Goal: Communication & Community: Answer question/provide support

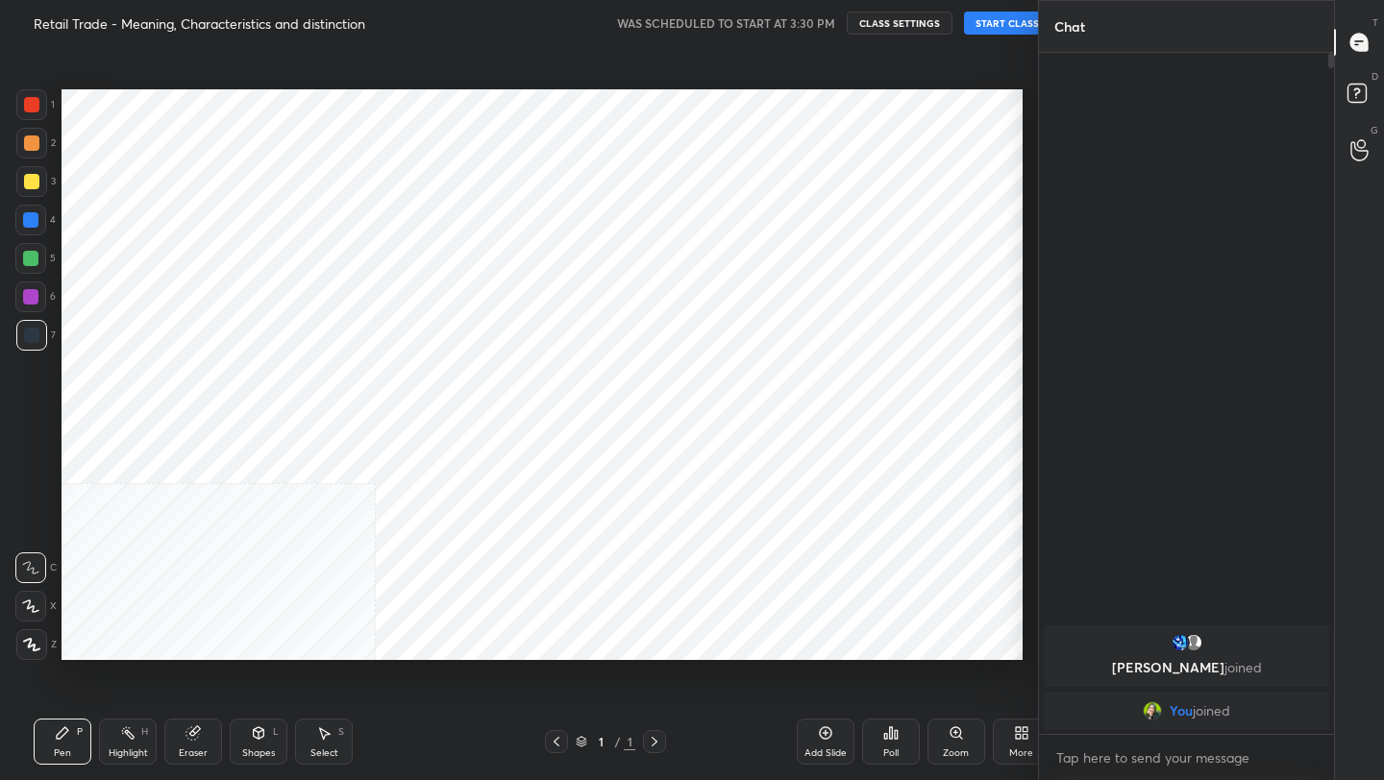
scroll to position [95420, 95117]
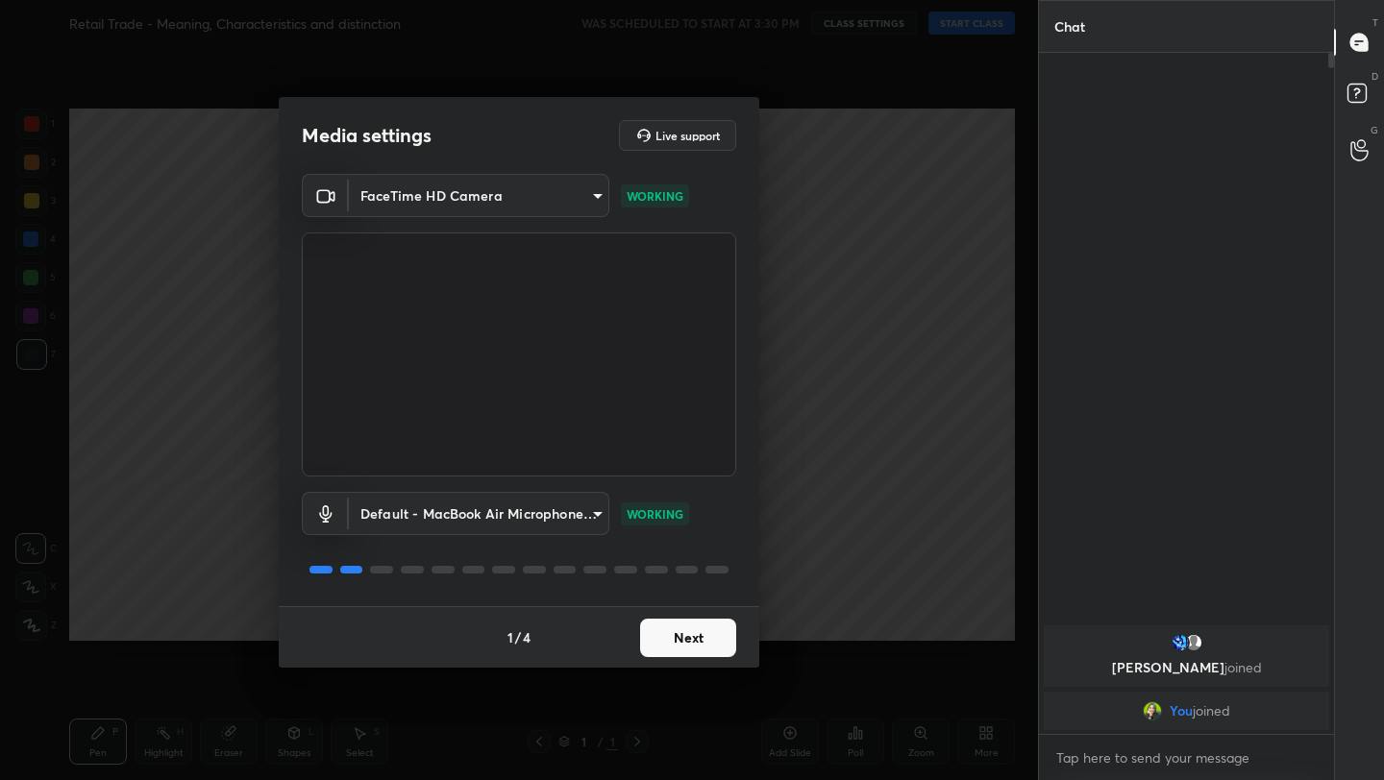
click at [714, 674] on div "Media settings Live support FaceTime HD Camera 5314dcba3f7dcbcff83ec7c9264f5e73…" at bounding box center [519, 390] width 1038 height 780
click at [700, 645] on button "Next" at bounding box center [688, 638] width 96 height 38
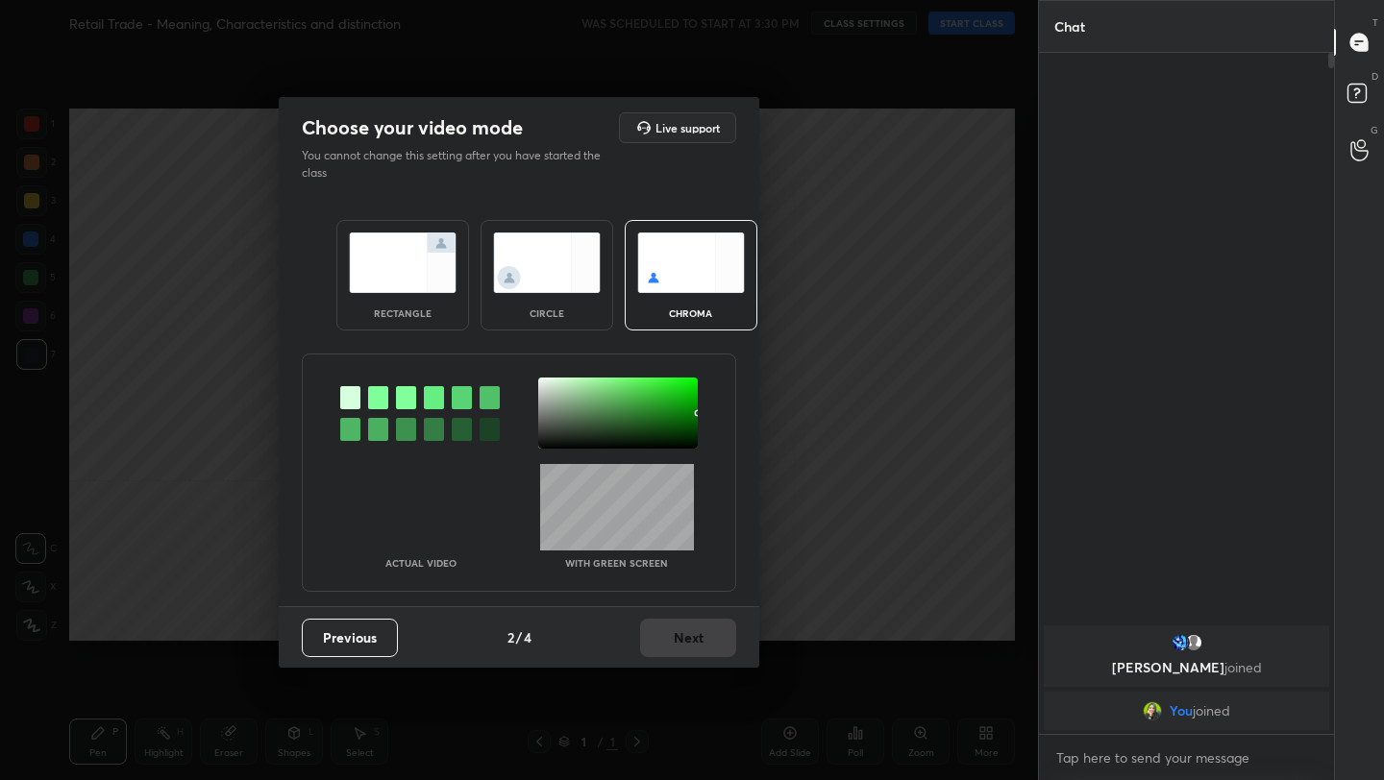
click at [423, 346] on div "rectangle circle chroma" at bounding box center [519, 275] width 412 height 157
click at [423, 278] on img at bounding box center [403, 263] width 108 height 61
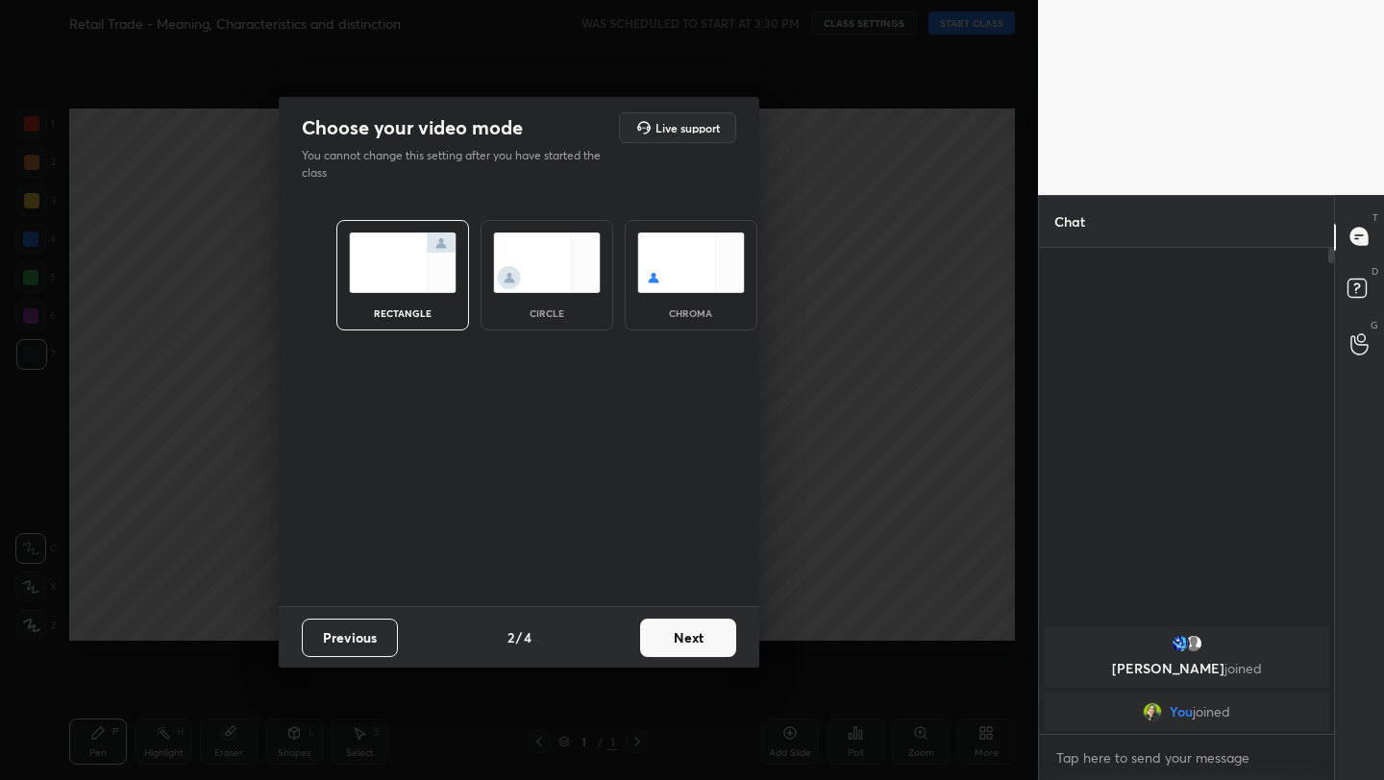
scroll to position [7, 7]
click at [703, 636] on button "Next" at bounding box center [688, 638] width 96 height 38
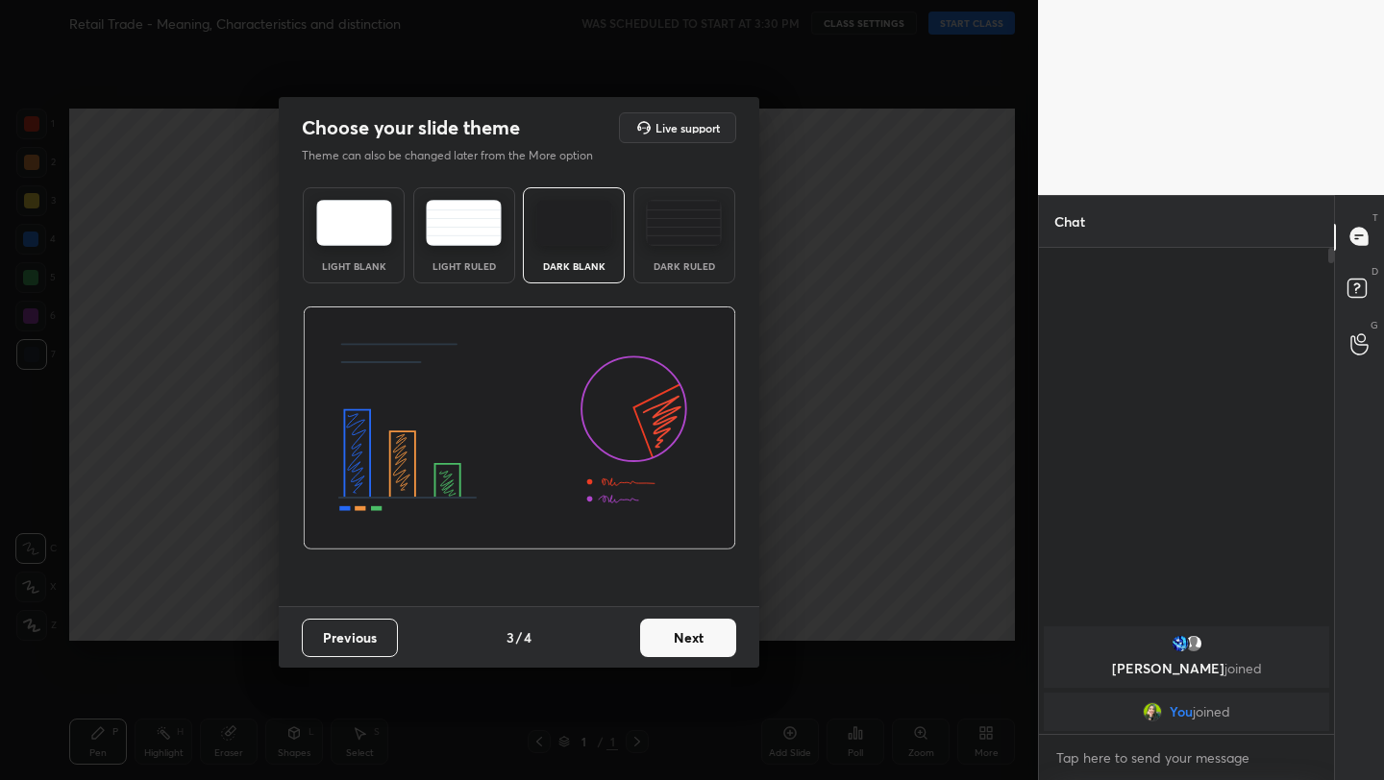
click at [703, 636] on button "Next" at bounding box center [688, 638] width 96 height 38
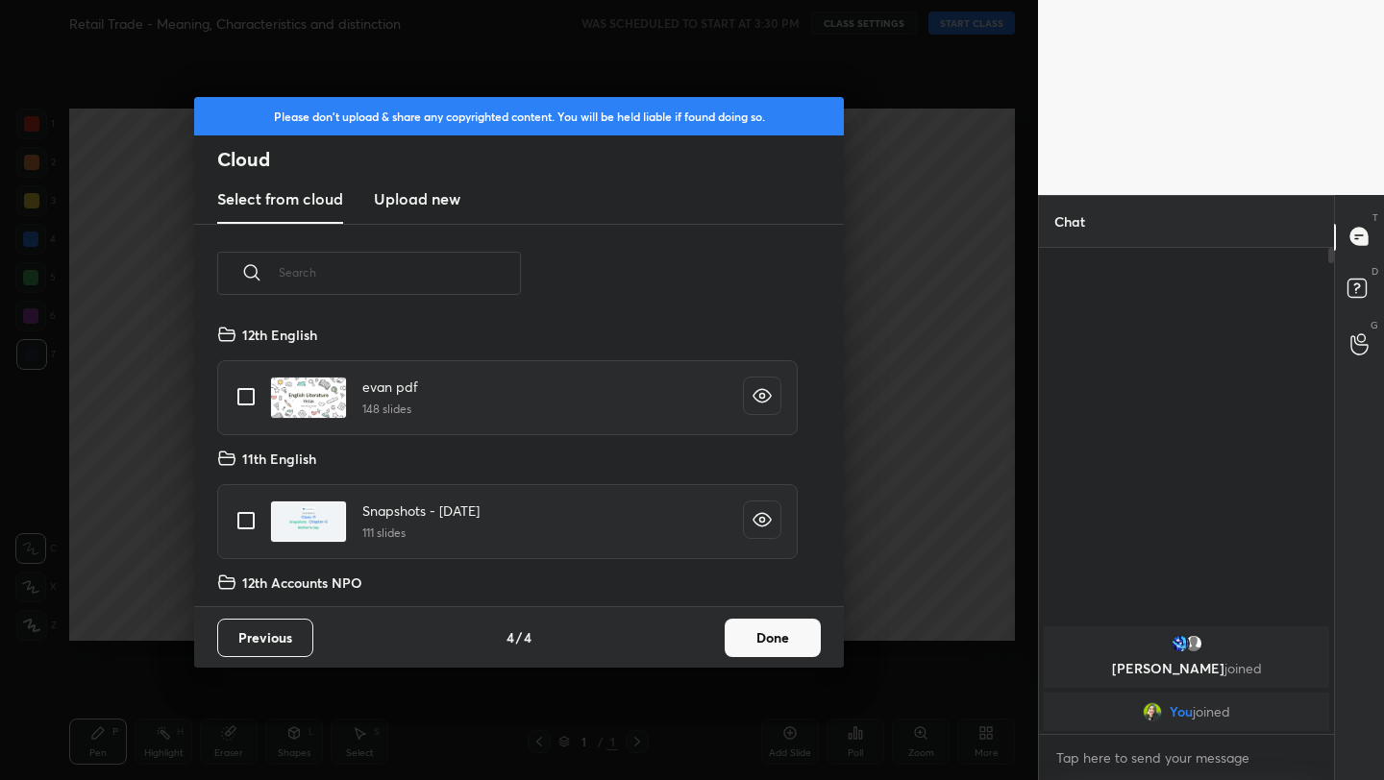
click at [768, 636] on button "Done" at bounding box center [772, 638] width 96 height 38
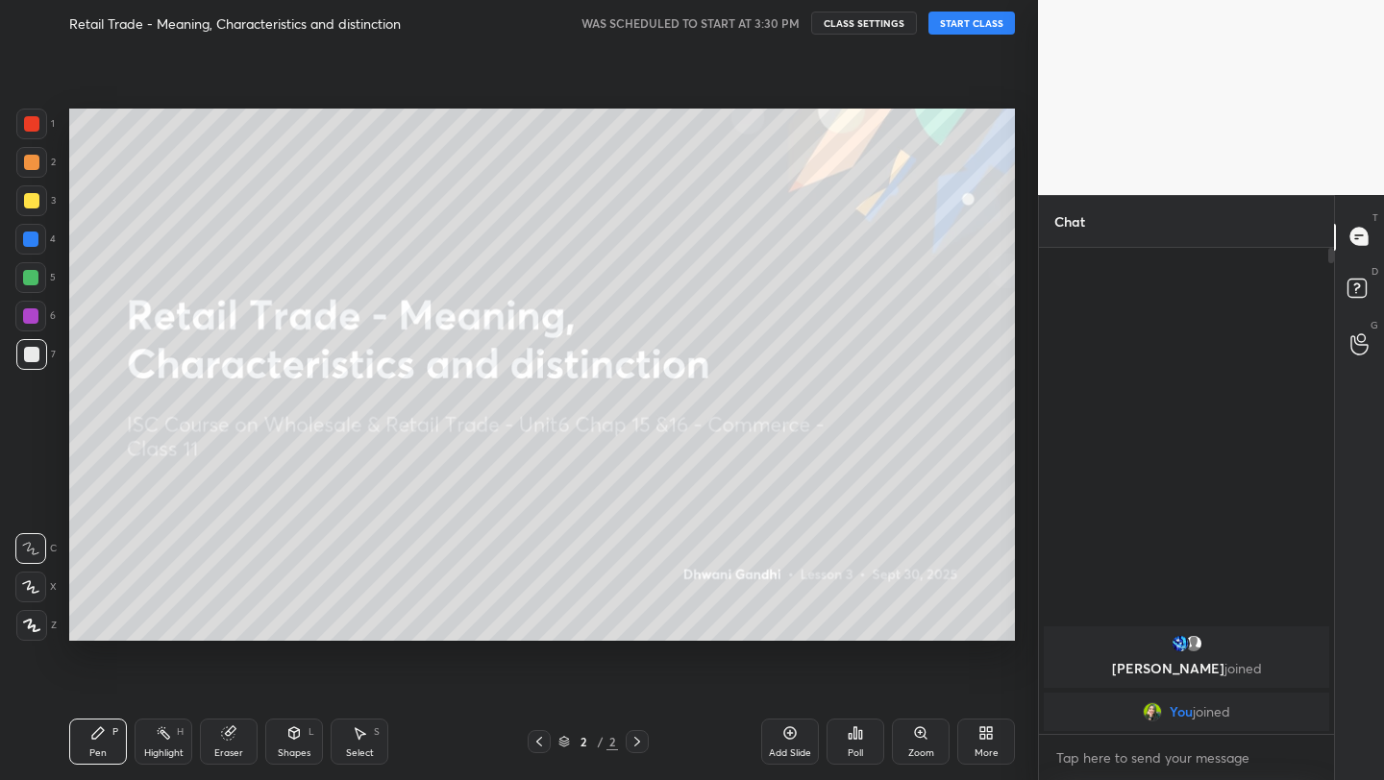
click at [979, 28] on button "START CLASS" at bounding box center [971, 23] width 86 height 23
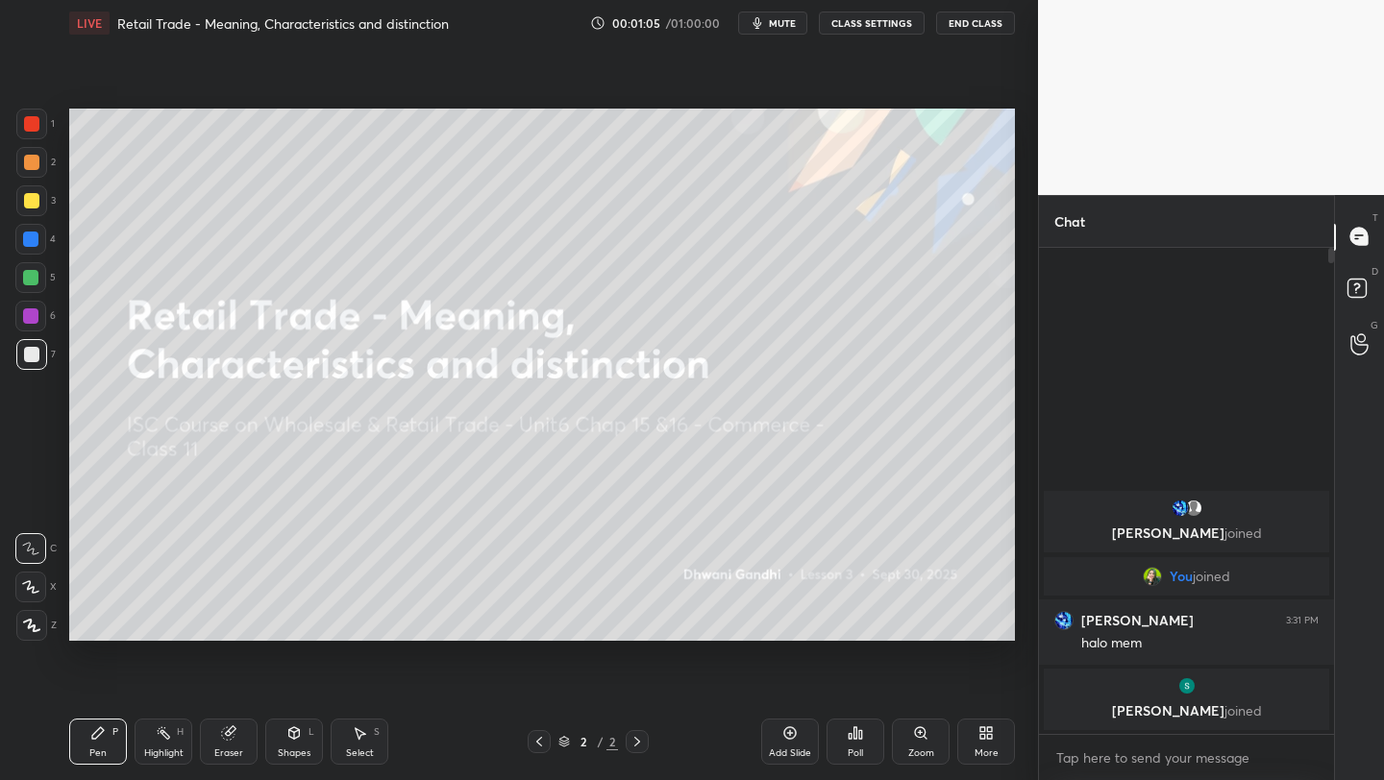
click at [999, 730] on div "More" at bounding box center [986, 742] width 58 height 46
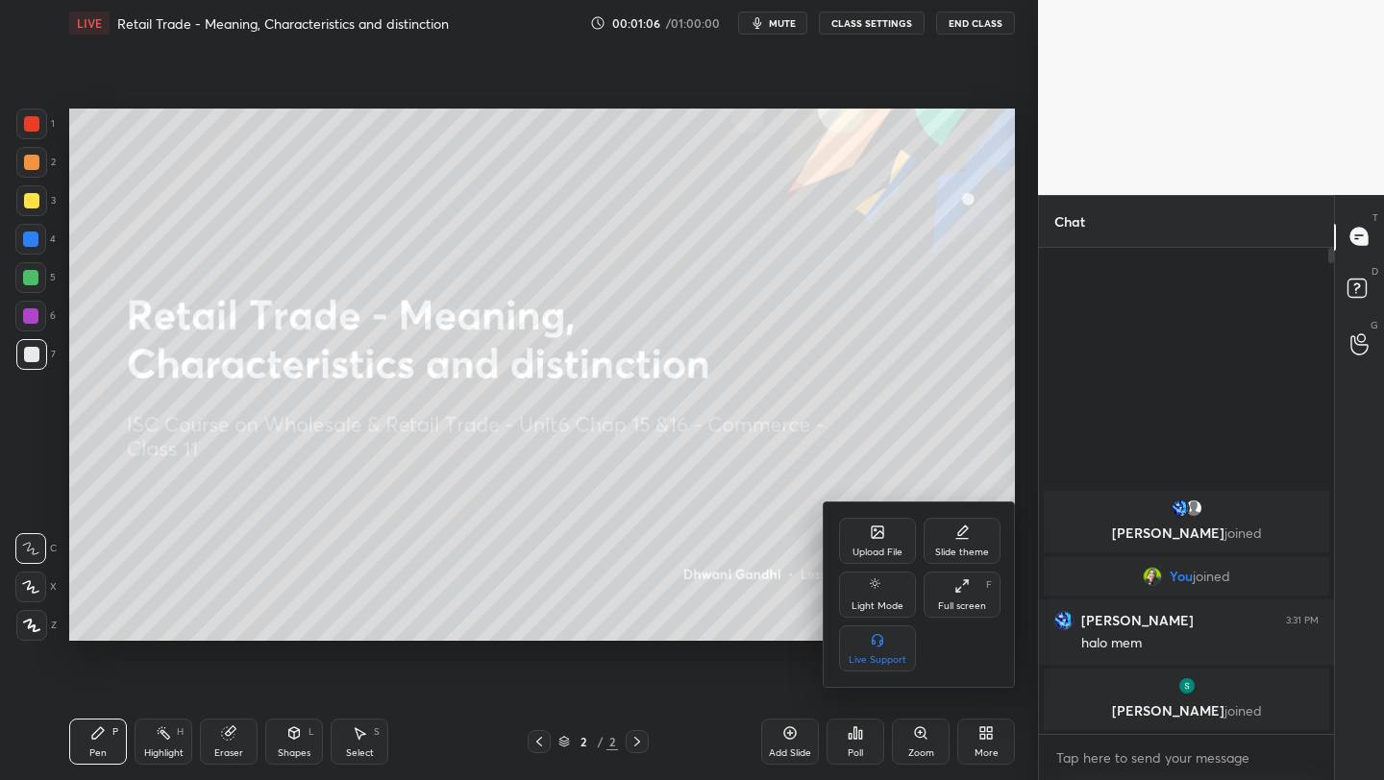
click at [887, 559] on div "Upload File" at bounding box center [877, 541] width 77 height 46
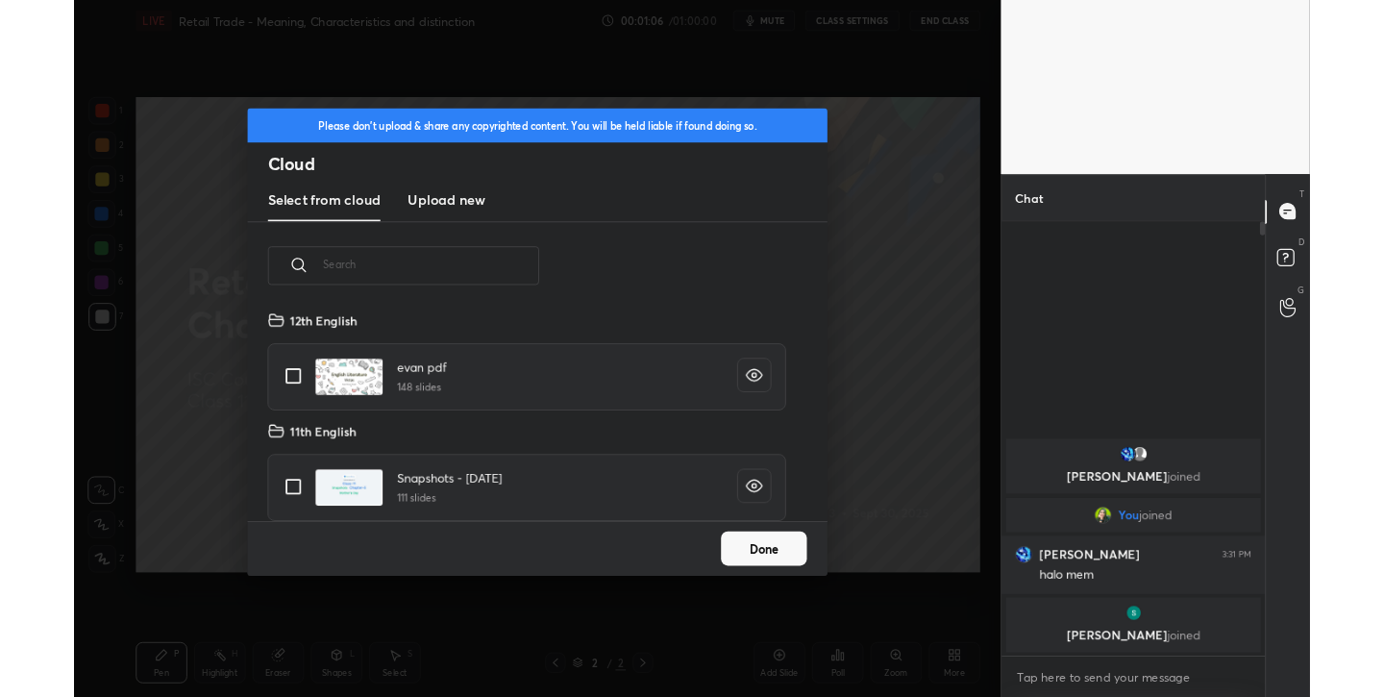
scroll to position [236, 617]
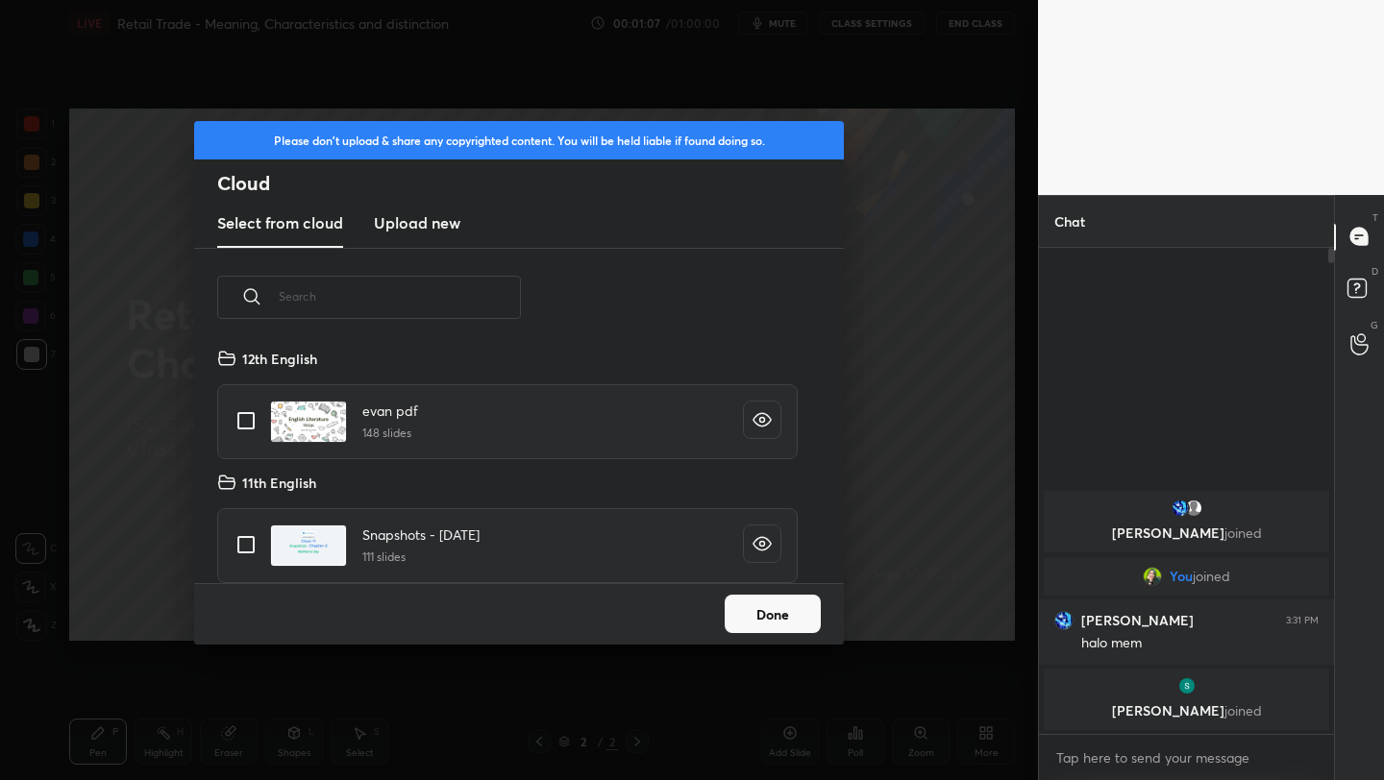
click at [435, 234] on new "Upload new" at bounding box center [417, 224] width 86 height 48
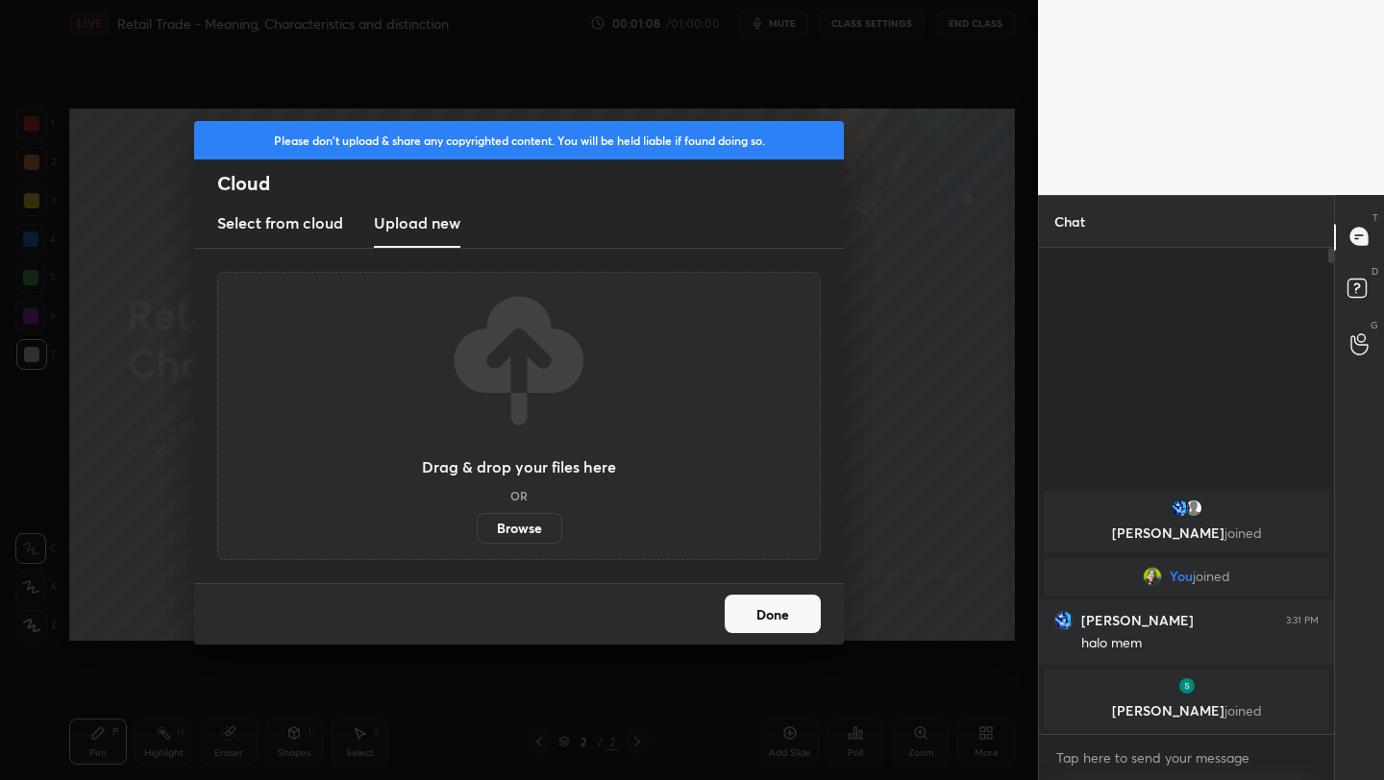
click at [487, 528] on label "Browse" at bounding box center [520, 528] width 86 height 31
click at [477, 528] on input "Browse" at bounding box center [477, 528] width 0 height 31
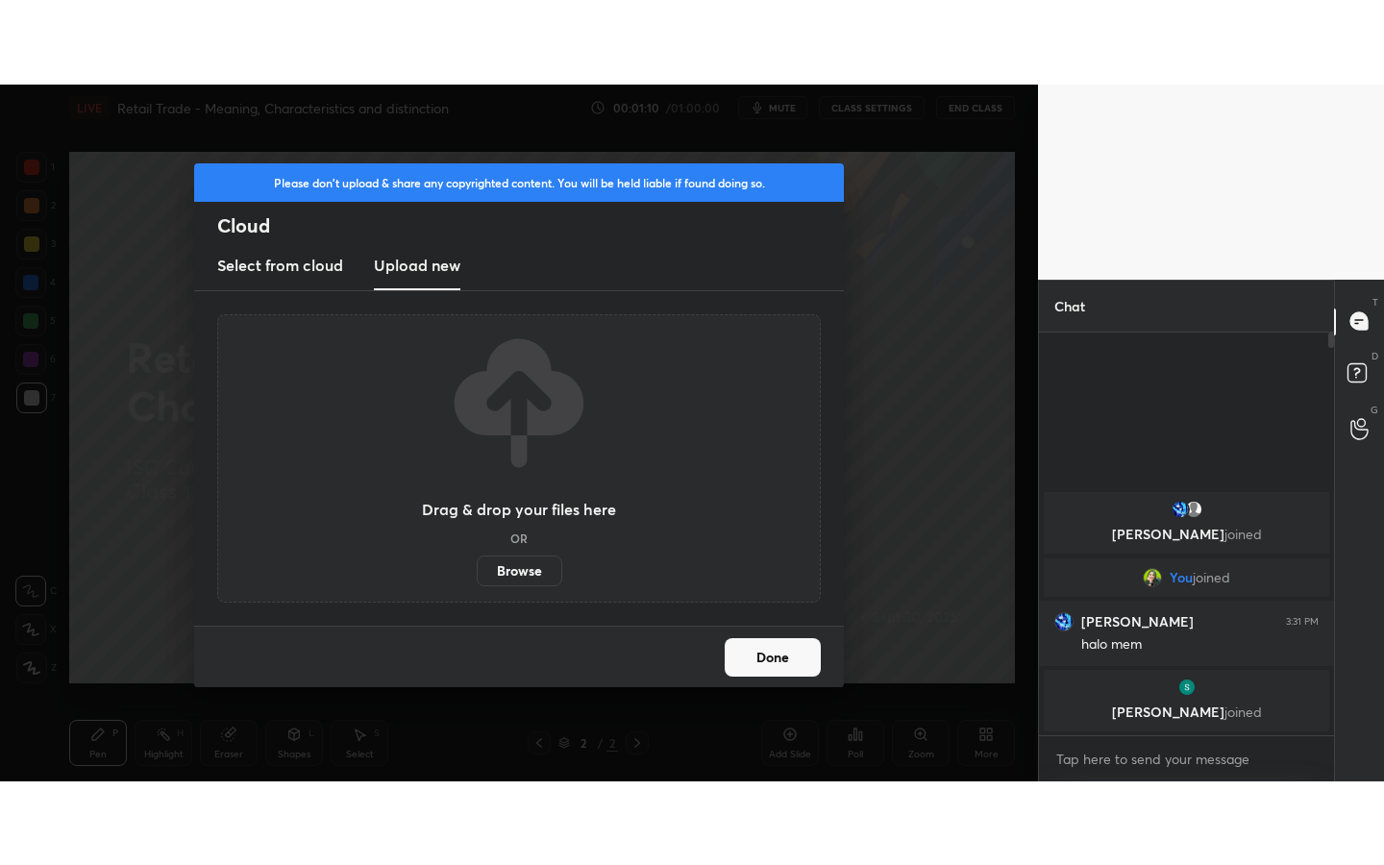
scroll to position [259, 159]
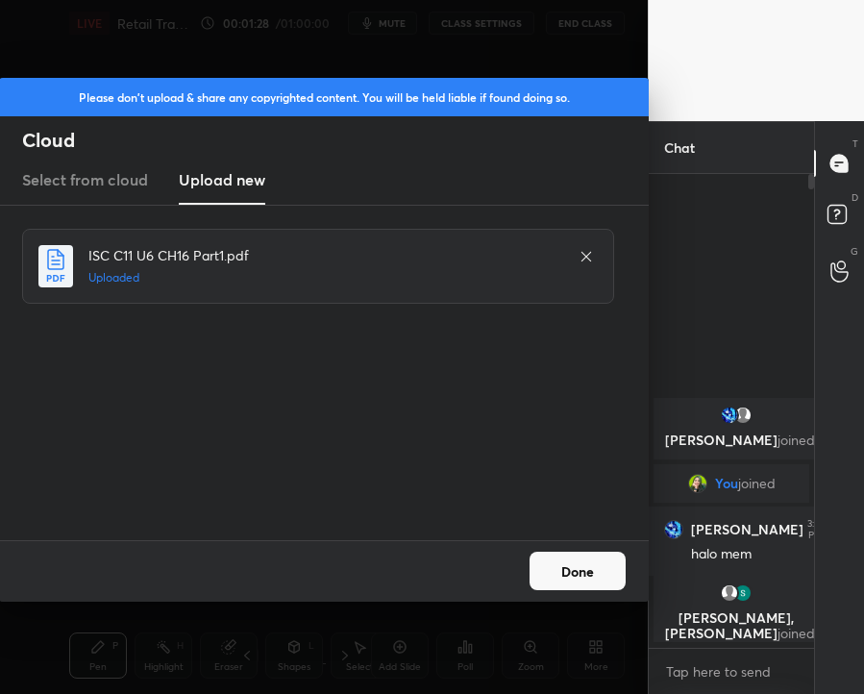
click at [552, 569] on button "Done" at bounding box center [577, 570] width 96 height 38
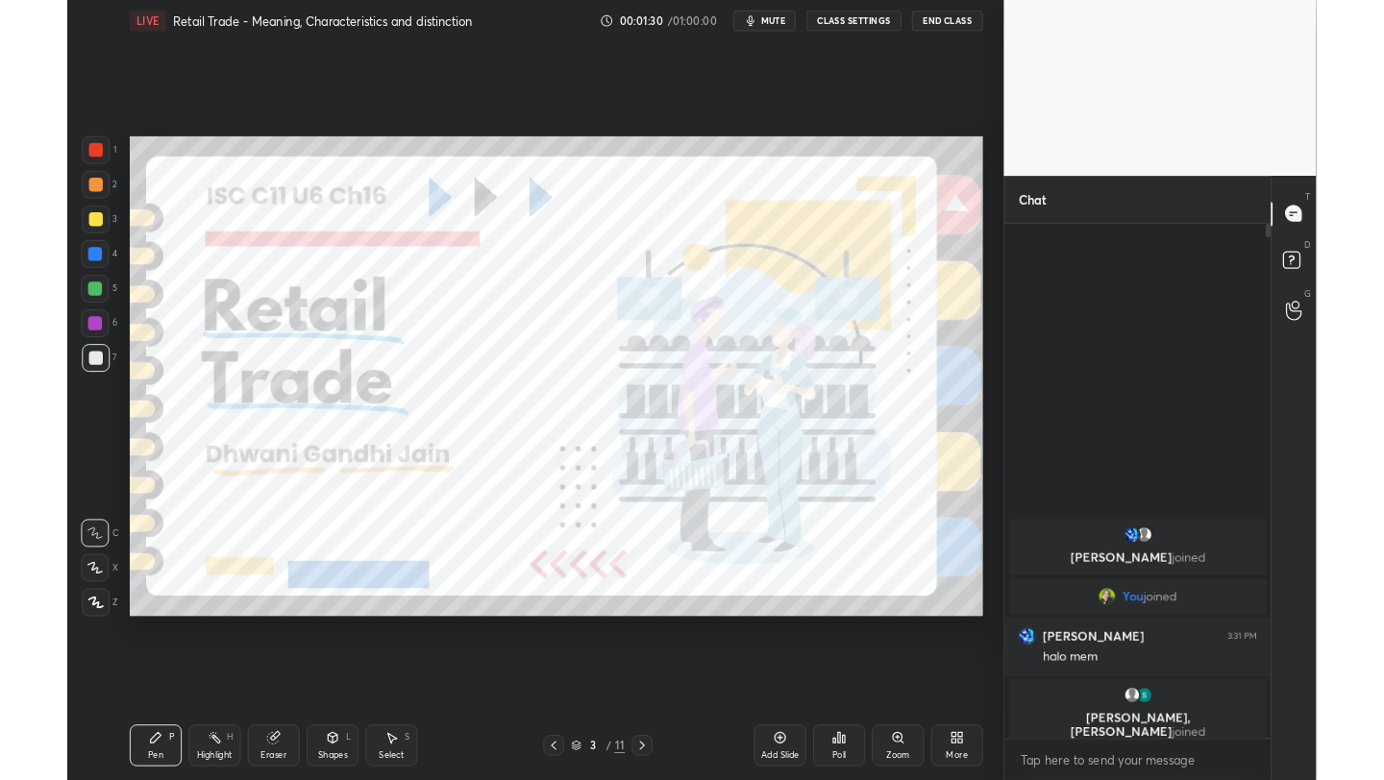
scroll to position [95420, 95117]
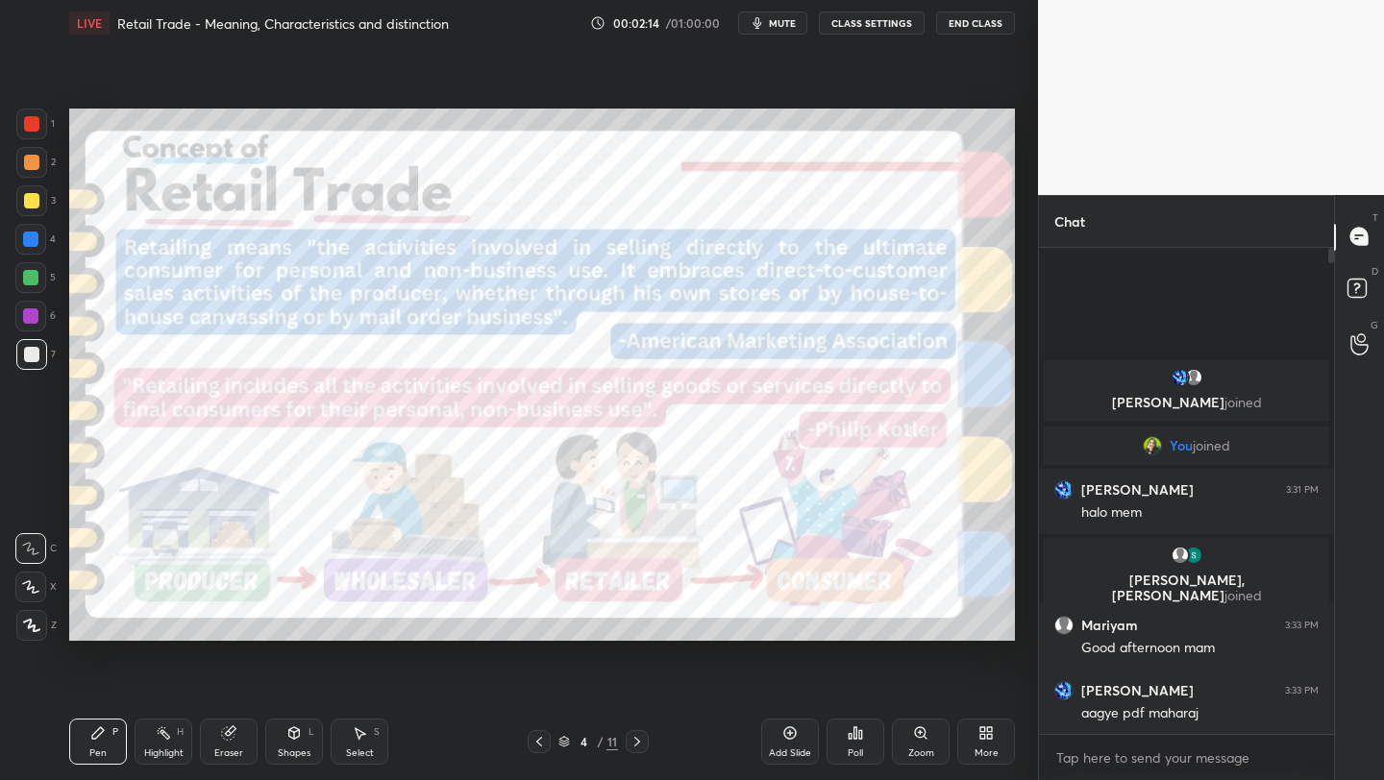
click at [39, 122] on div at bounding box center [31, 124] width 31 height 31
click at [25, 592] on icon at bounding box center [30, 586] width 17 height 13
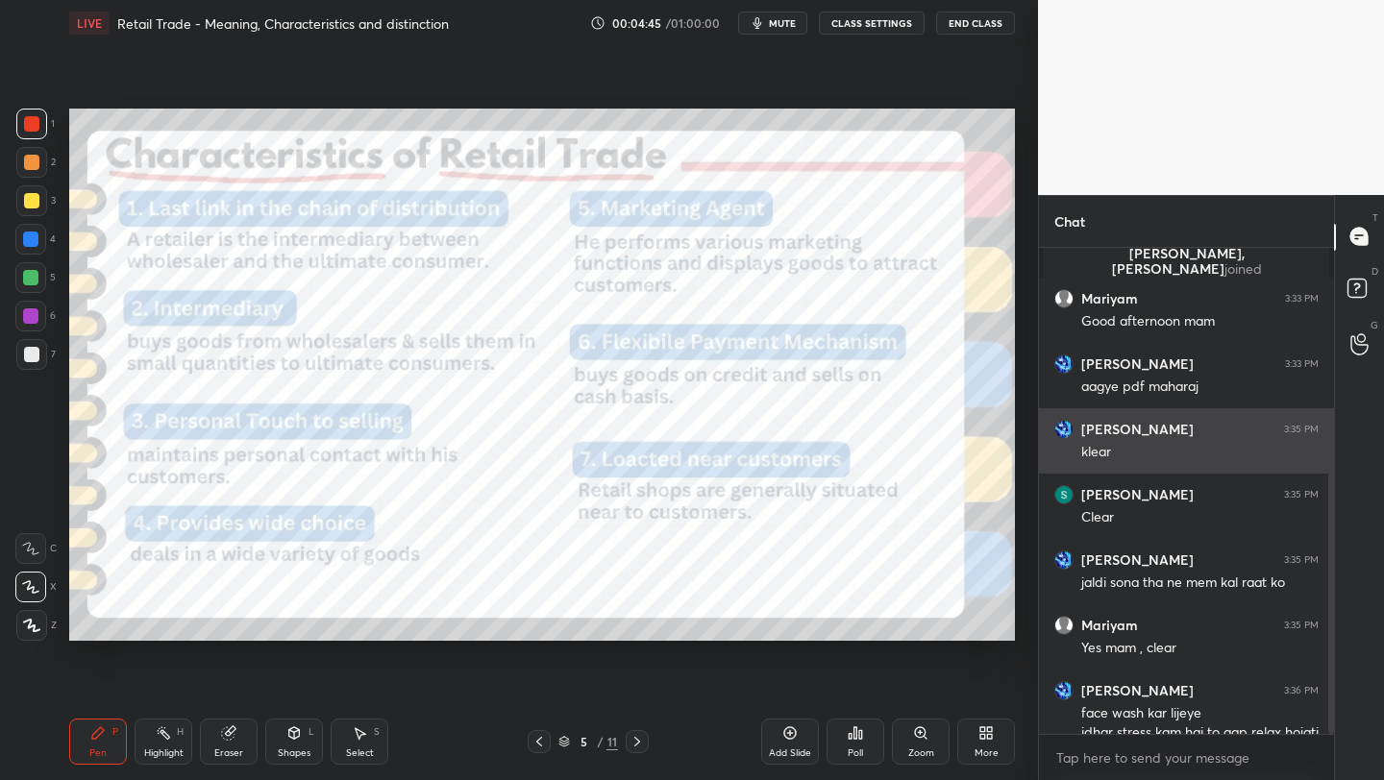
scroll to position [255, 0]
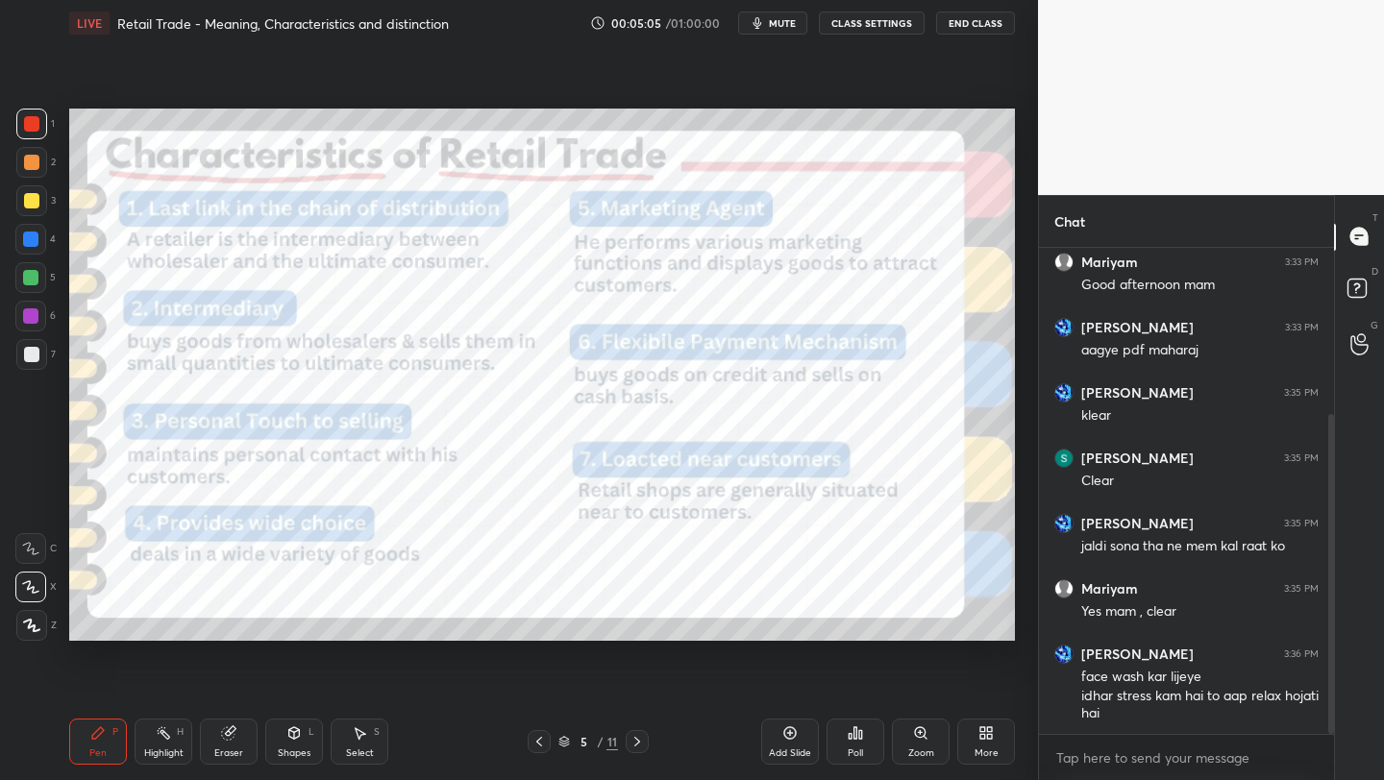
click at [559, 744] on icon at bounding box center [564, 745] width 10 height 3
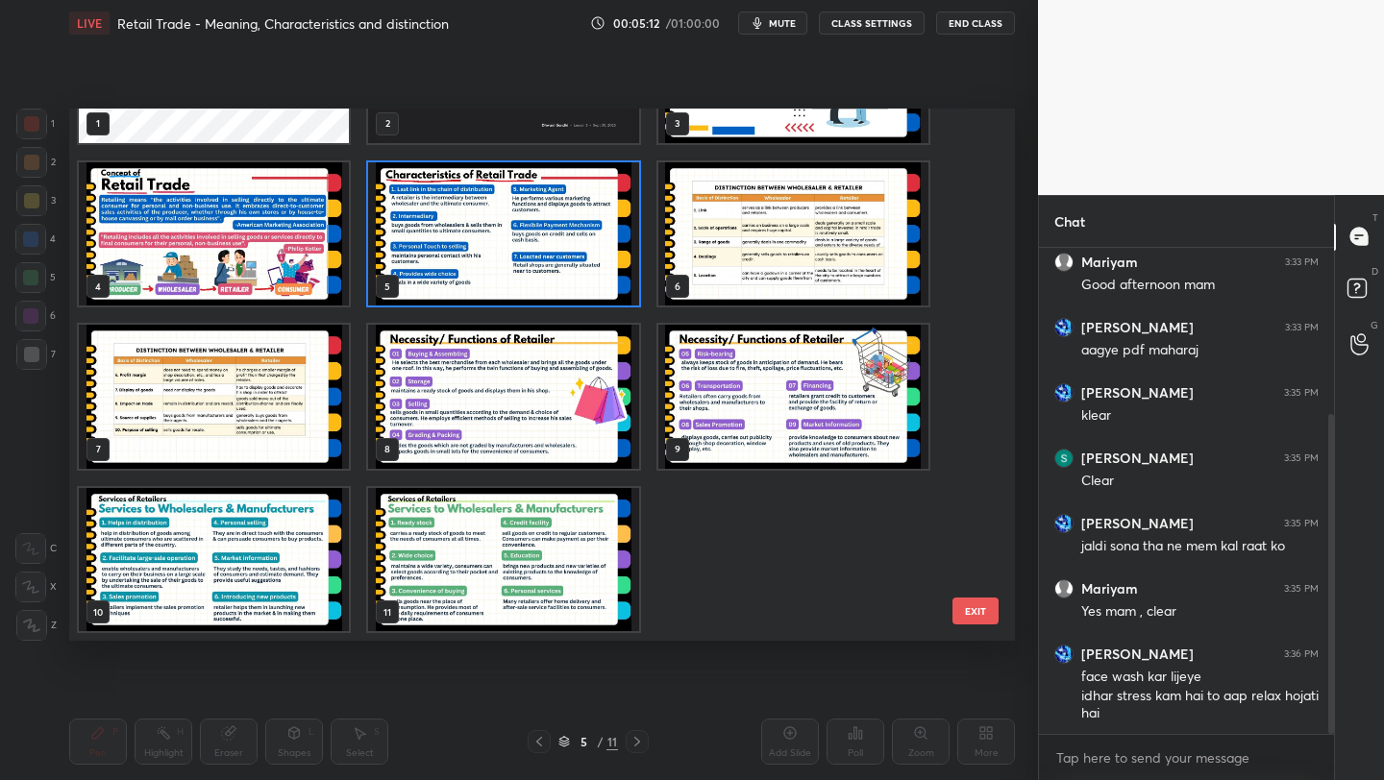
scroll to position [0, 0]
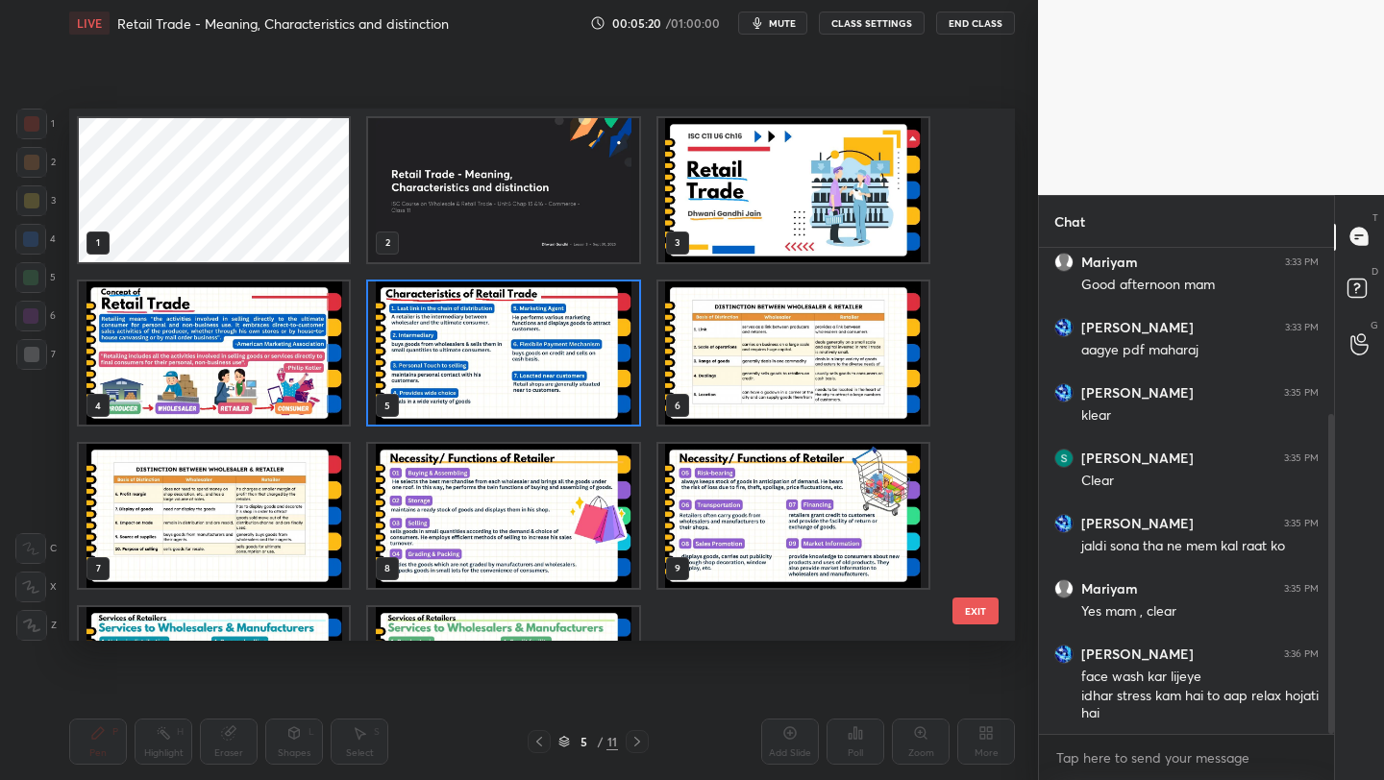
click at [492, 331] on img "grid" at bounding box center [503, 354] width 270 height 144
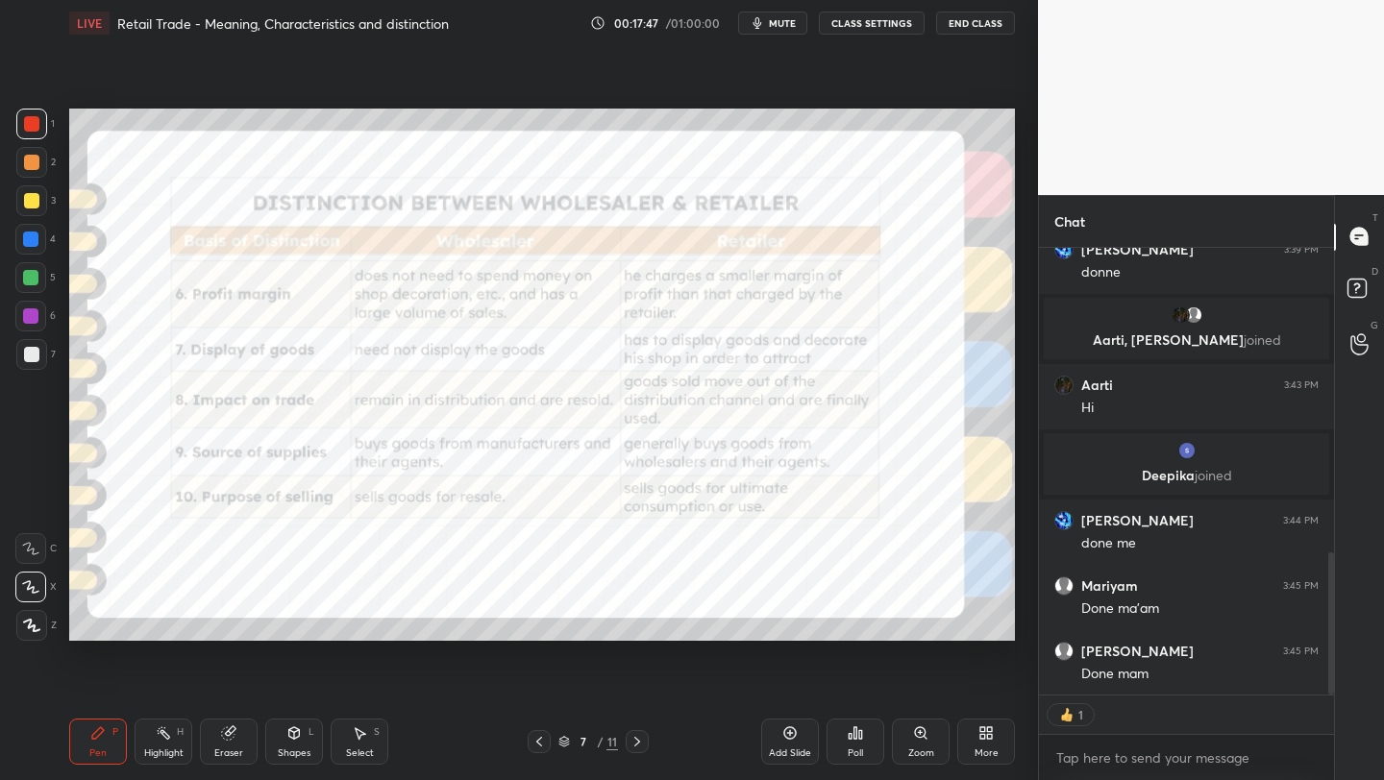
scroll to position [918, 0]
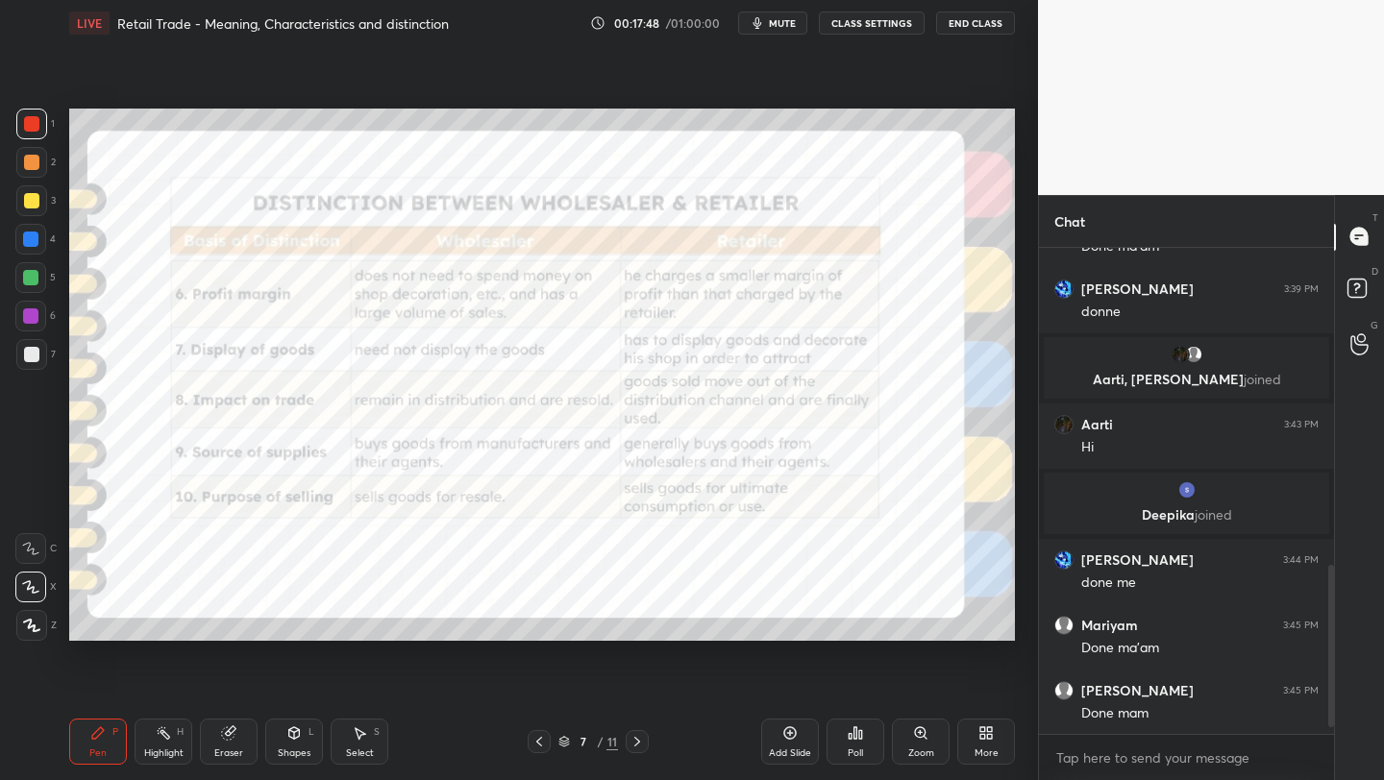
click at [560, 743] on icon at bounding box center [564, 742] width 12 height 12
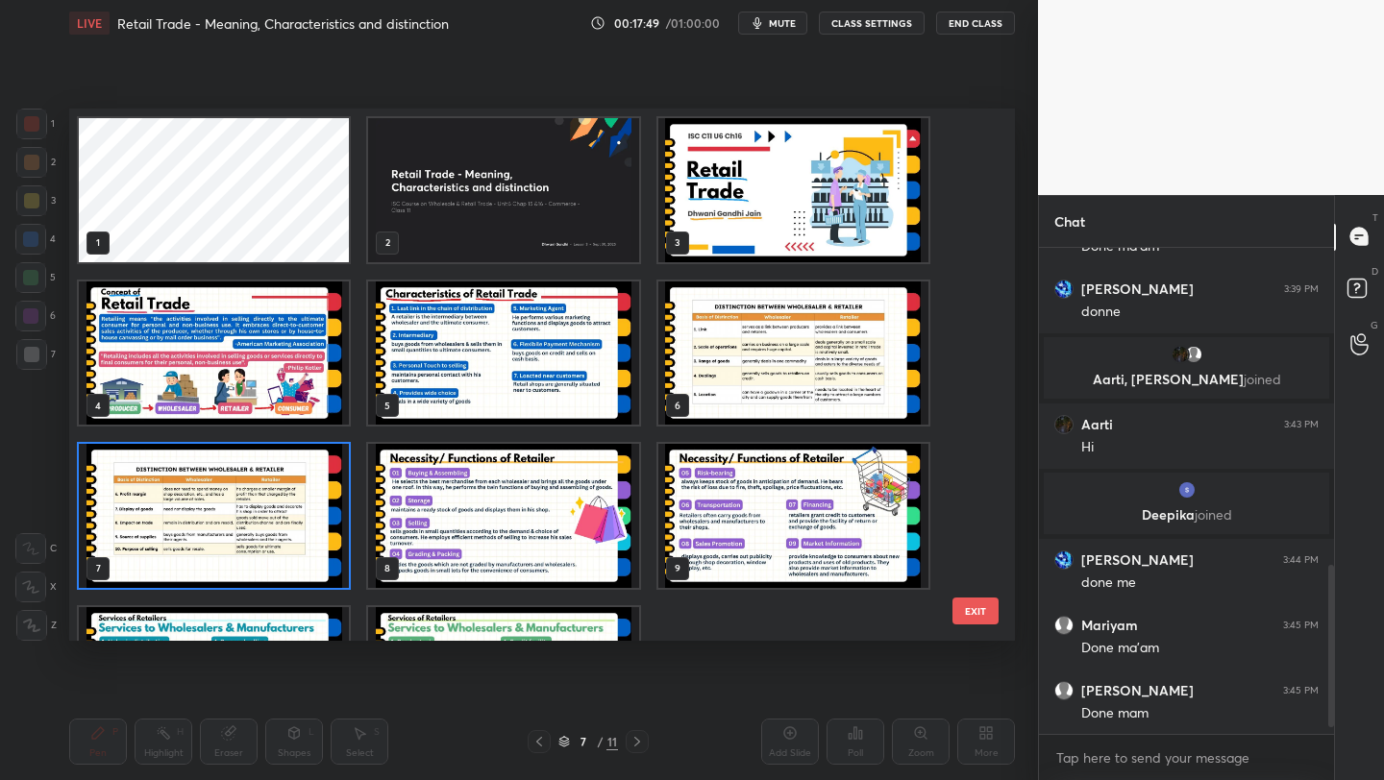
scroll to position [119, 0]
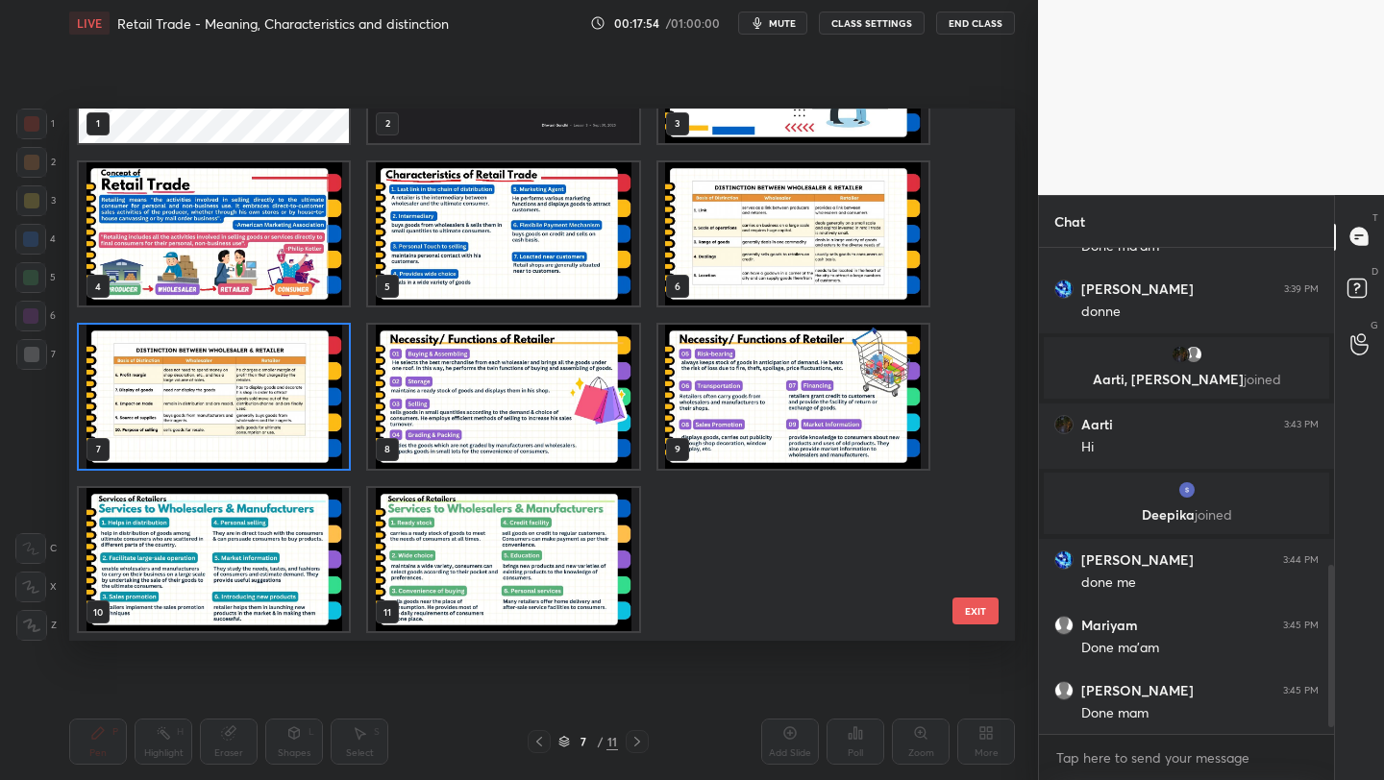
click at [473, 355] on img "grid" at bounding box center [503, 397] width 270 height 144
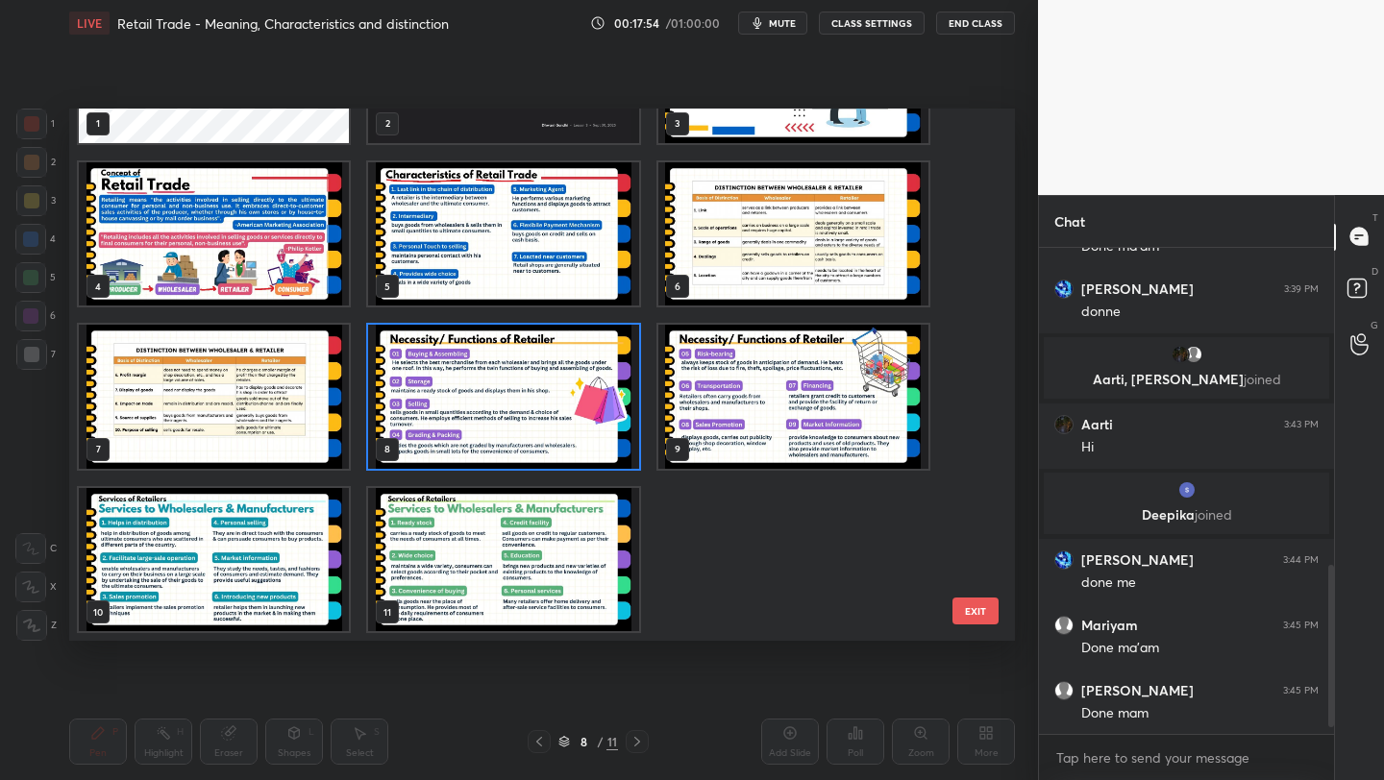
click at [473, 355] on img "grid" at bounding box center [503, 397] width 270 height 144
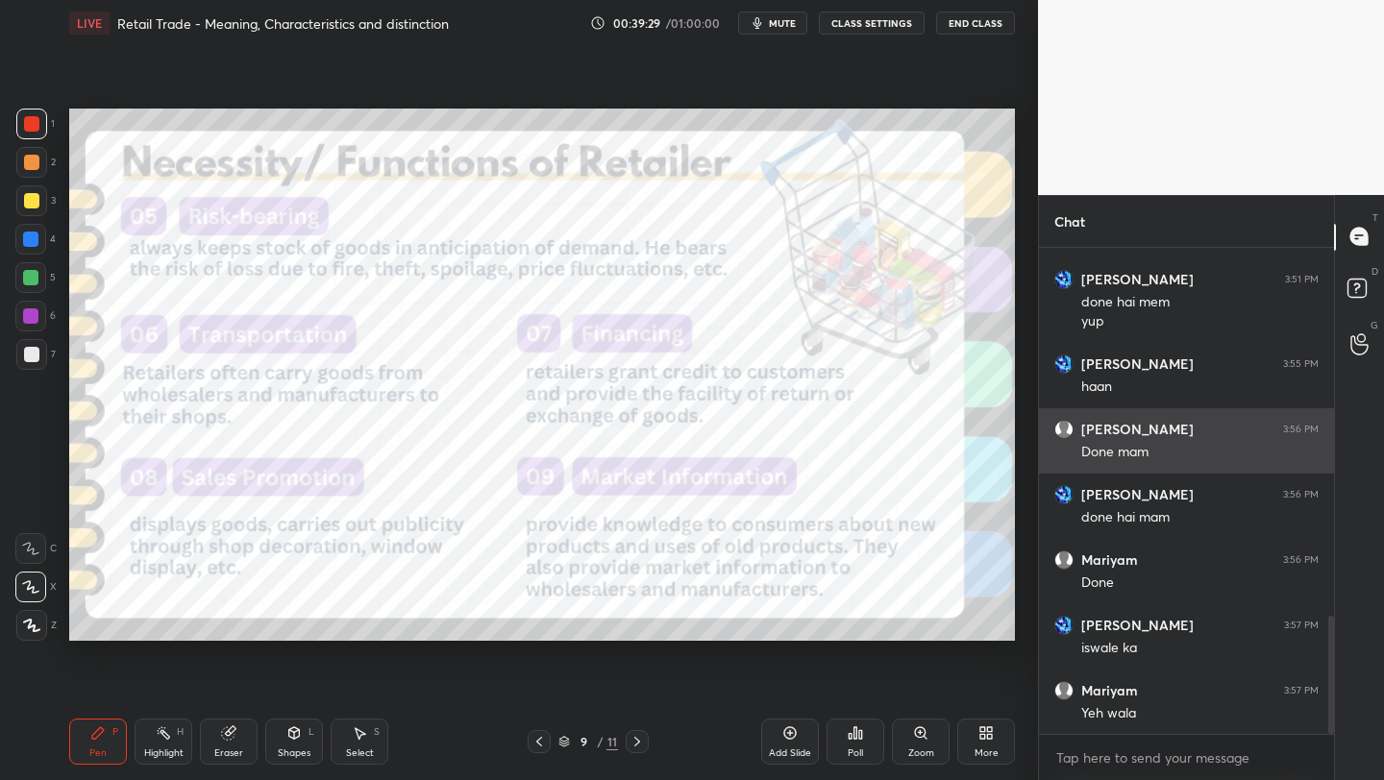
scroll to position [1590, 0]
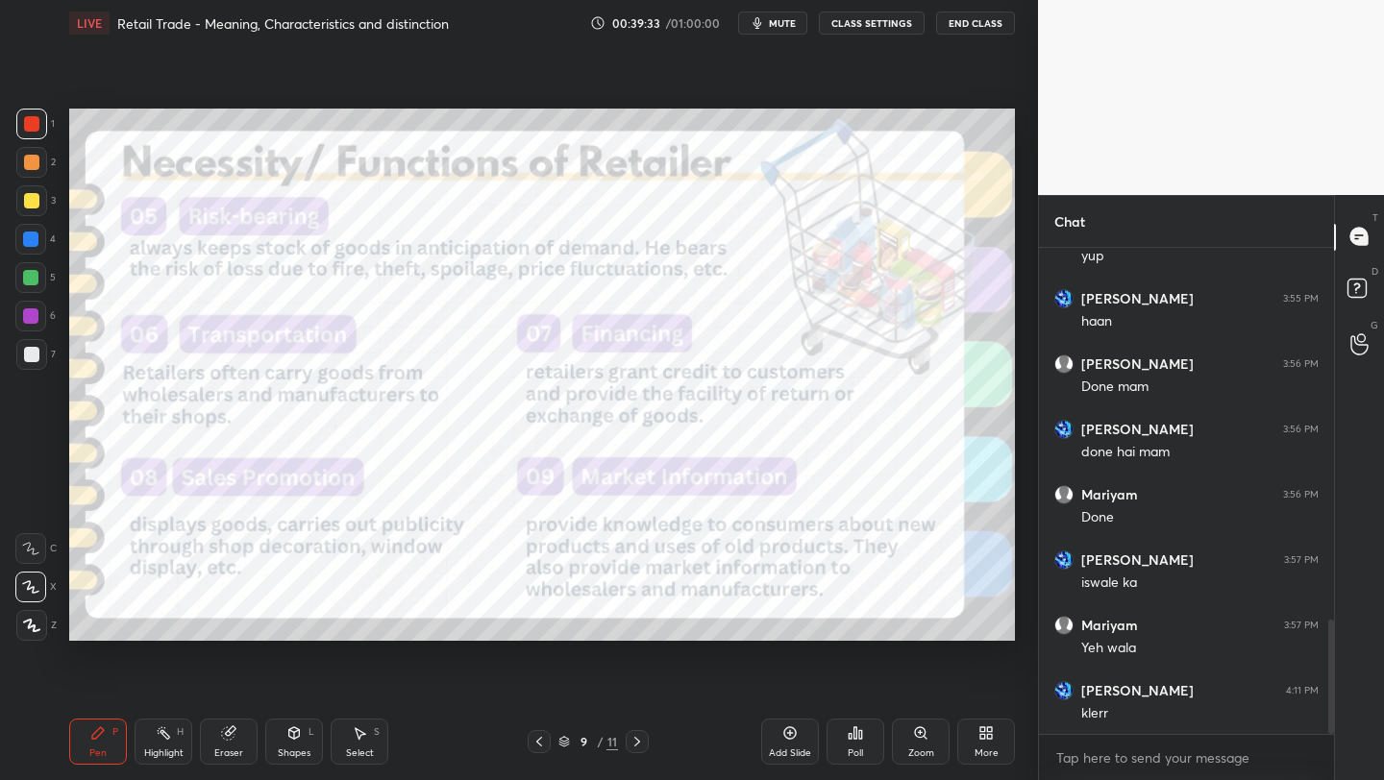
click at [562, 739] on icon at bounding box center [564, 742] width 12 height 12
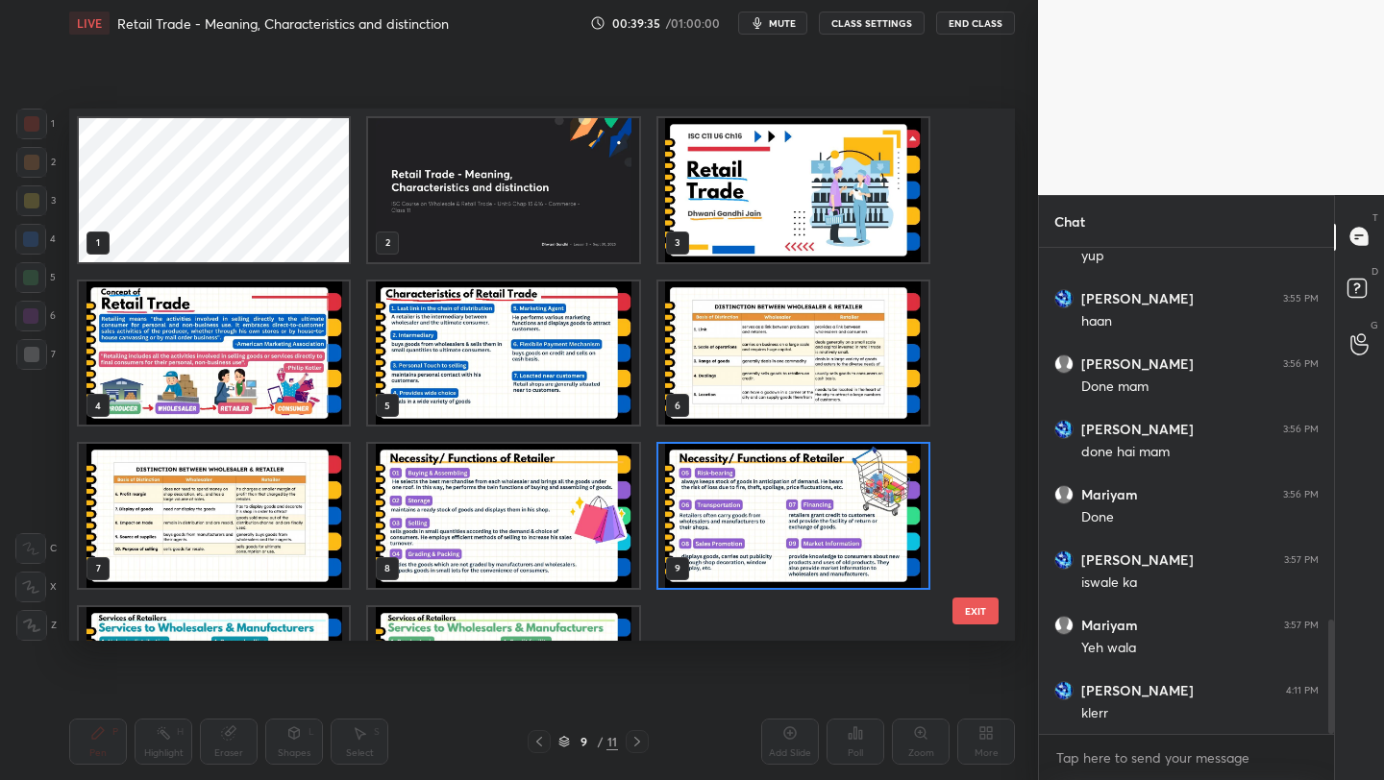
scroll to position [119, 0]
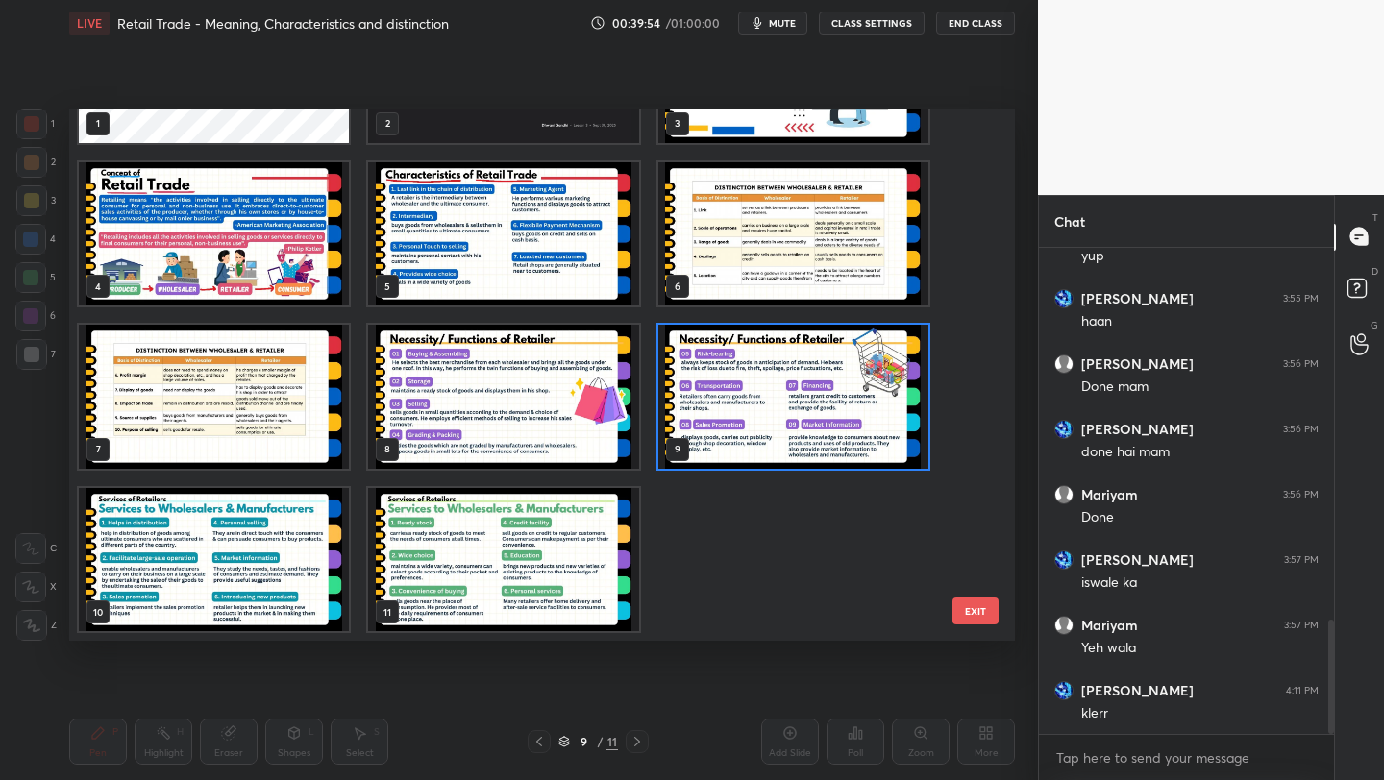
click at [266, 573] on img "grid" at bounding box center [214, 560] width 270 height 144
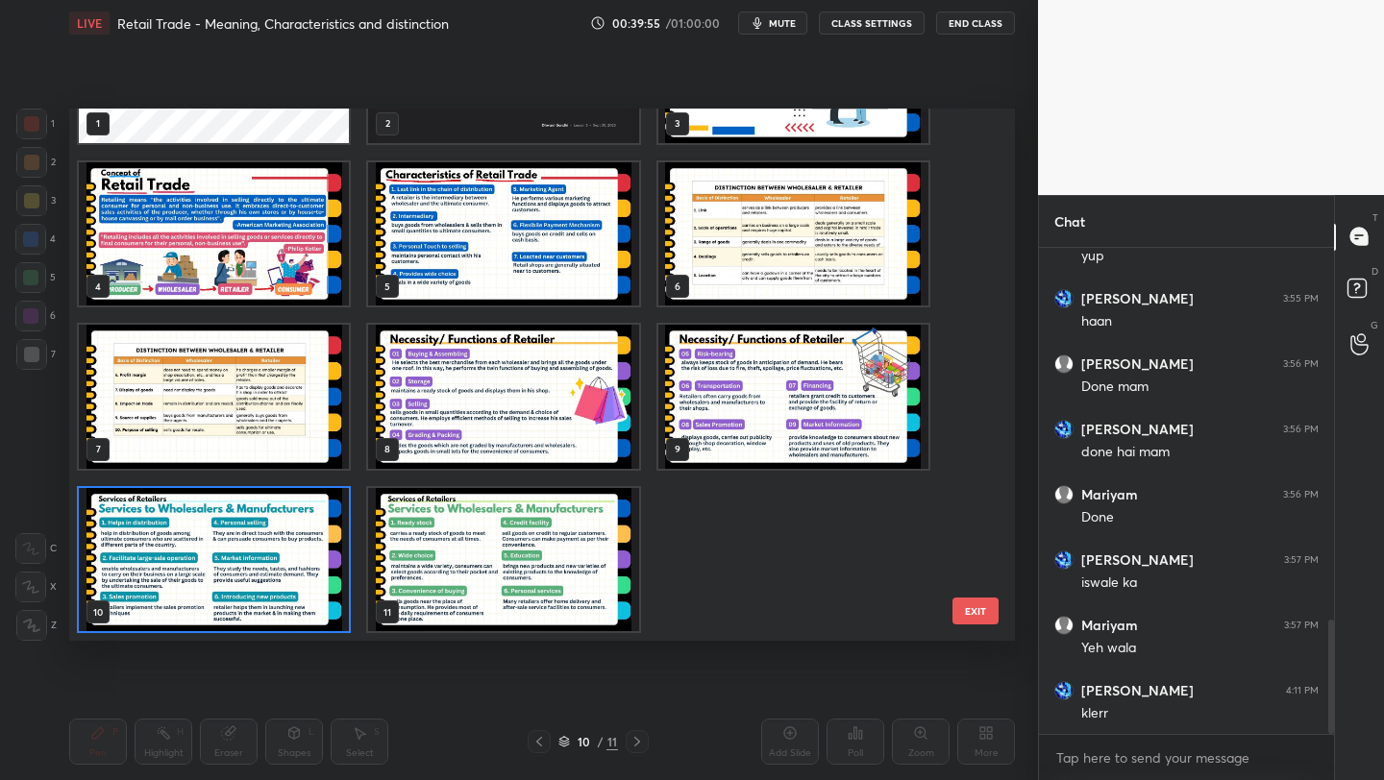
click at [266, 573] on img "grid" at bounding box center [214, 560] width 270 height 144
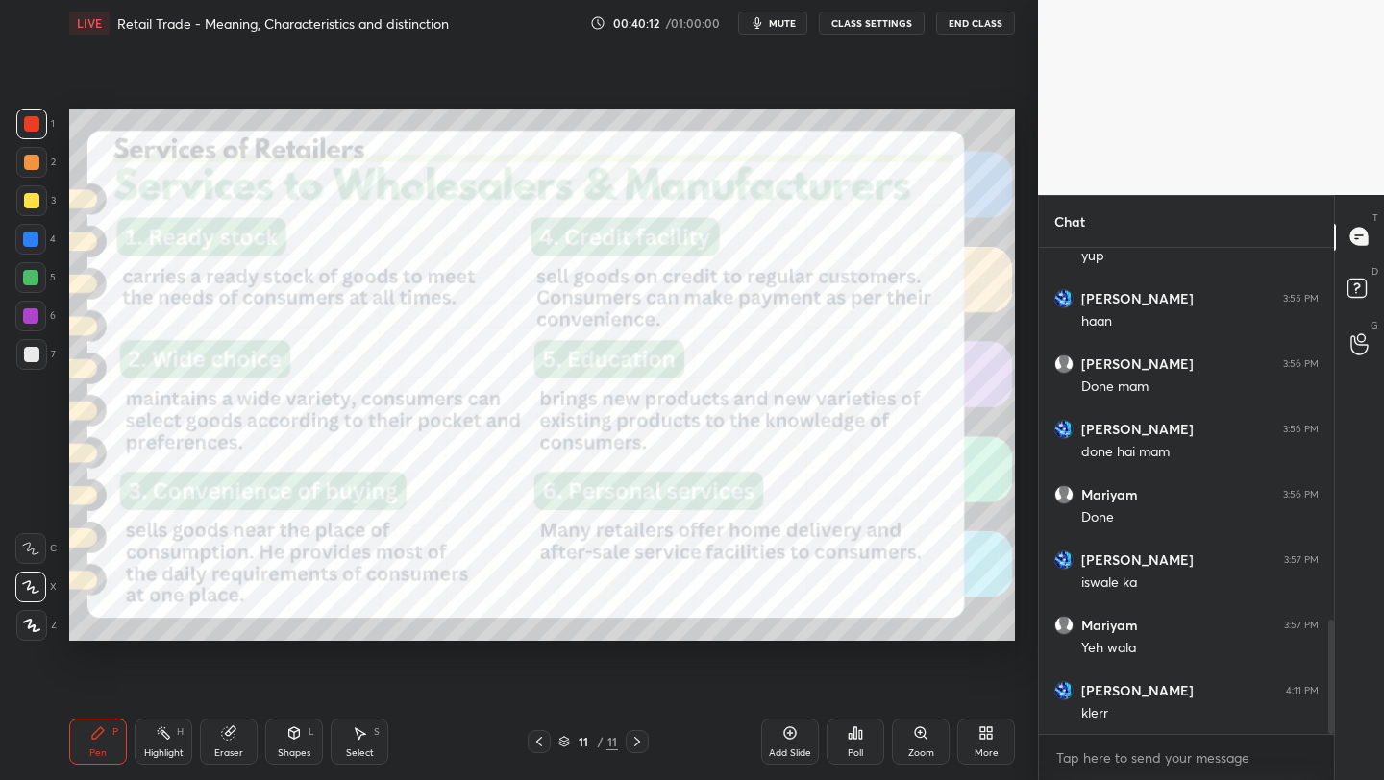
click at [539, 745] on icon at bounding box center [539, 742] width 6 height 10
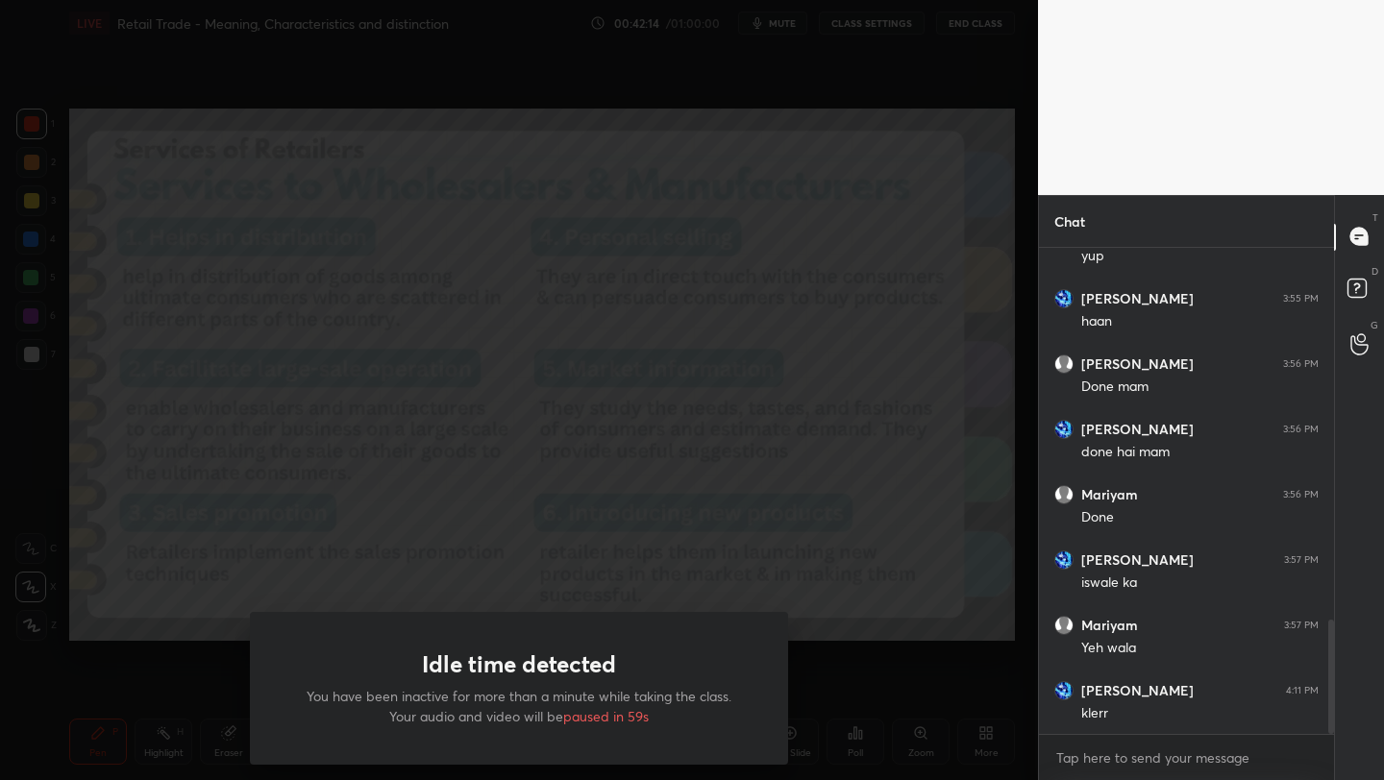
click at [652, 358] on div "Idle time detected You have been inactive for more than a minute while taking t…" at bounding box center [519, 390] width 1038 height 780
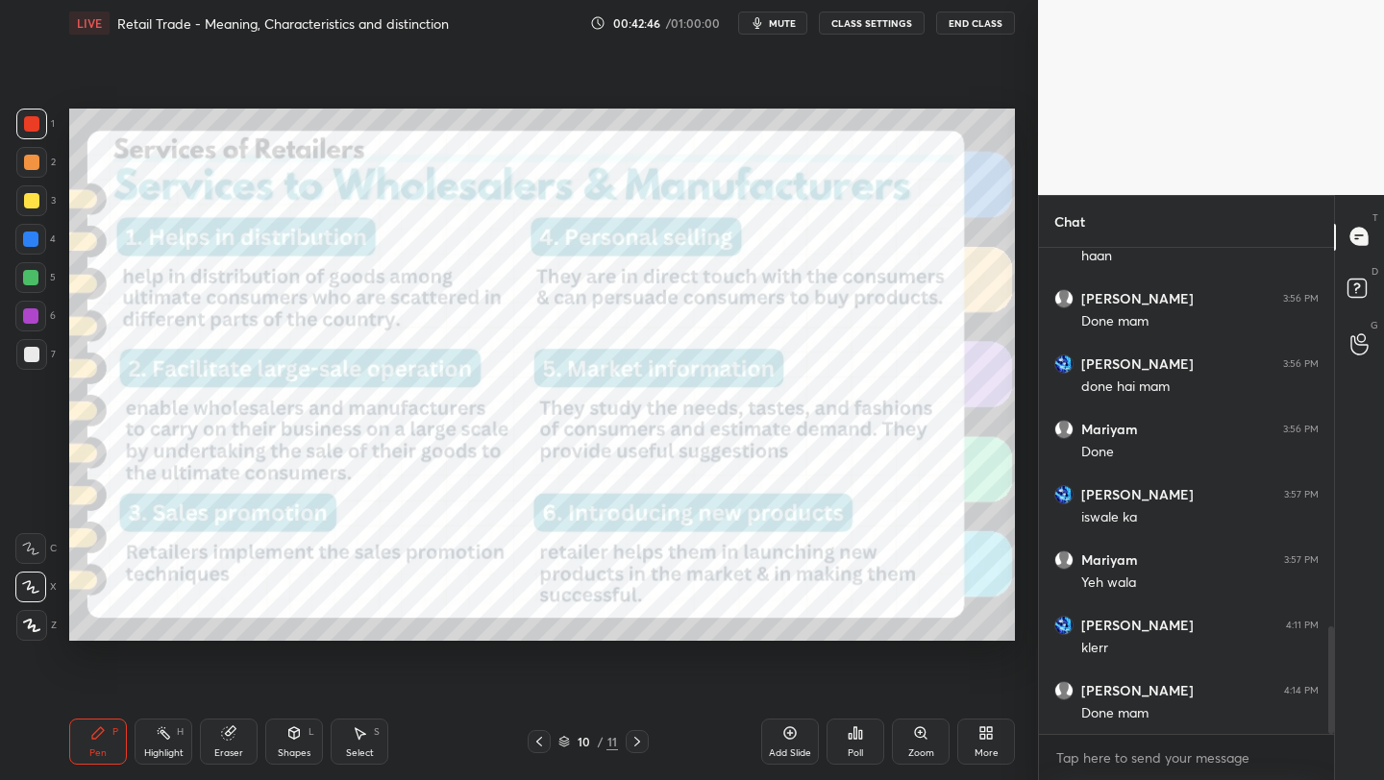
scroll to position [1721, 0]
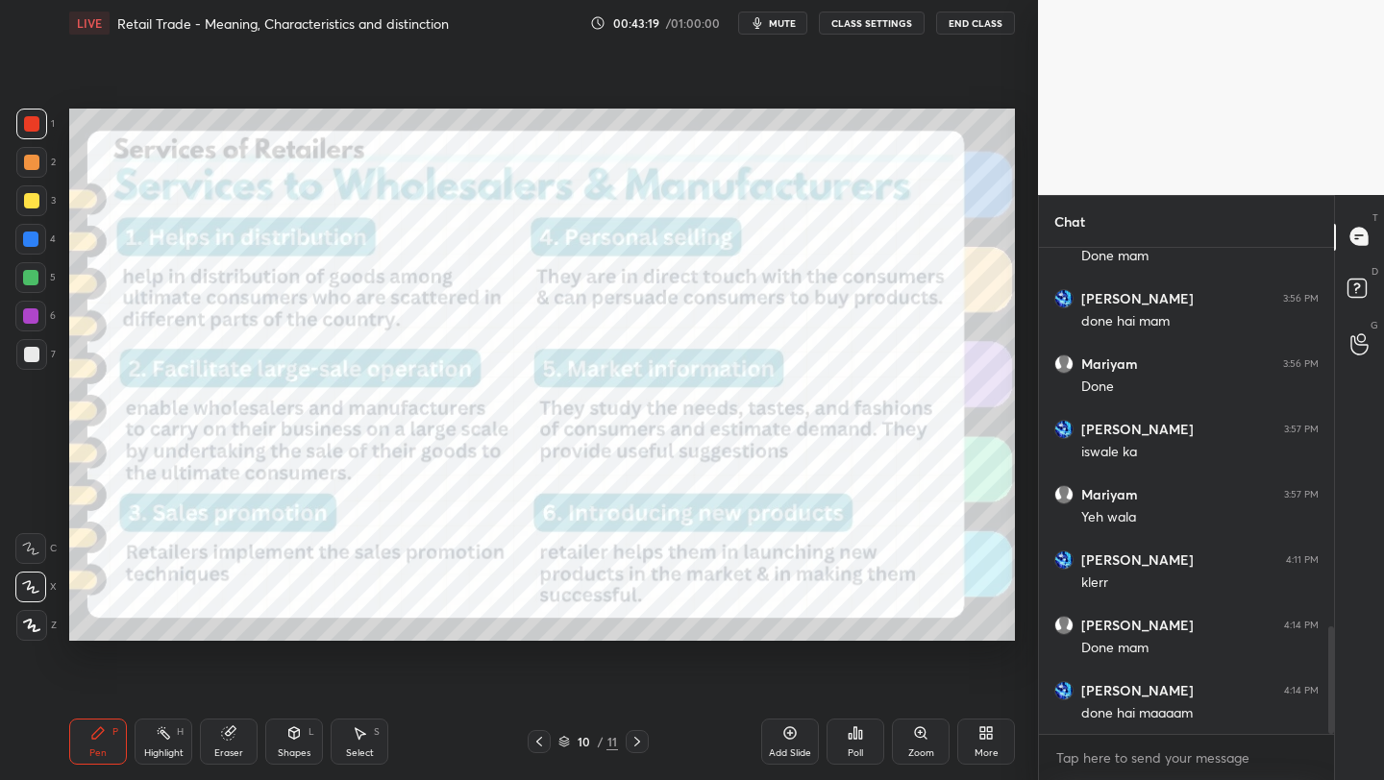
click at [567, 737] on icon at bounding box center [564, 742] width 12 height 12
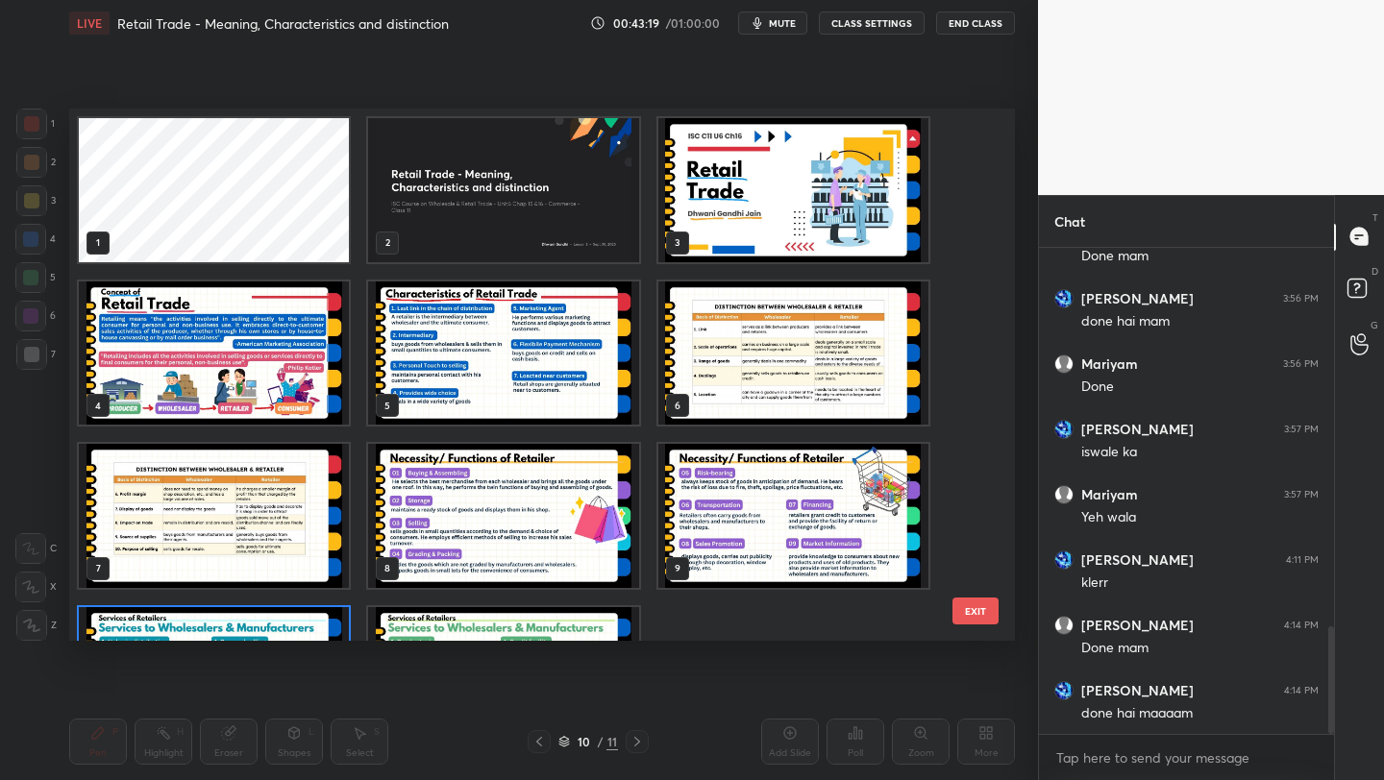
scroll to position [526, 936]
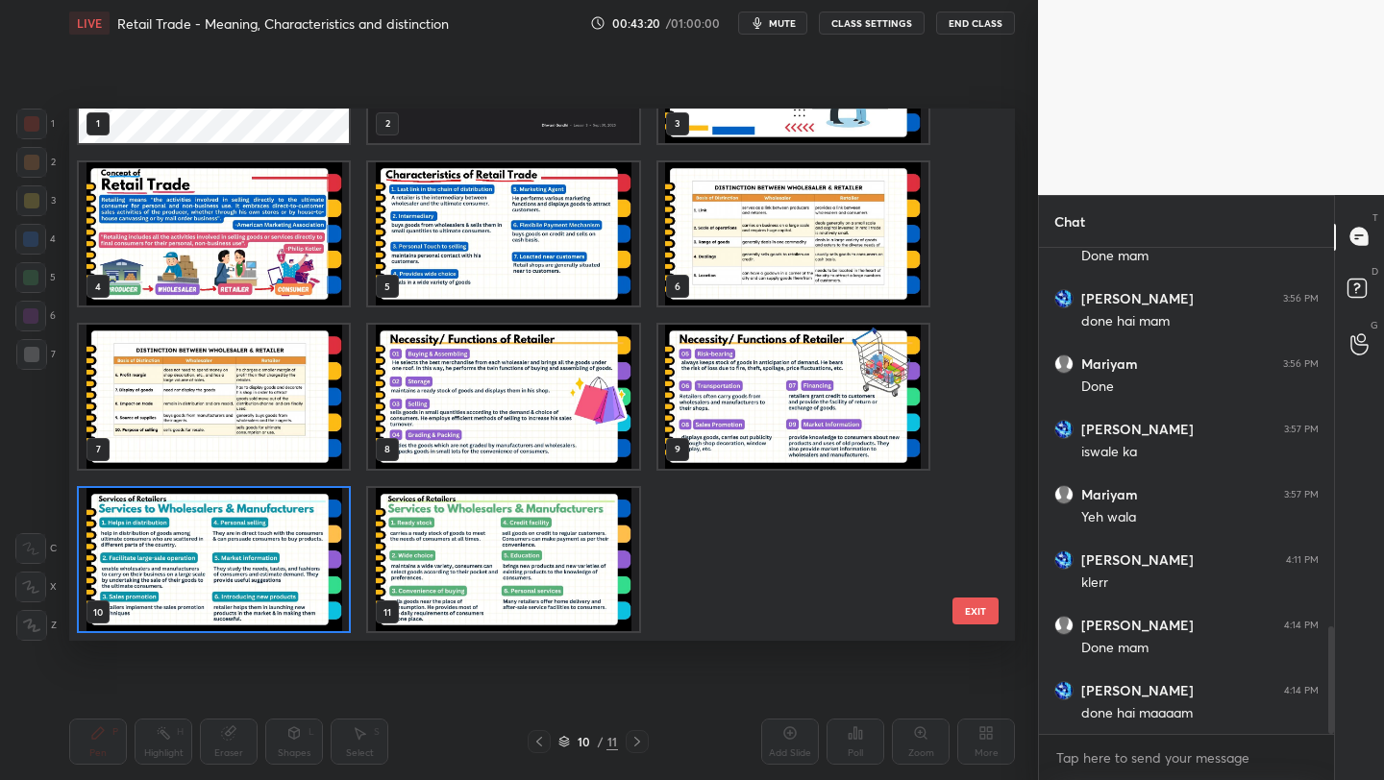
click at [575, 529] on img "grid" at bounding box center [503, 560] width 270 height 144
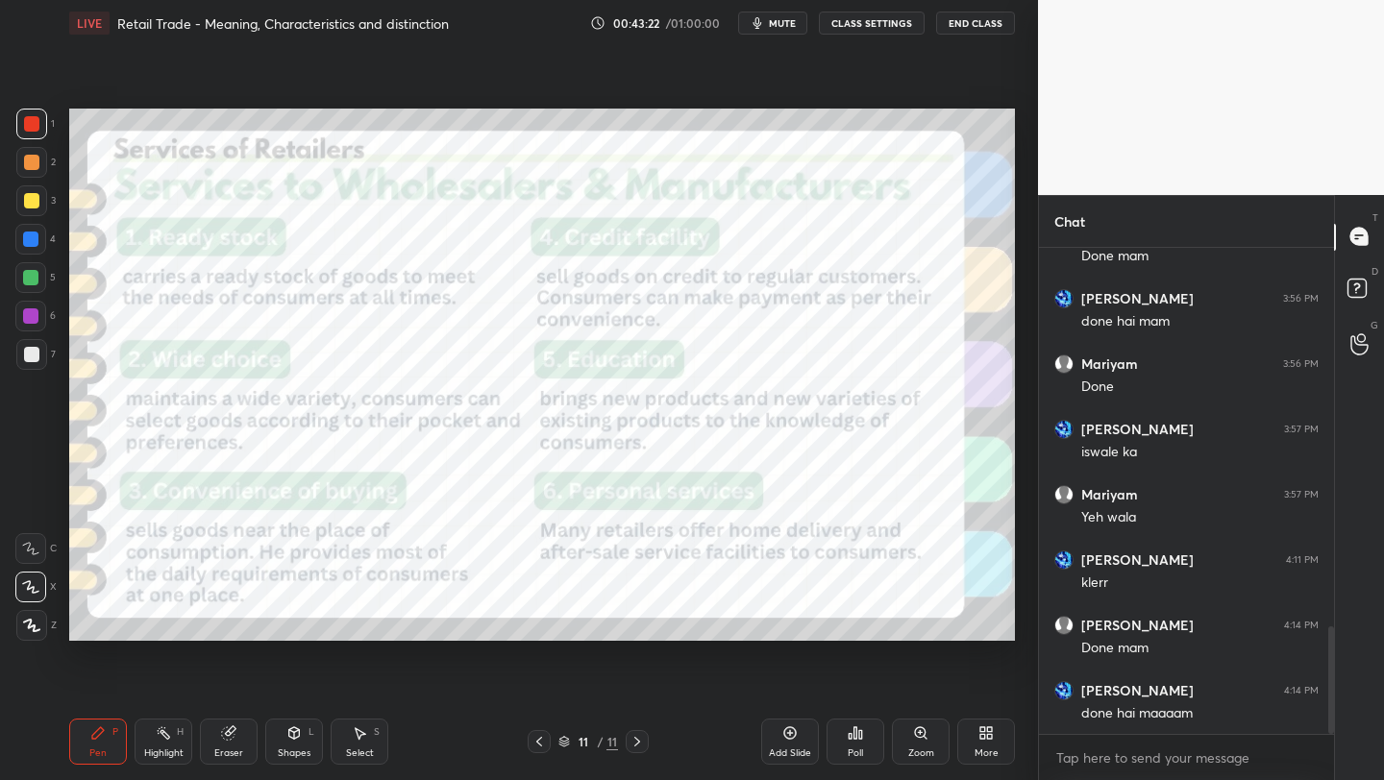
click at [979, 740] on icon at bounding box center [985, 732] width 15 height 15
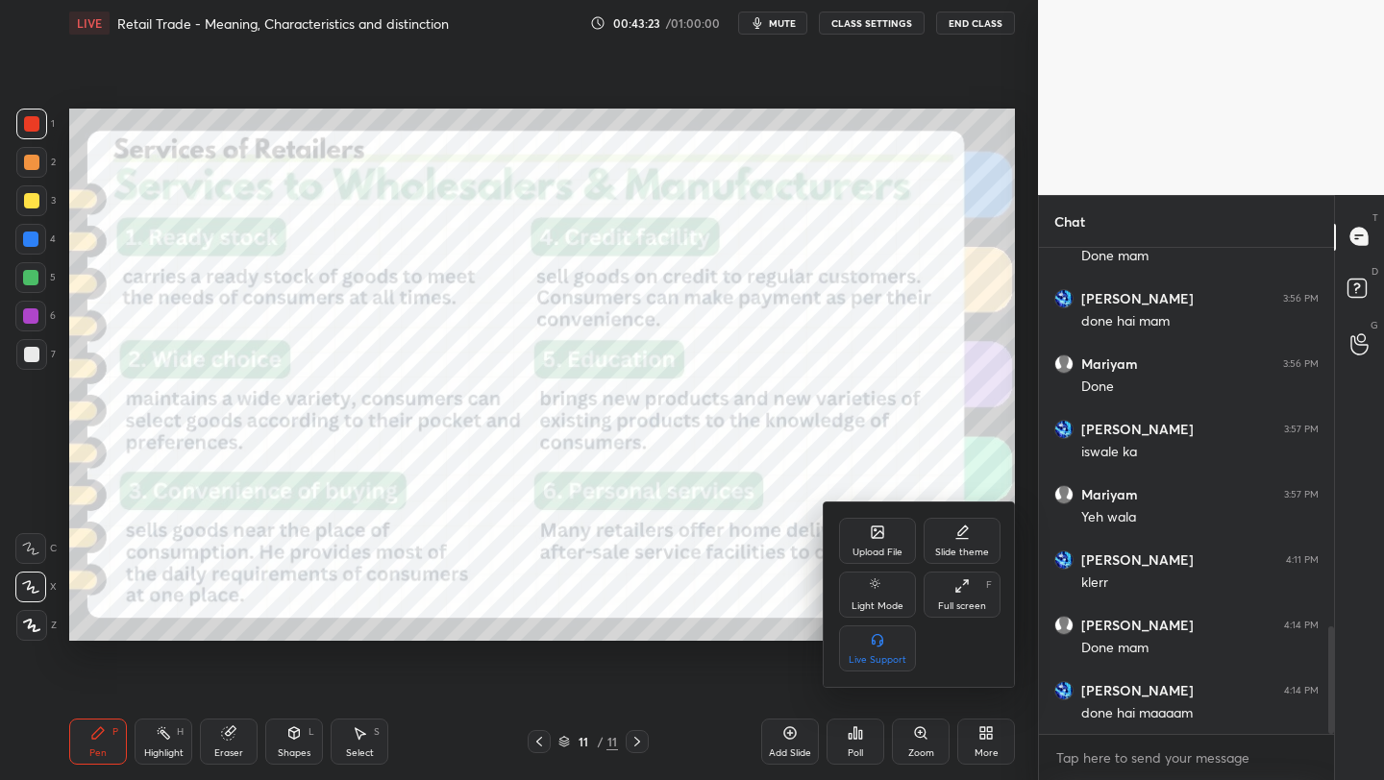
click at [870, 548] on div "Upload File" at bounding box center [877, 553] width 50 height 10
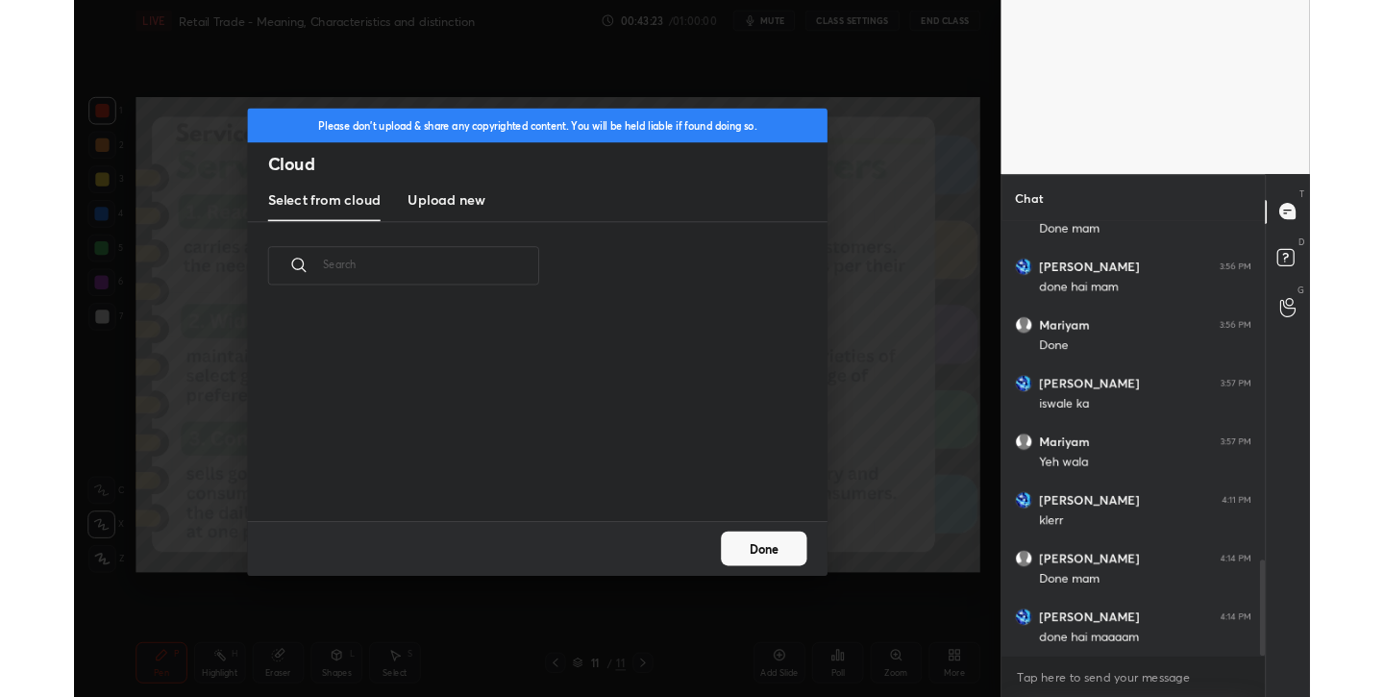
scroll to position [7, 11]
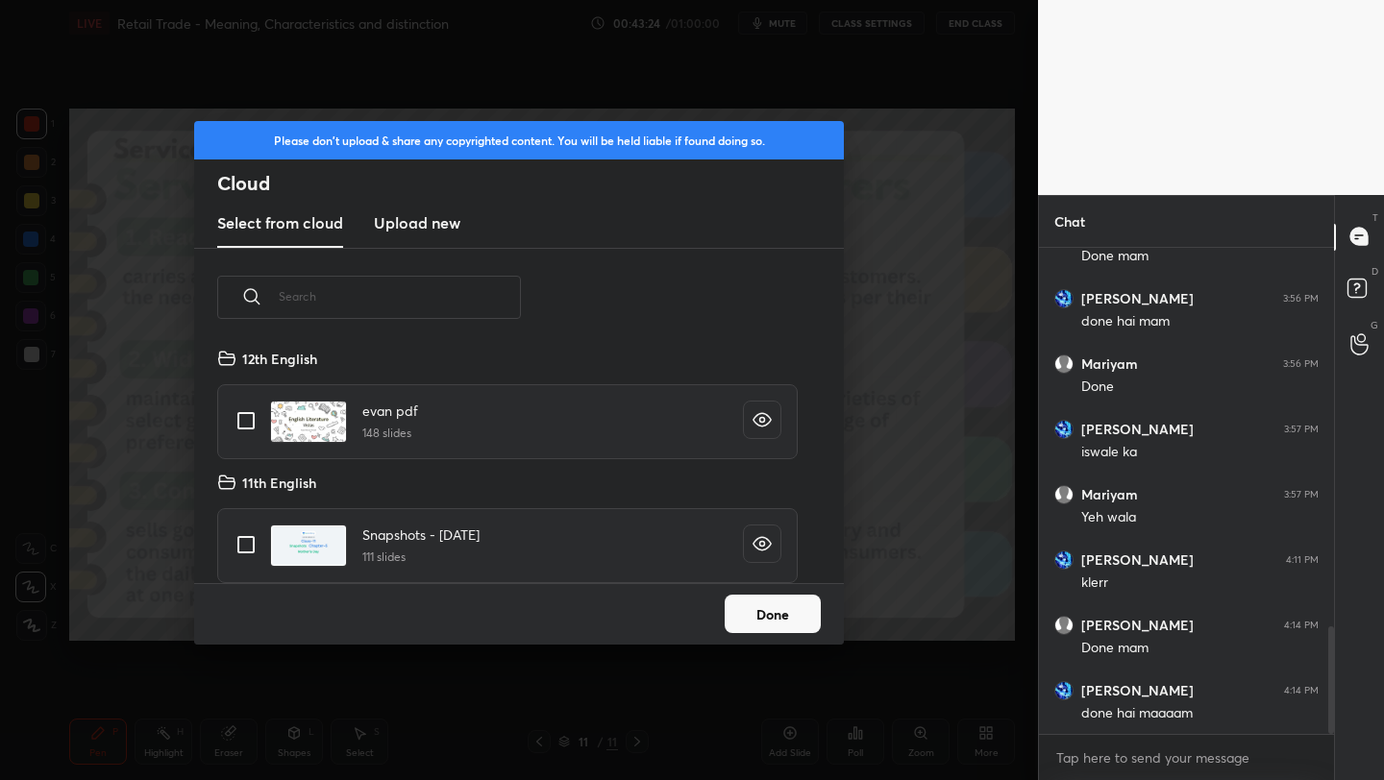
click at [444, 217] on h3 "Upload new" at bounding box center [417, 222] width 86 height 23
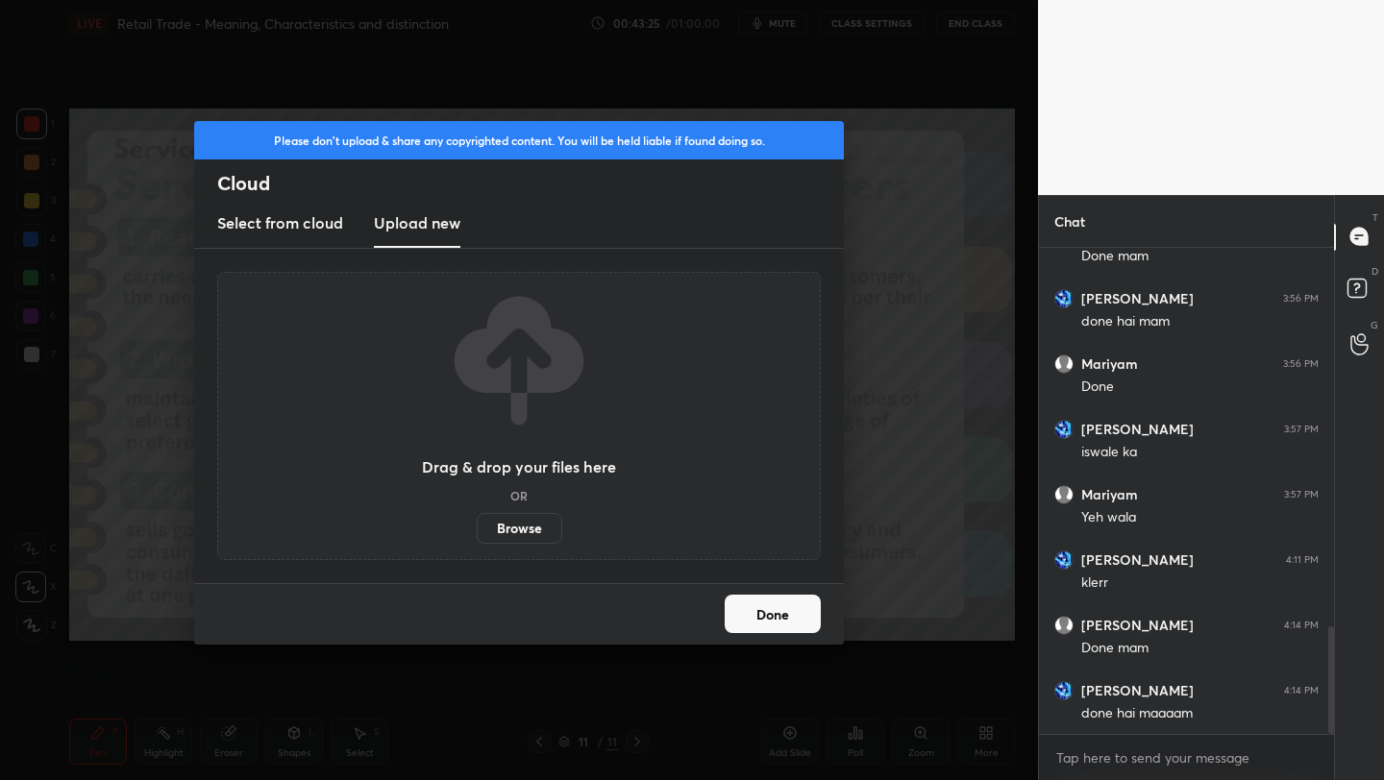
click at [527, 527] on label "Browse" at bounding box center [520, 528] width 86 height 31
click at [477, 527] on input "Browse" at bounding box center [477, 528] width 0 height 31
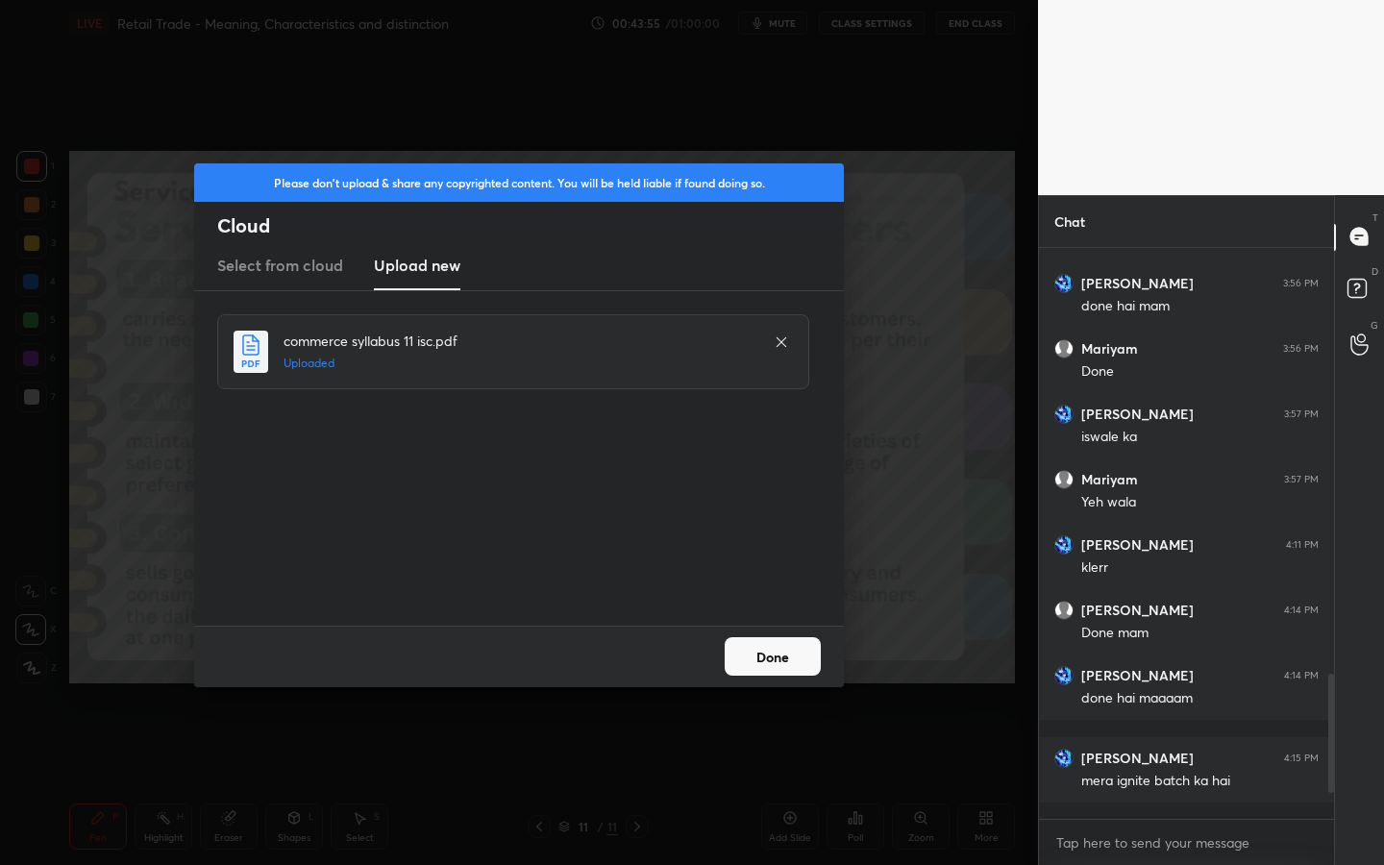
scroll to position [565, 289]
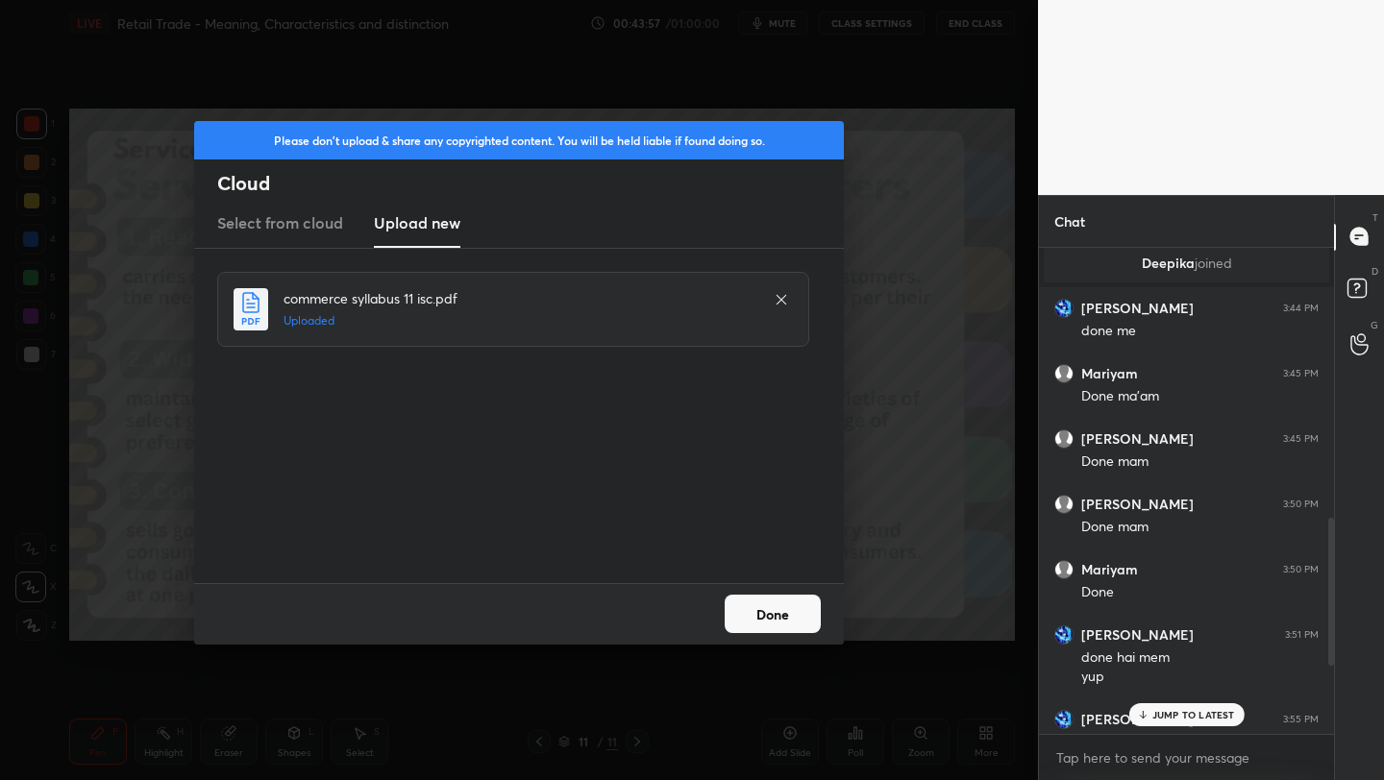
click at [800, 627] on button "Done" at bounding box center [772, 614] width 96 height 38
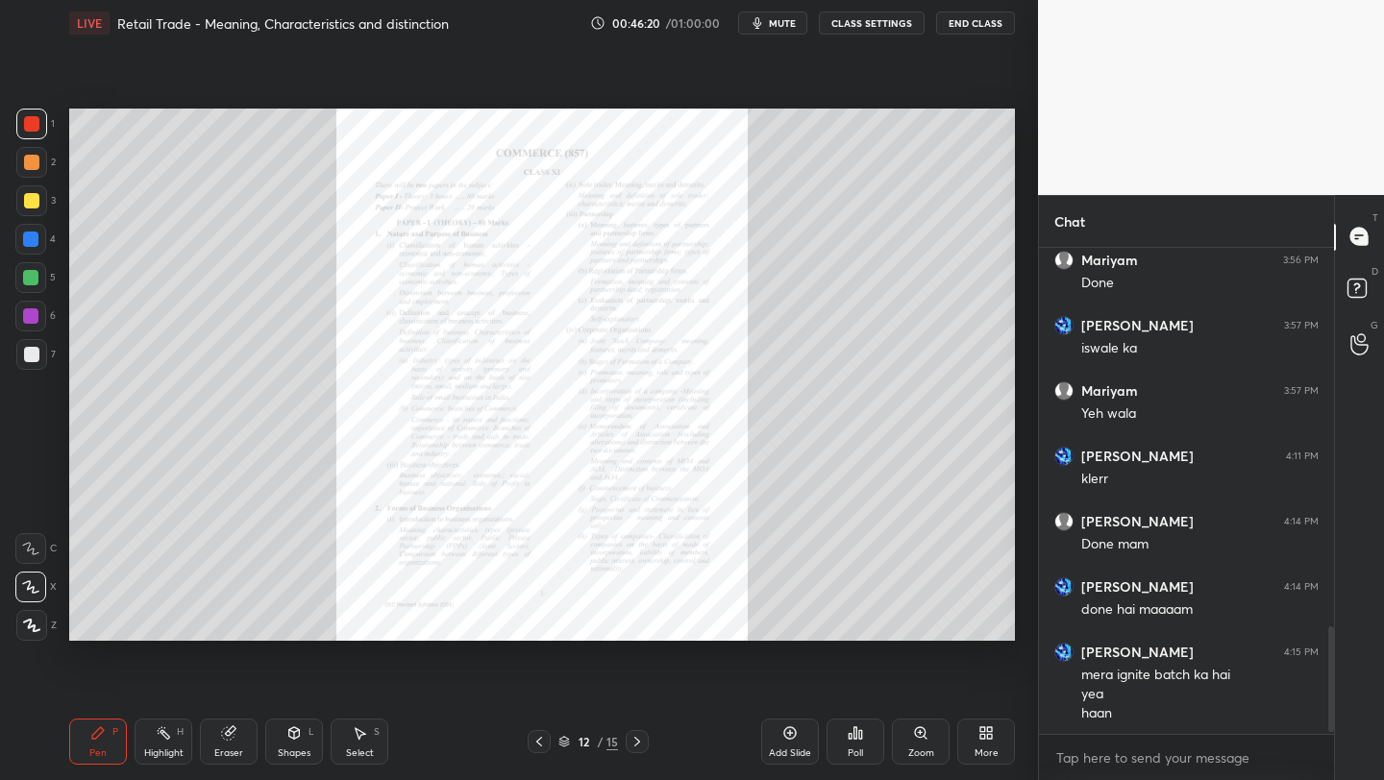
scroll to position [1782, 0]
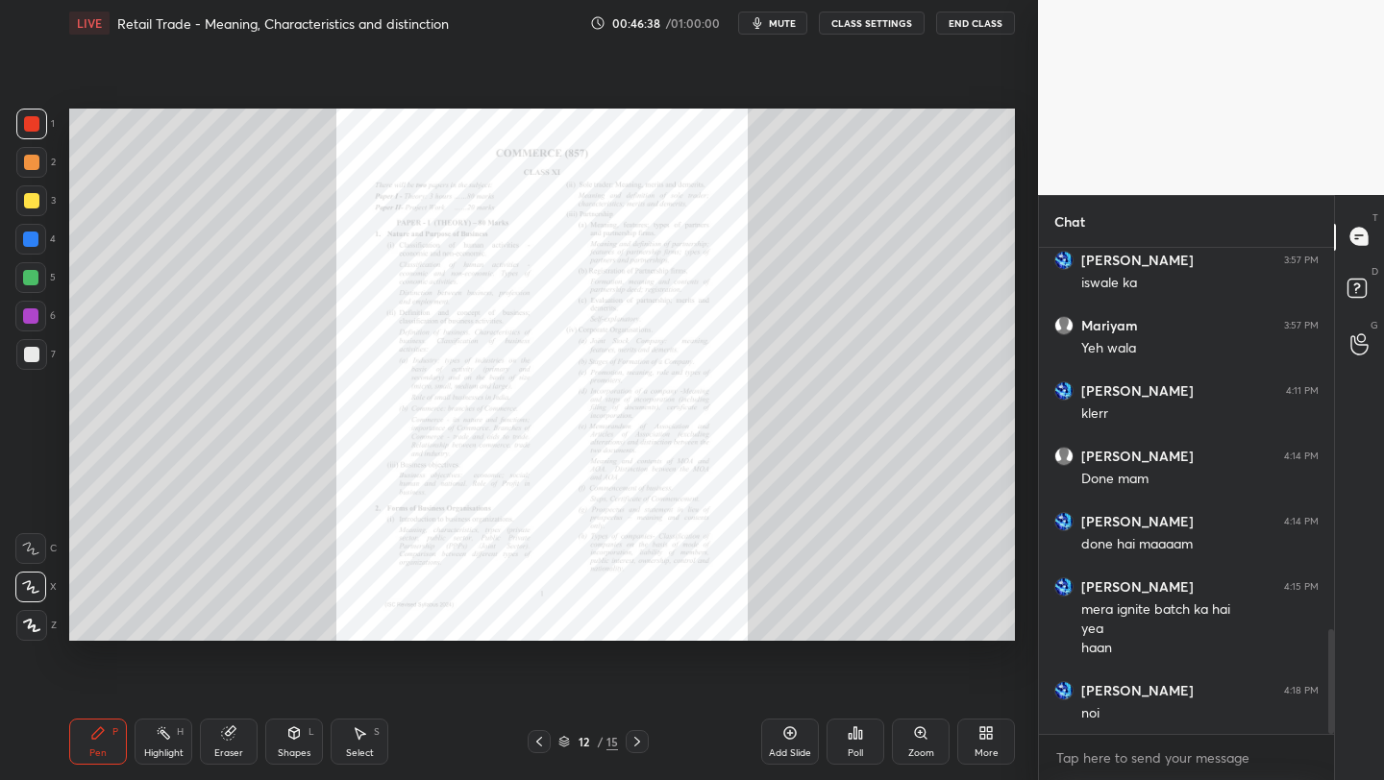
click at [634, 737] on icon at bounding box center [637, 742] width 6 height 10
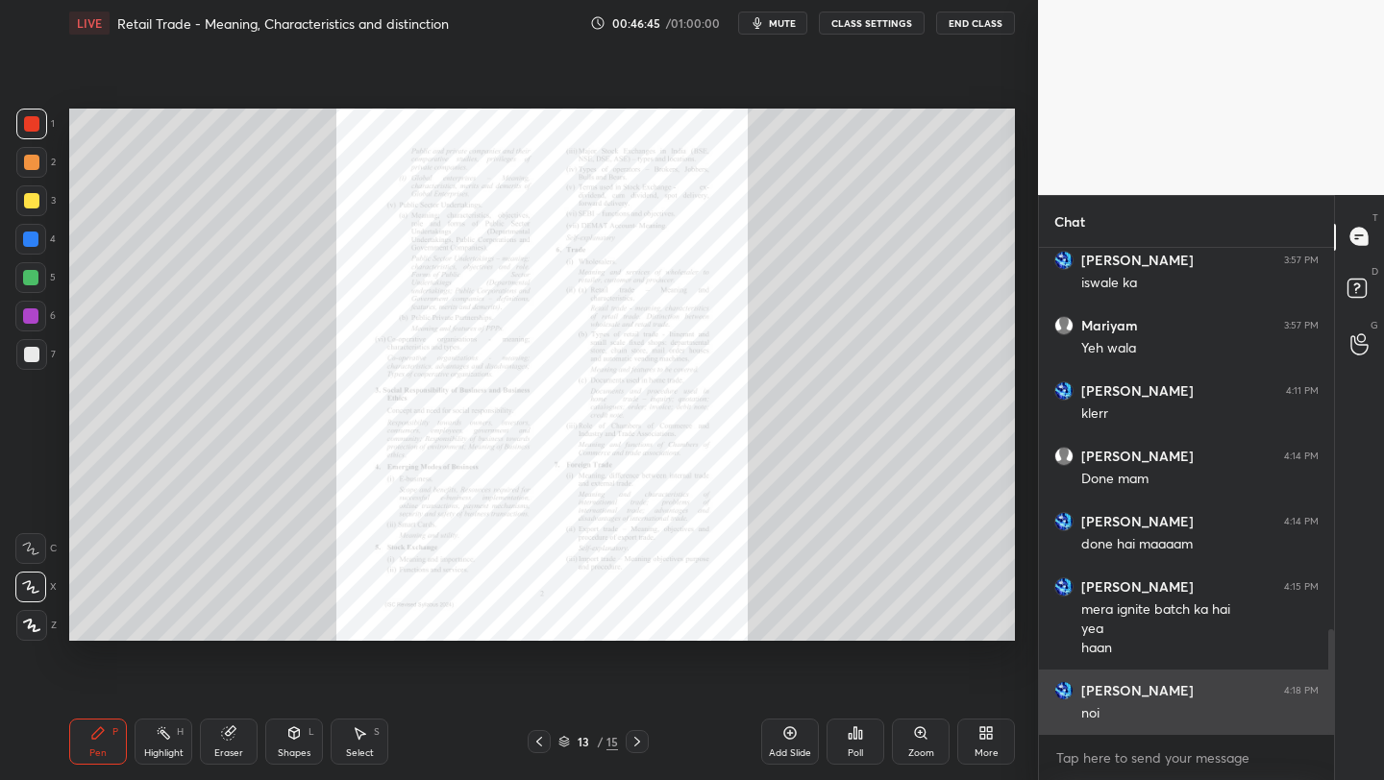
click at [1091, 688] on h6 "[PERSON_NAME]" at bounding box center [1137, 690] width 112 height 17
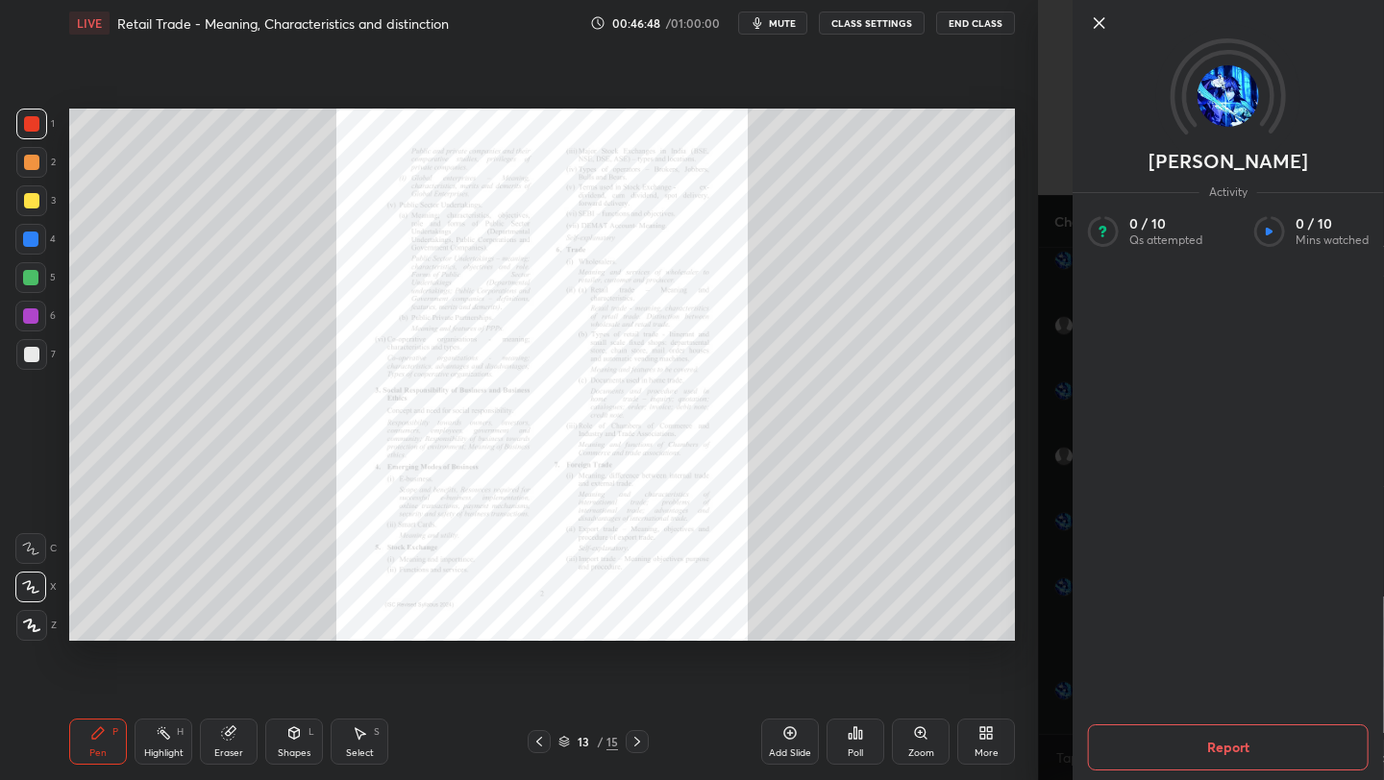
click at [1098, 28] on icon at bounding box center [1099, 23] width 23 height 23
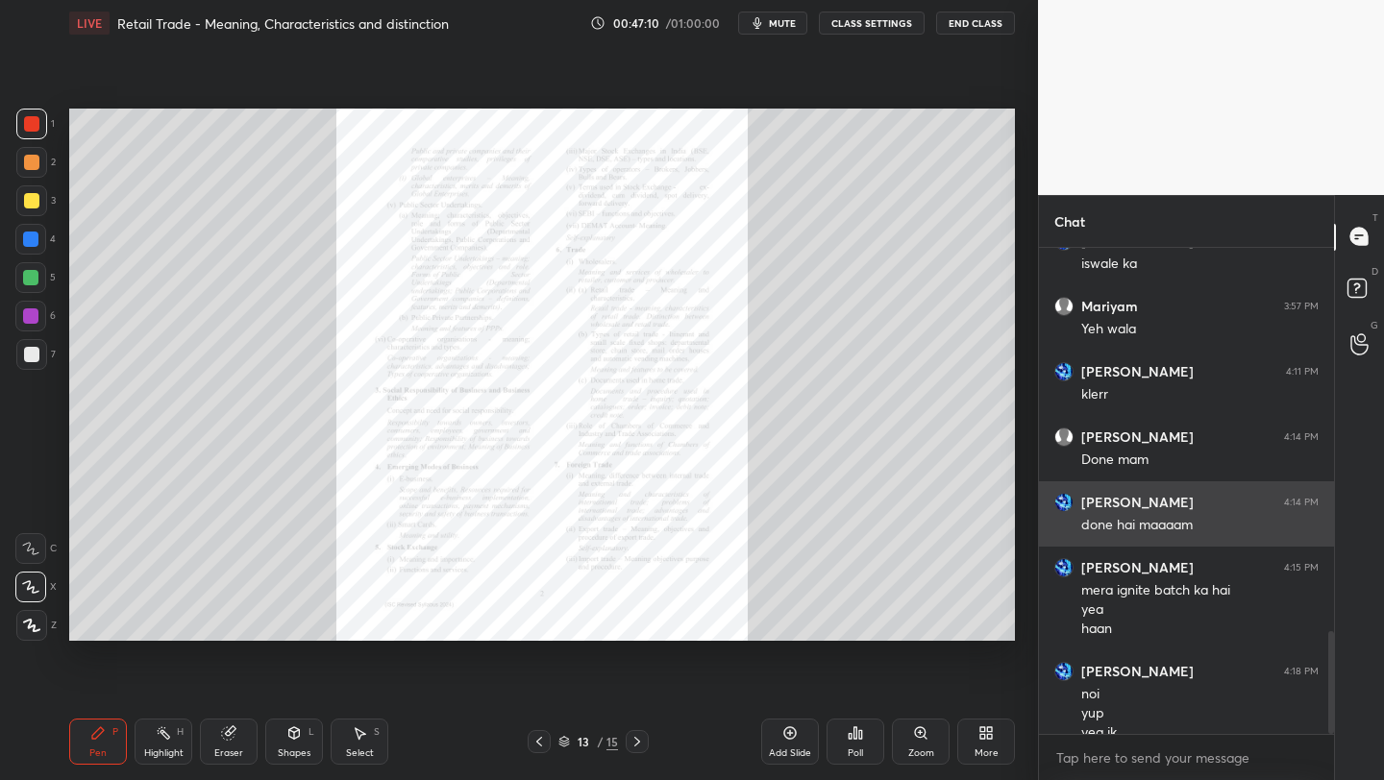
scroll to position [1821, 0]
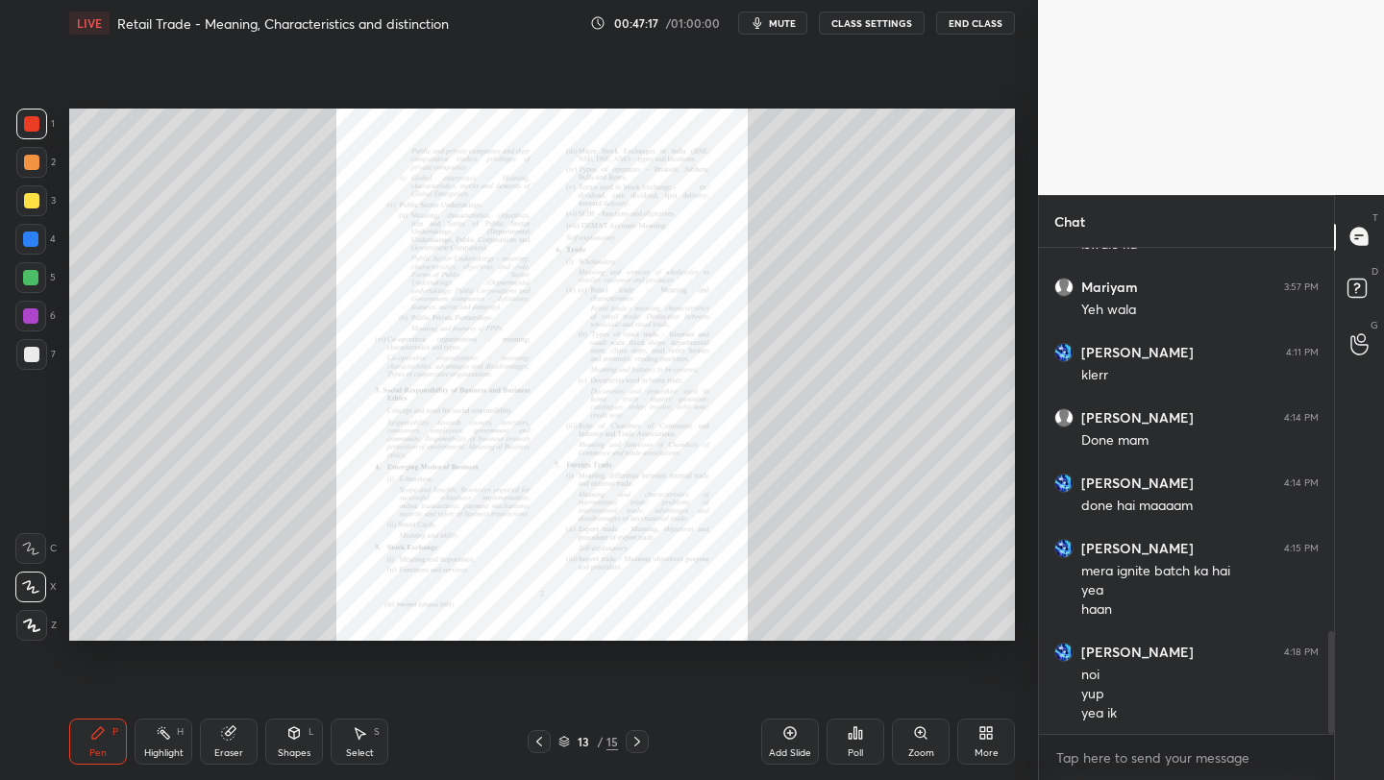
click at [942, 734] on div "Zoom" at bounding box center [921, 742] width 58 height 46
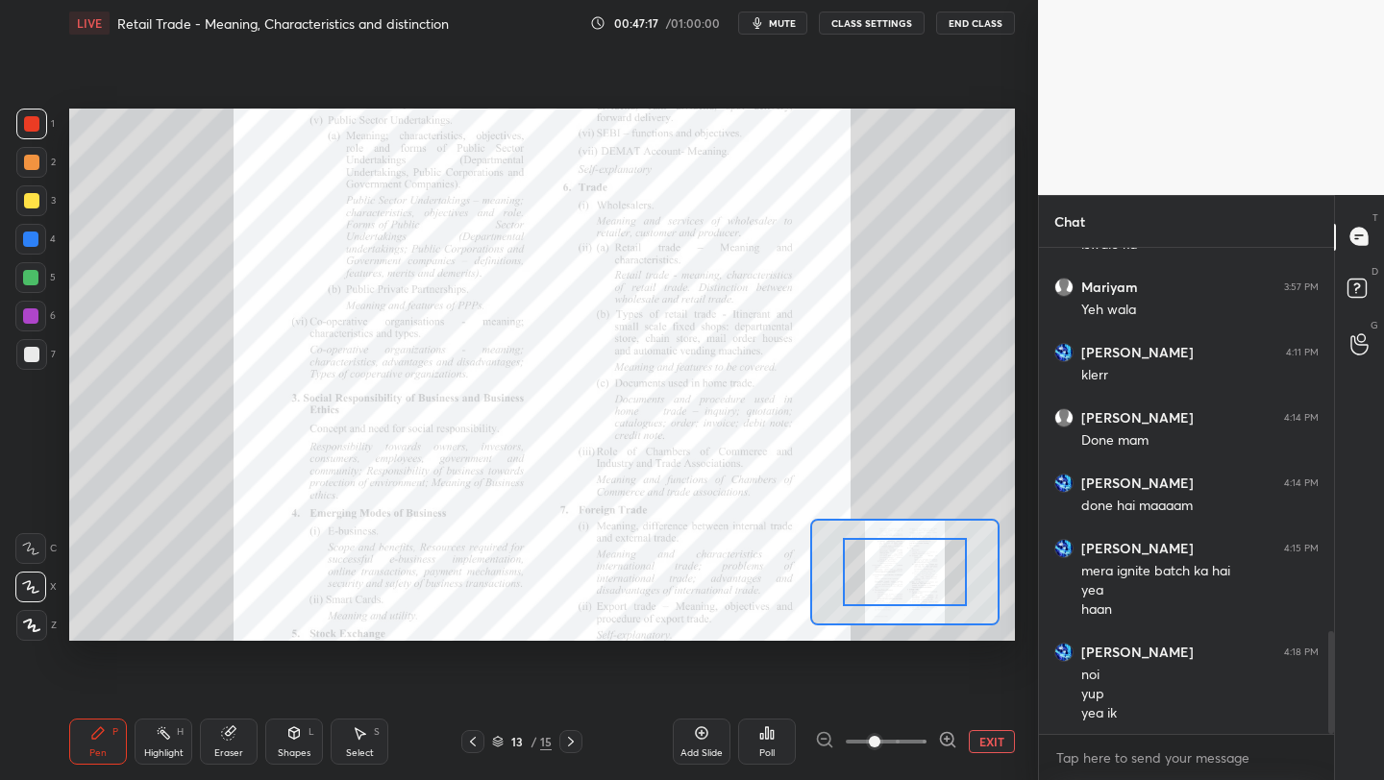
click at [942, 734] on icon at bounding box center [947, 739] width 12 height 12
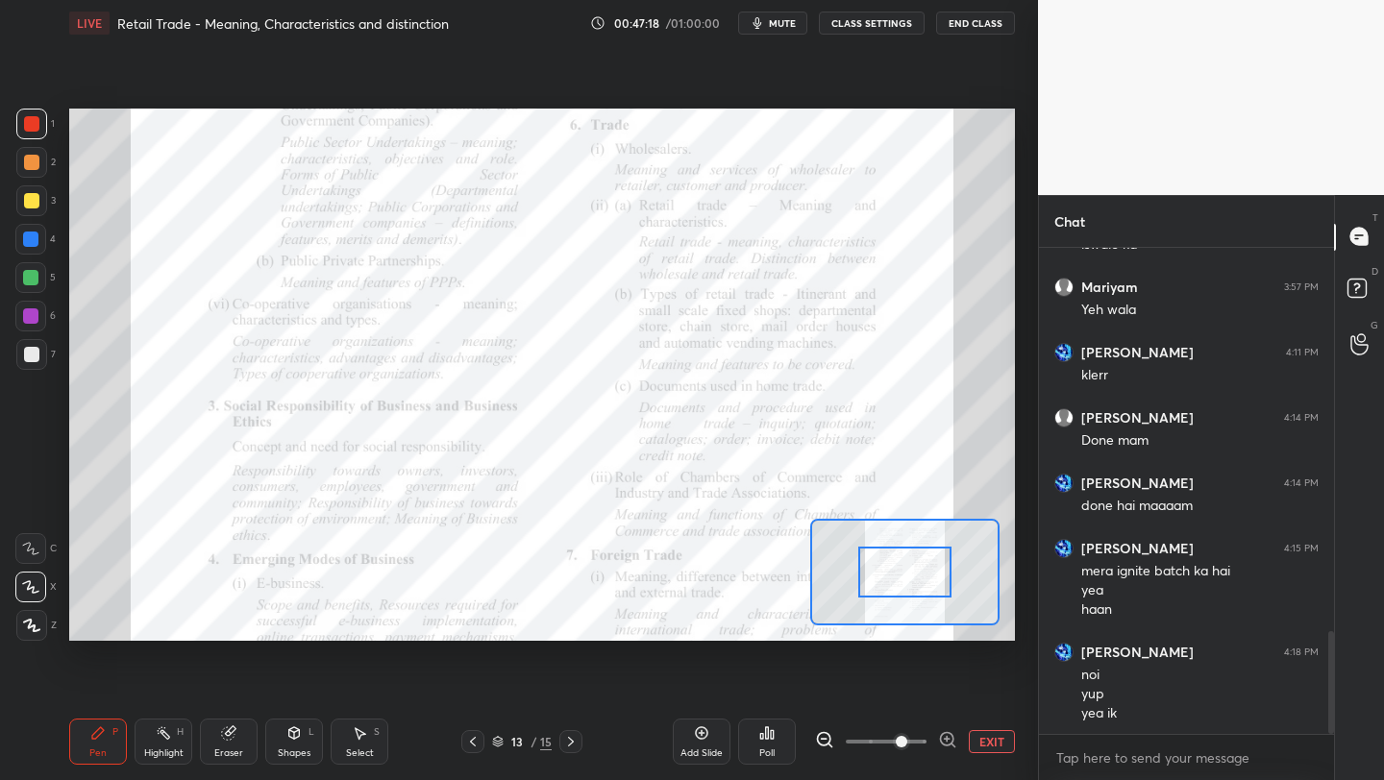
click at [942, 734] on icon at bounding box center [947, 739] width 12 height 12
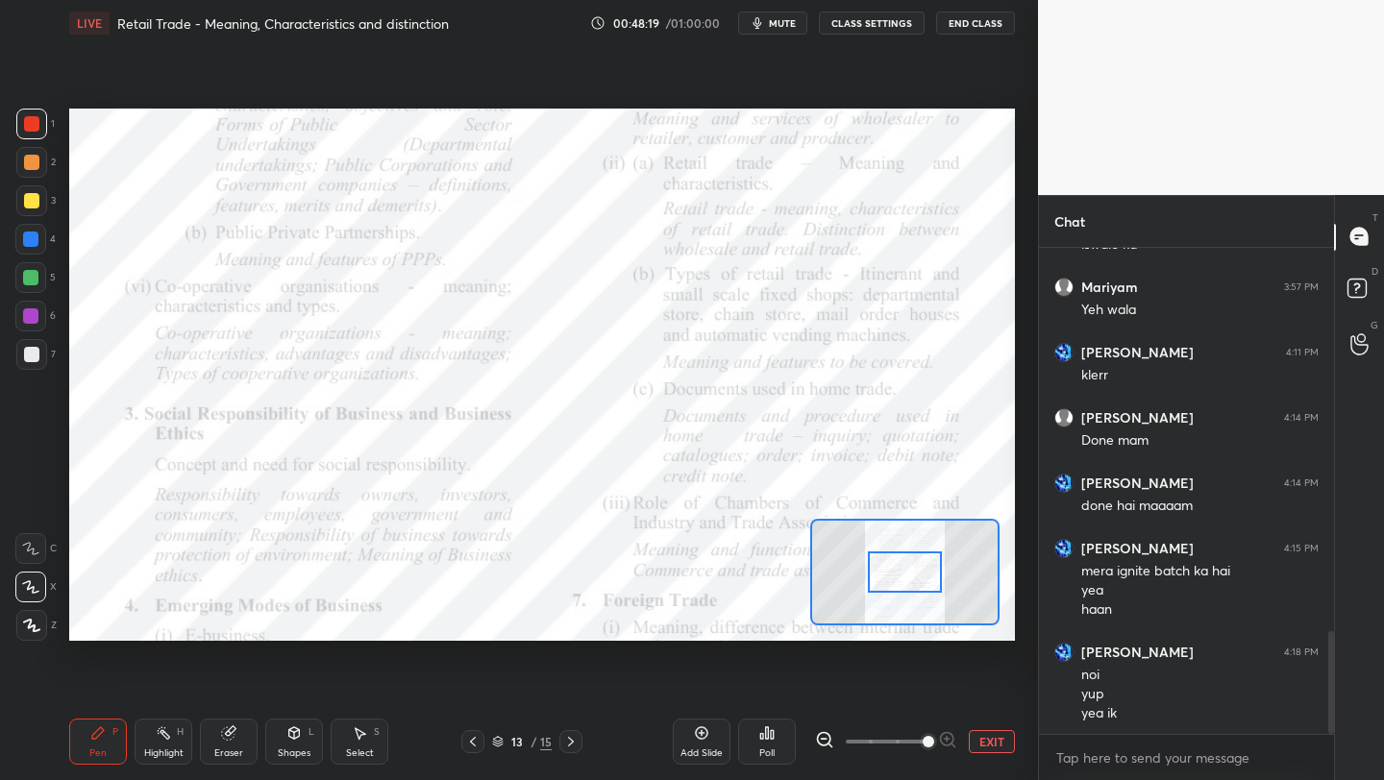
click at [998, 743] on button "EXIT" at bounding box center [991, 741] width 46 height 23
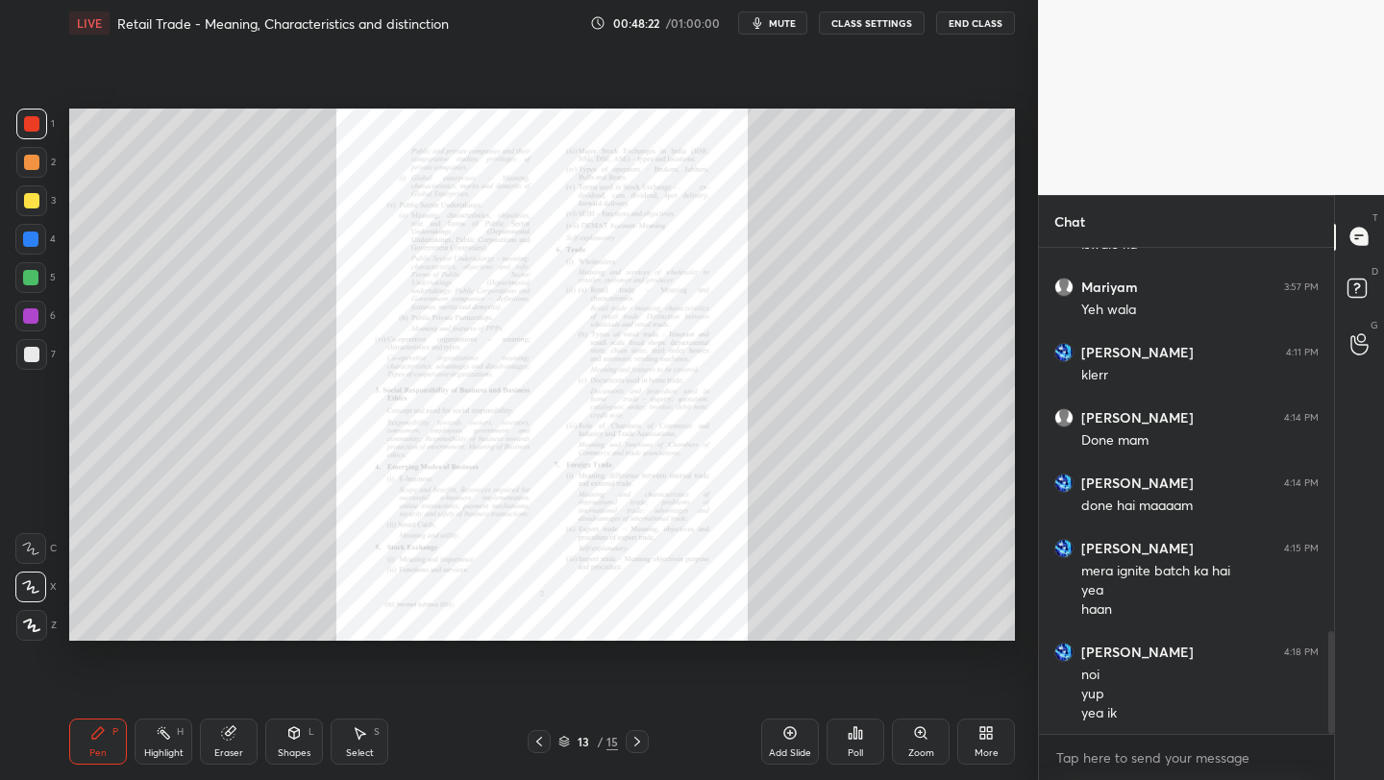
click at [561, 743] on icon at bounding box center [564, 742] width 12 height 12
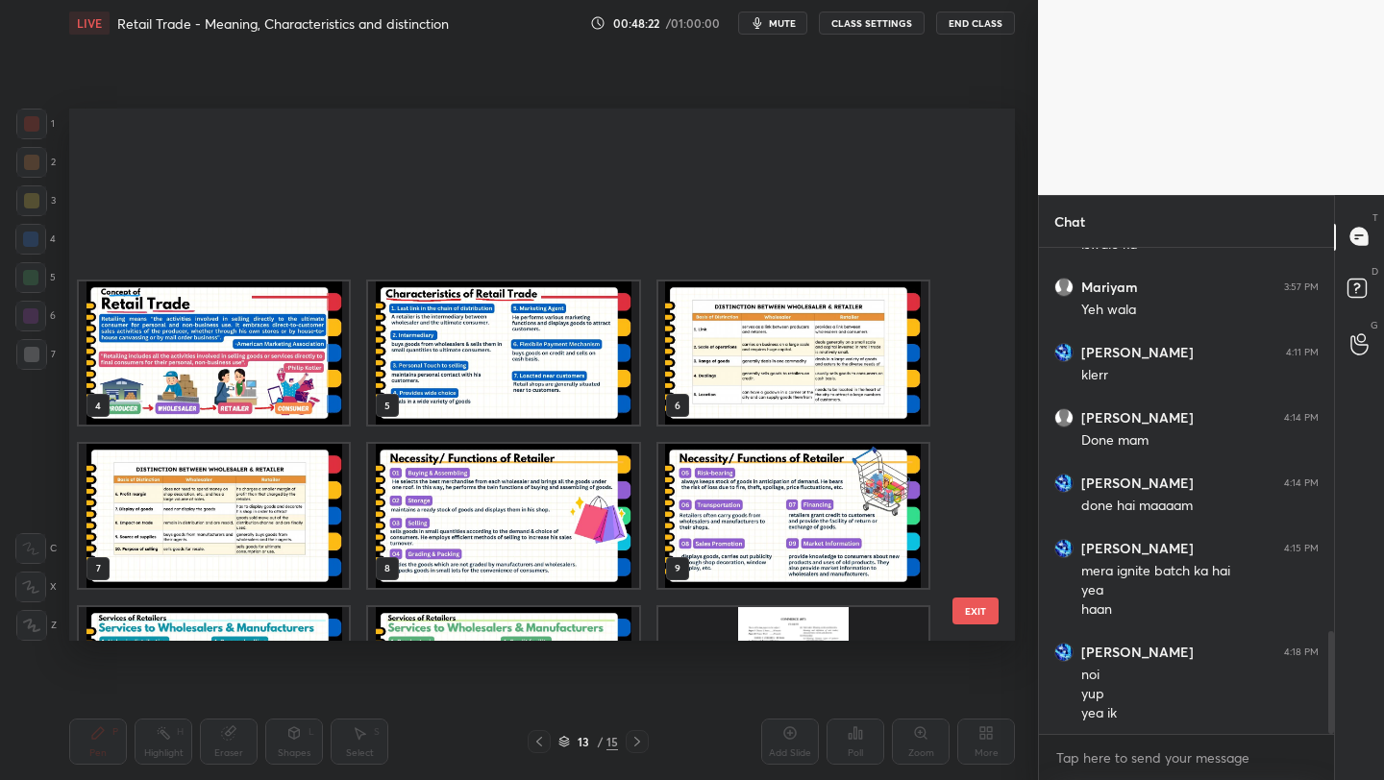
scroll to position [282, 0]
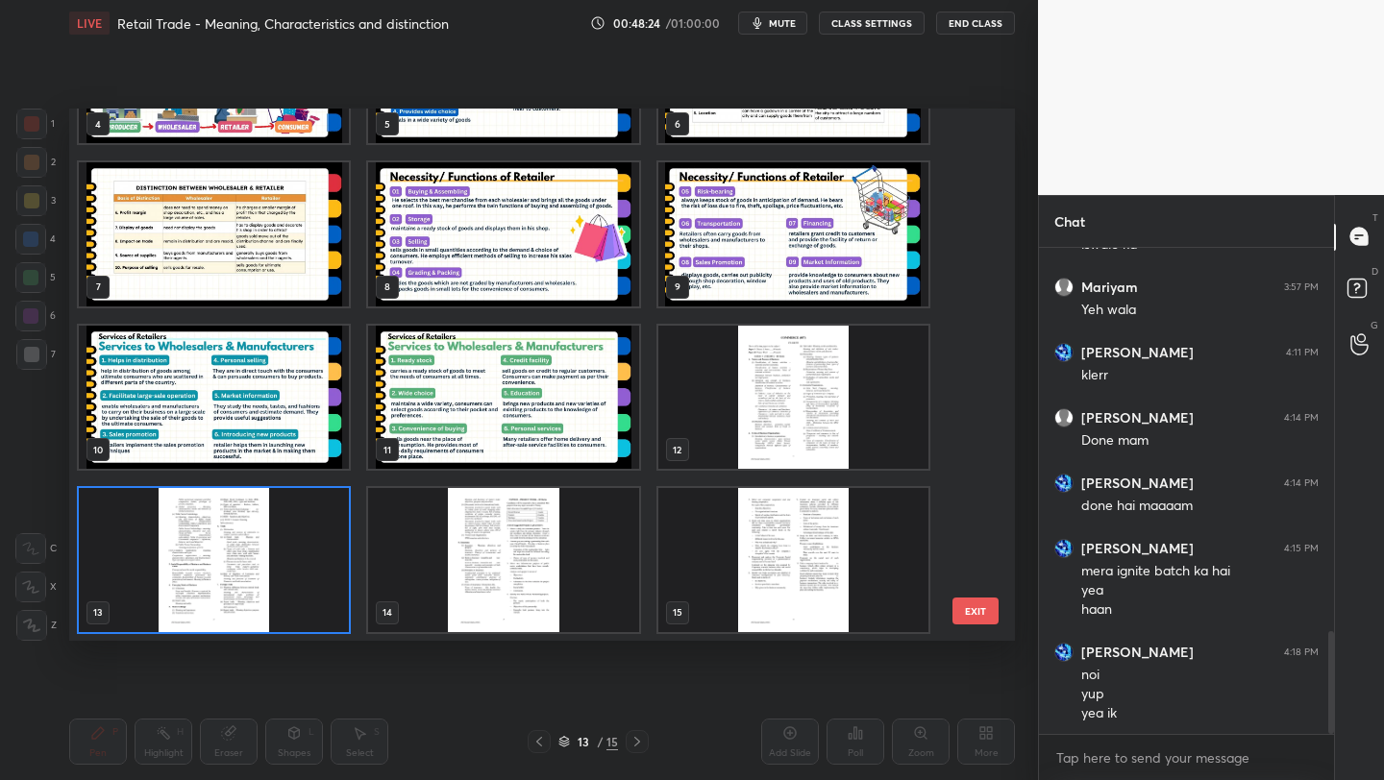
click at [279, 355] on img "grid" at bounding box center [214, 398] width 270 height 144
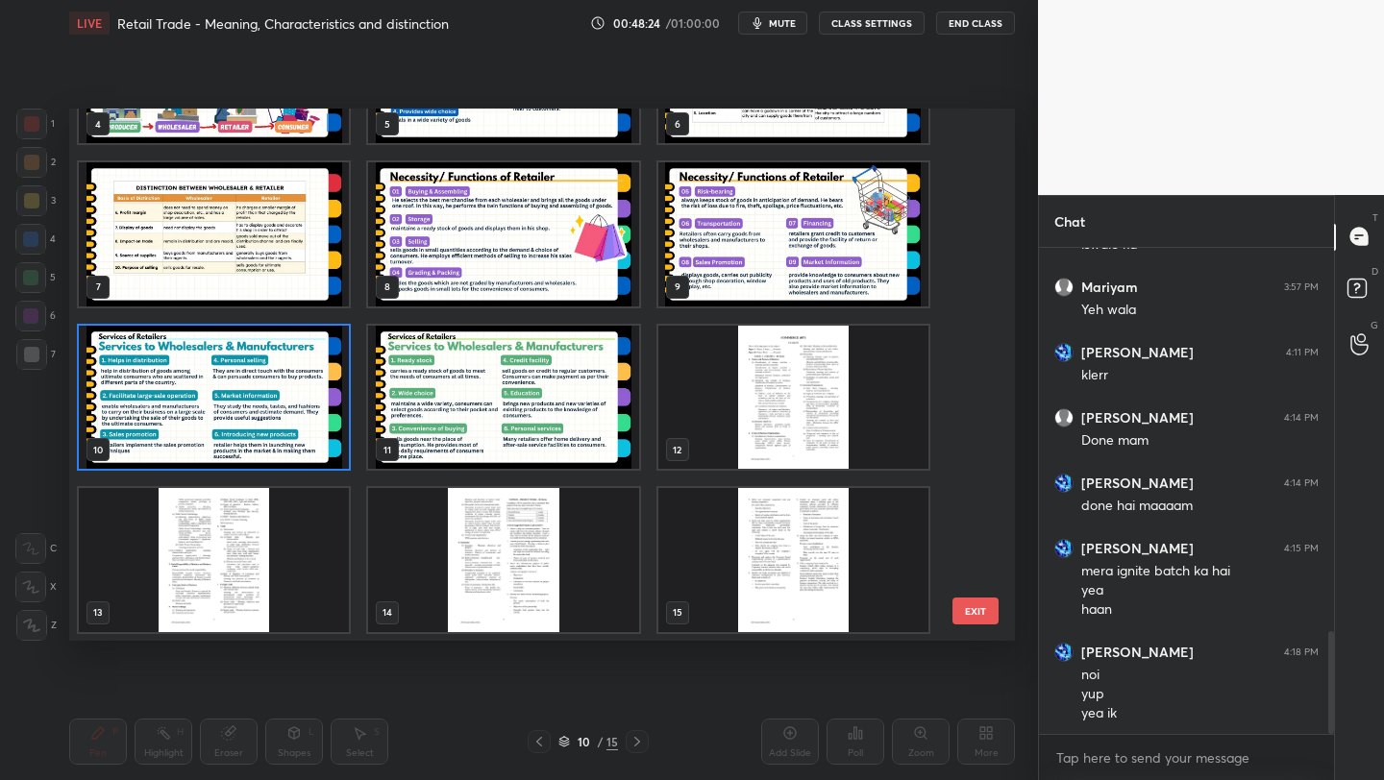
click at [279, 355] on img "grid" at bounding box center [214, 398] width 270 height 144
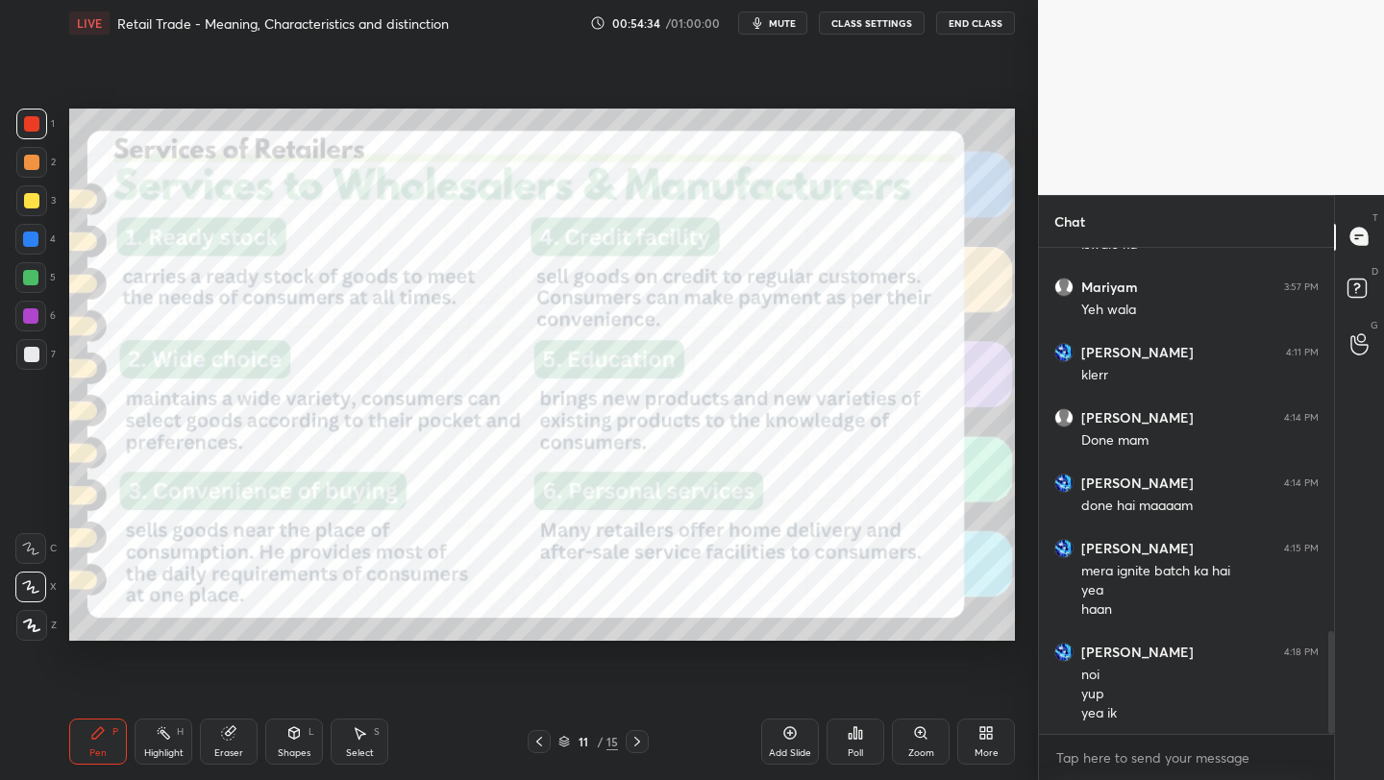
scroll to position [1886, 0]
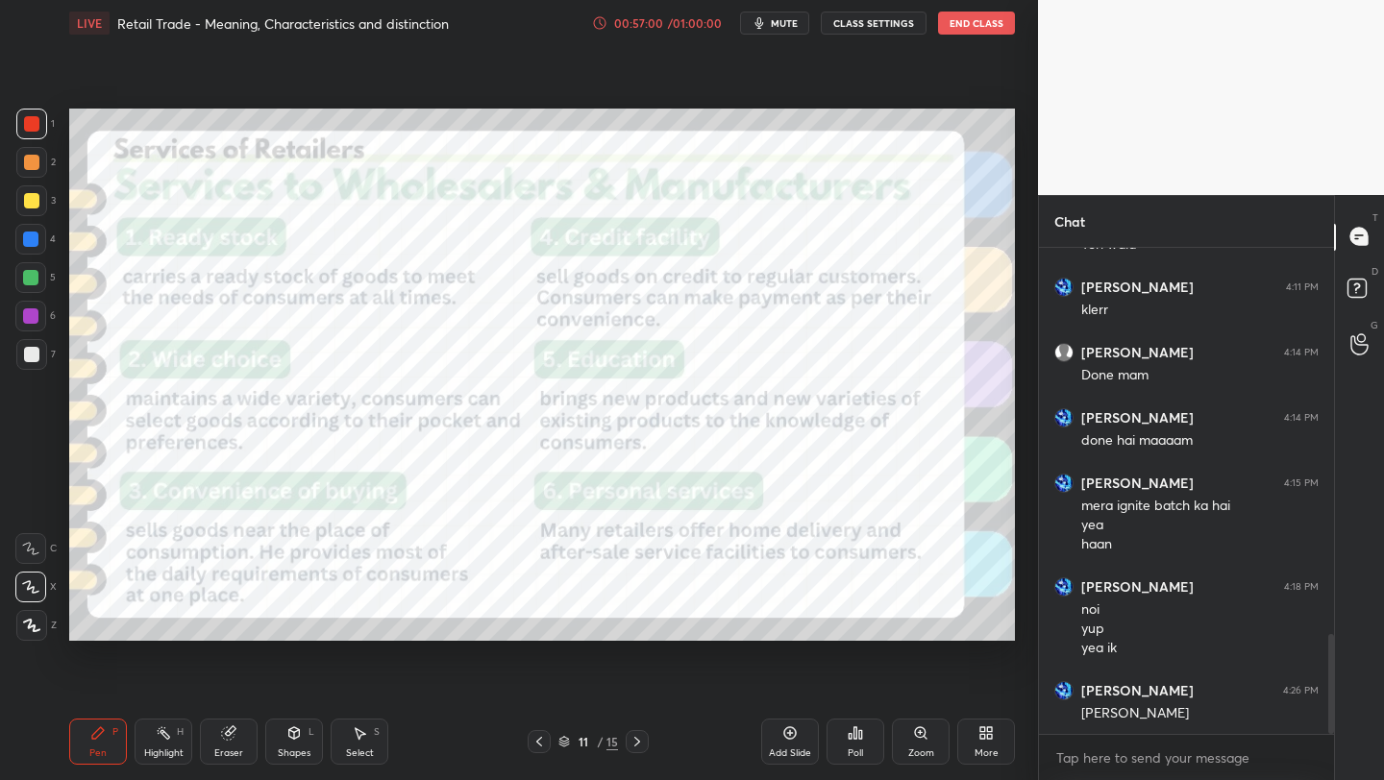
click at [568, 738] on icon at bounding box center [564, 742] width 12 height 12
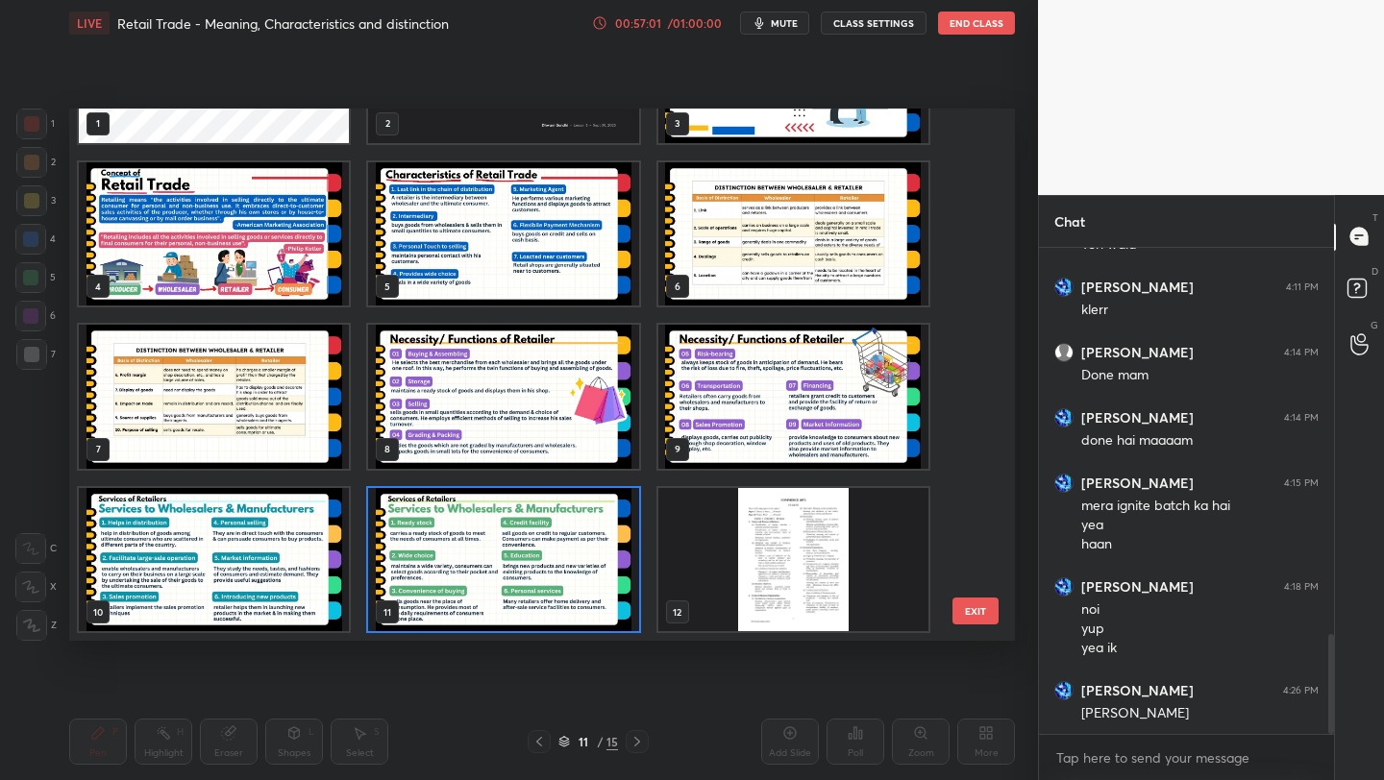
scroll to position [0, 0]
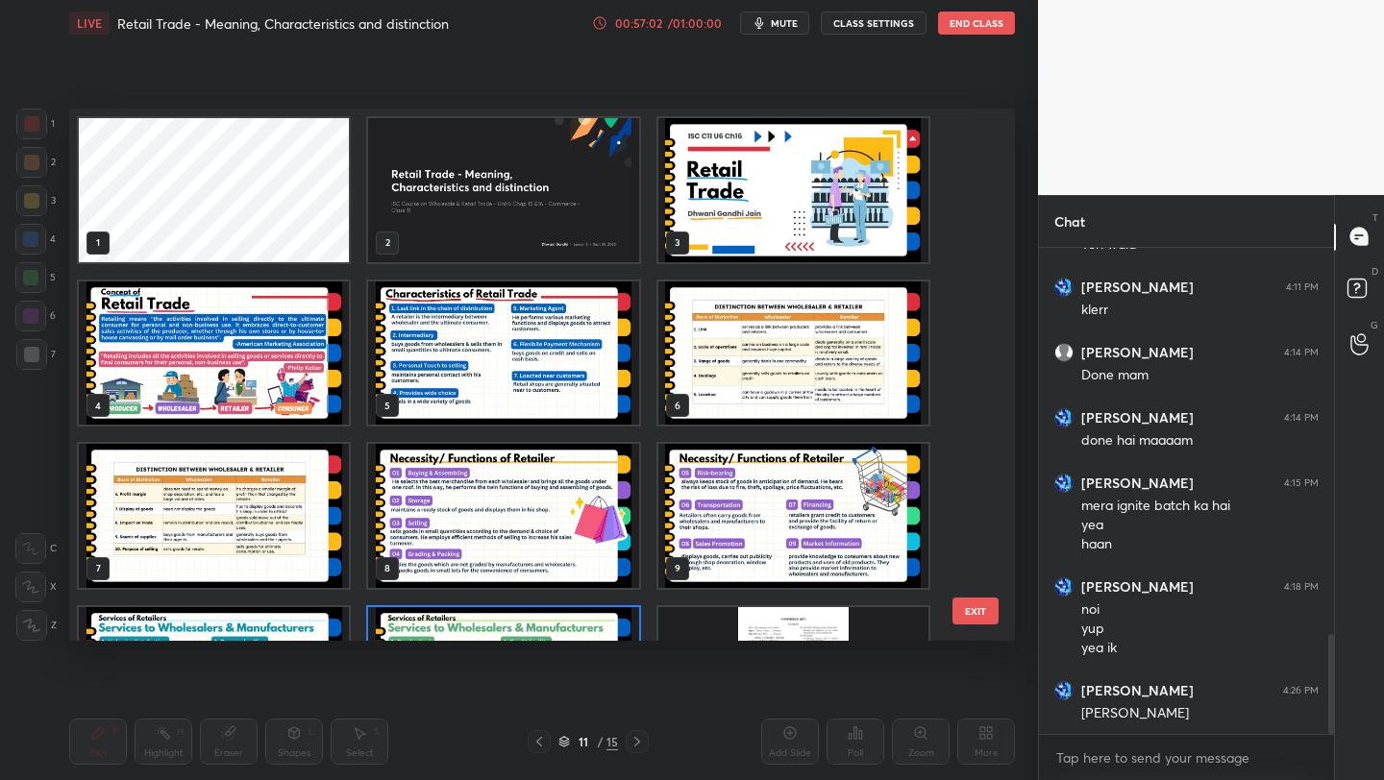
click at [459, 233] on img "grid" at bounding box center [503, 190] width 270 height 144
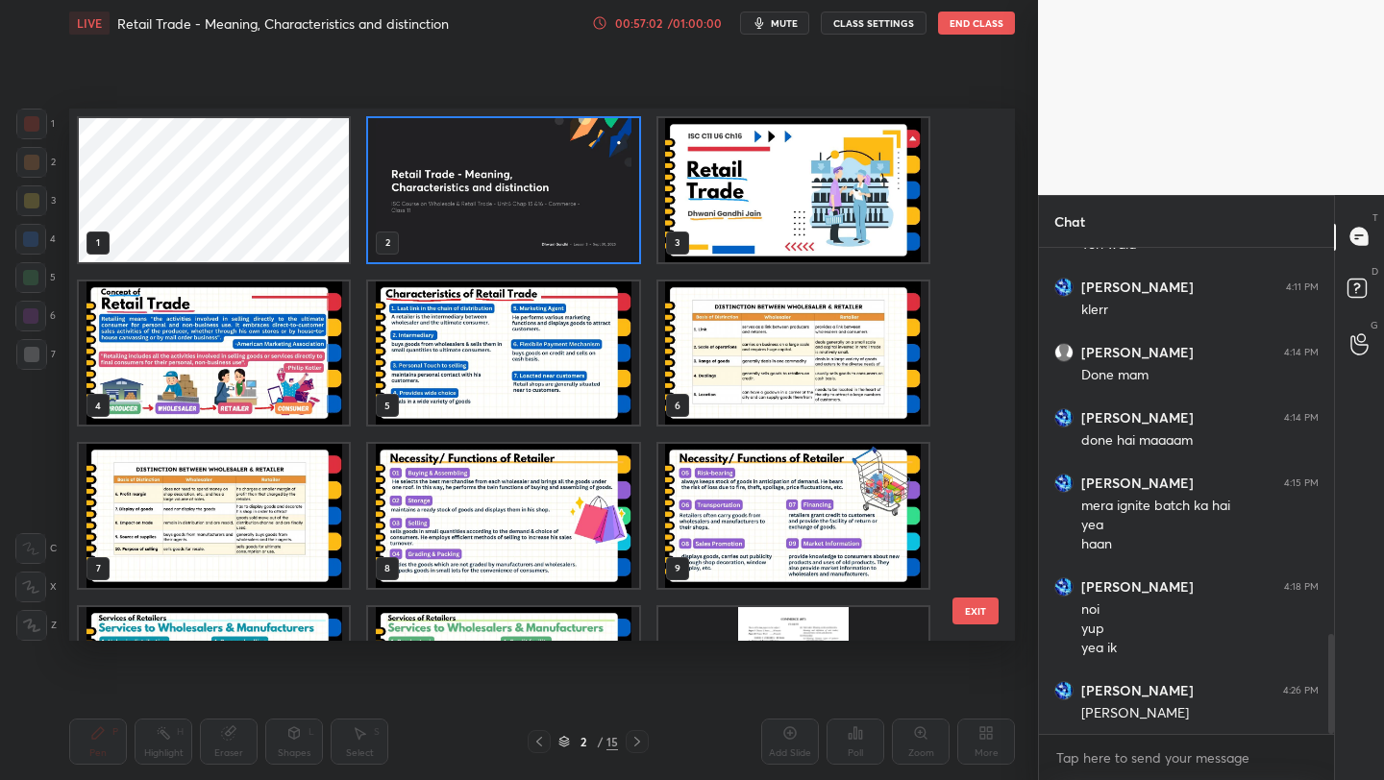
click at [459, 233] on img "grid" at bounding box center [503, 190] width 270 height 144
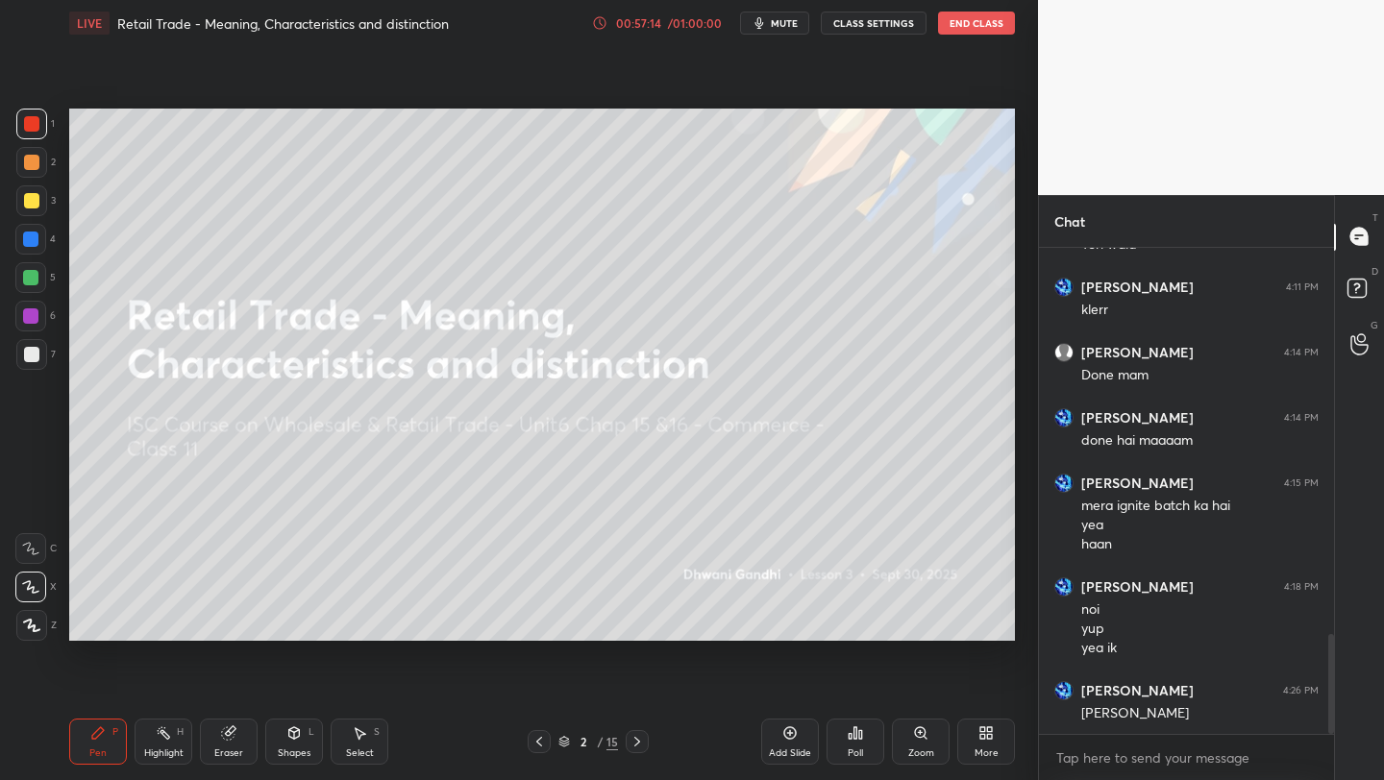
click at [564, 744] on icon at bounding box center [564, 743] width 10 height 3
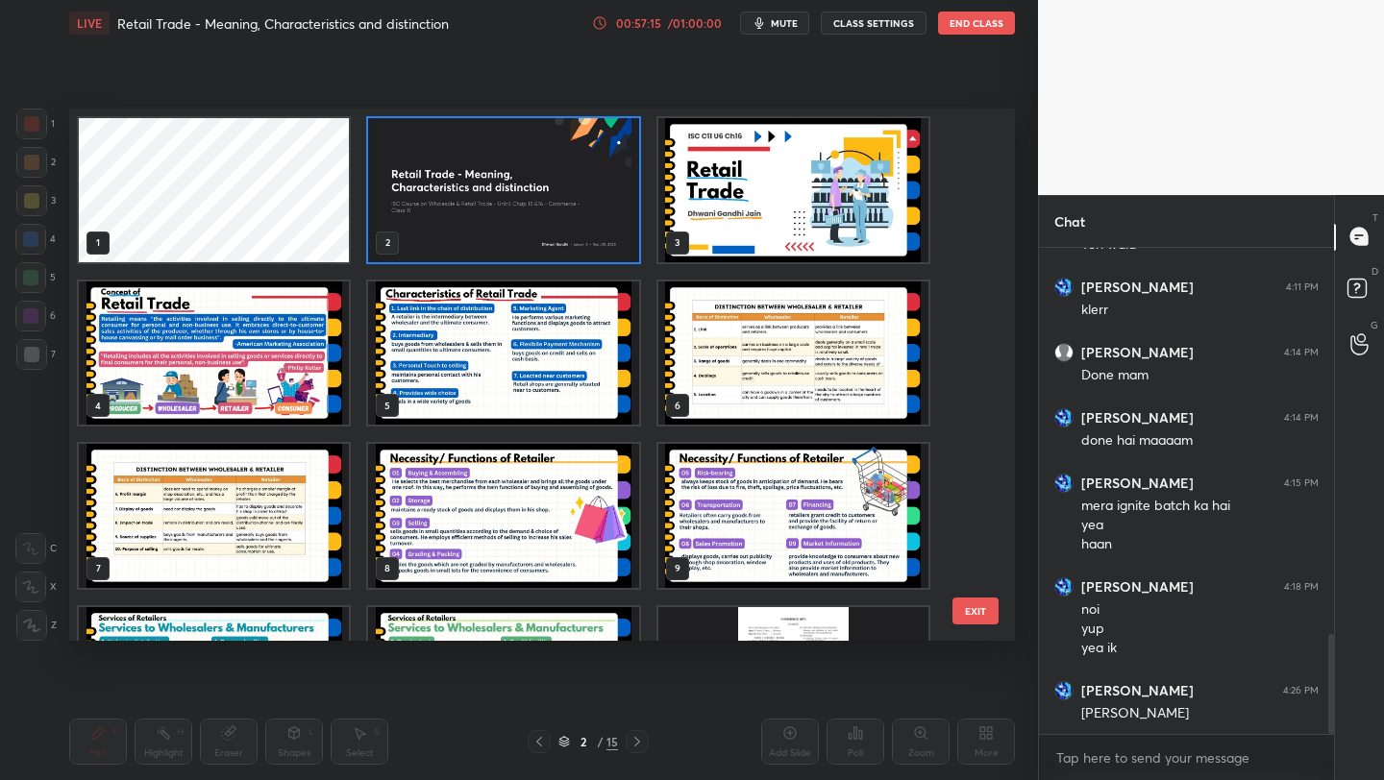
scroll to position [282, 0]
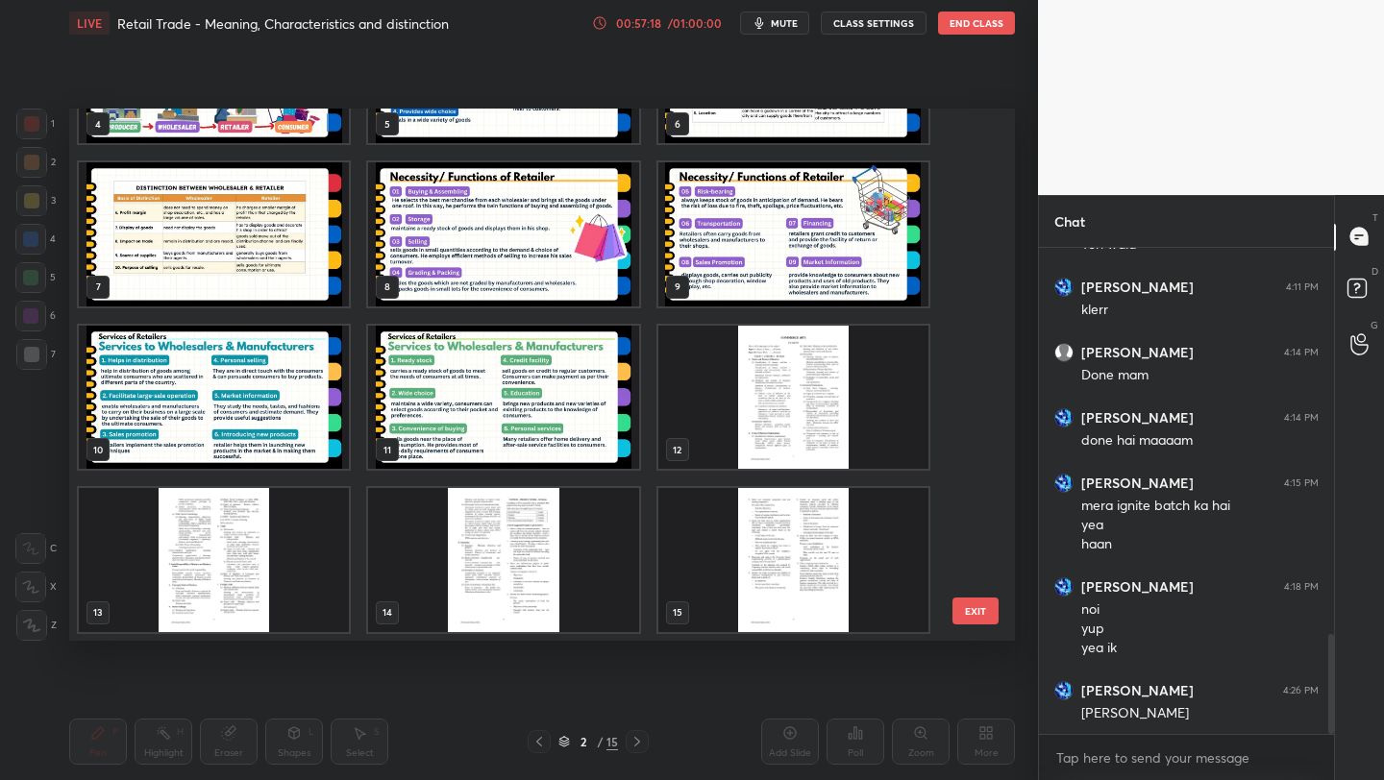
click at [845, 539] on img "grid" at bounding box center [793, 560] width 270 height 144
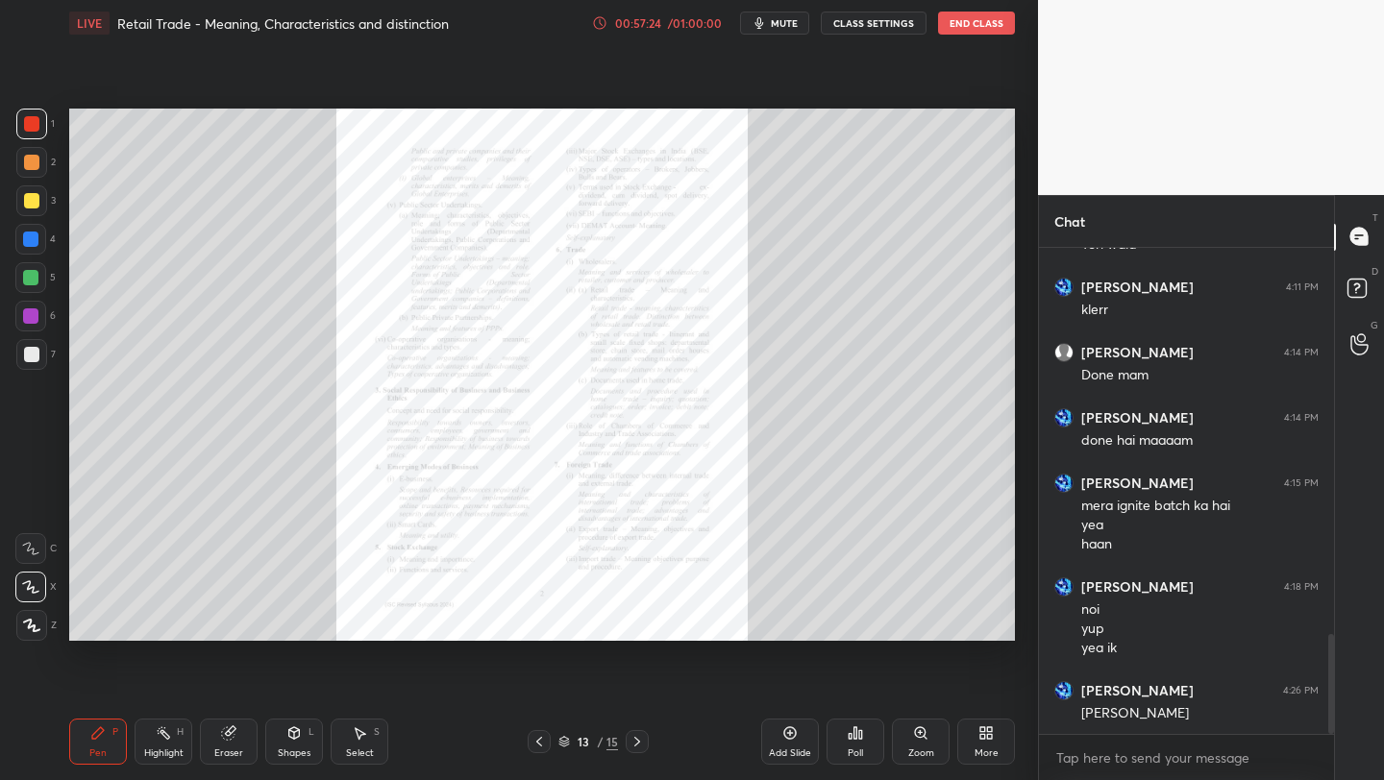
click at [925, 737] on icon at bounding box center [920, 732] width 15 height 15
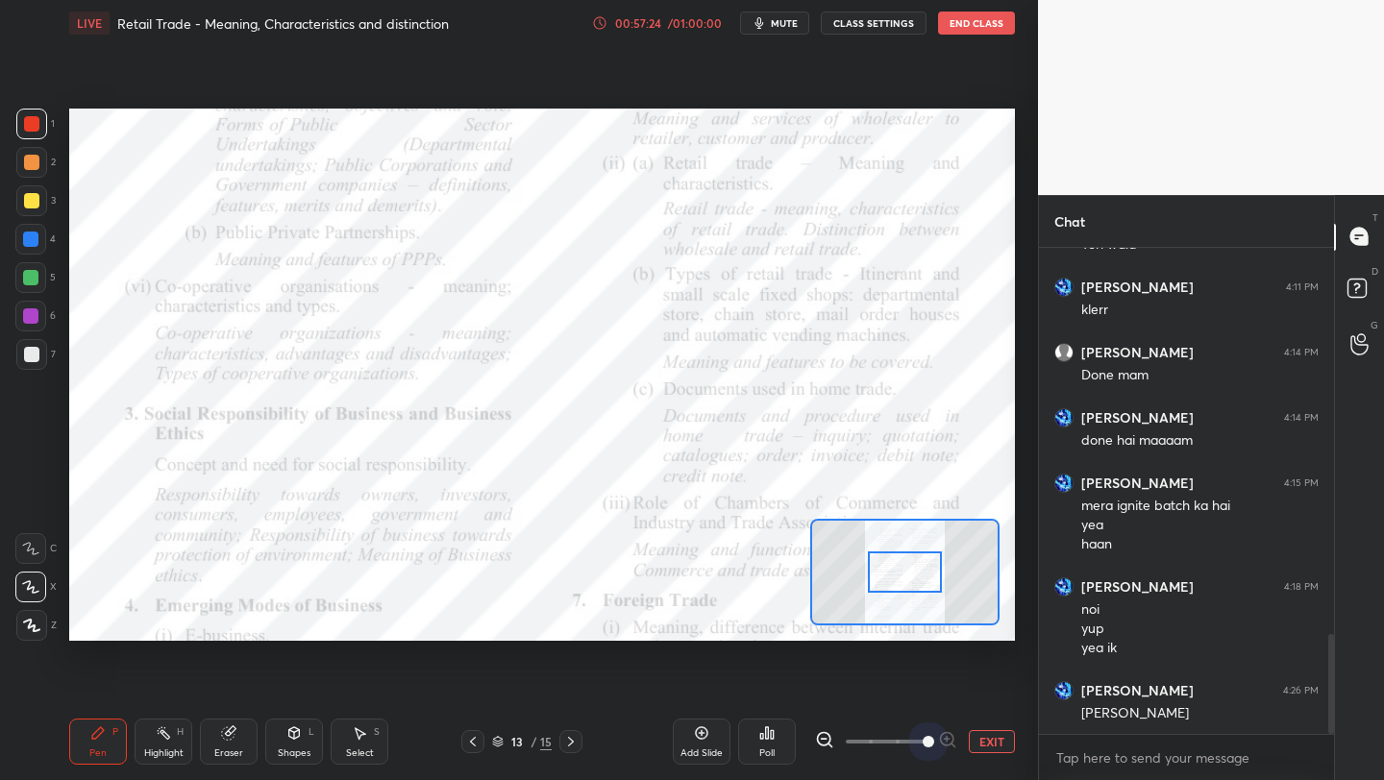
click at [925, 737] on span at bounding box center [885, 741] width 81 height 29
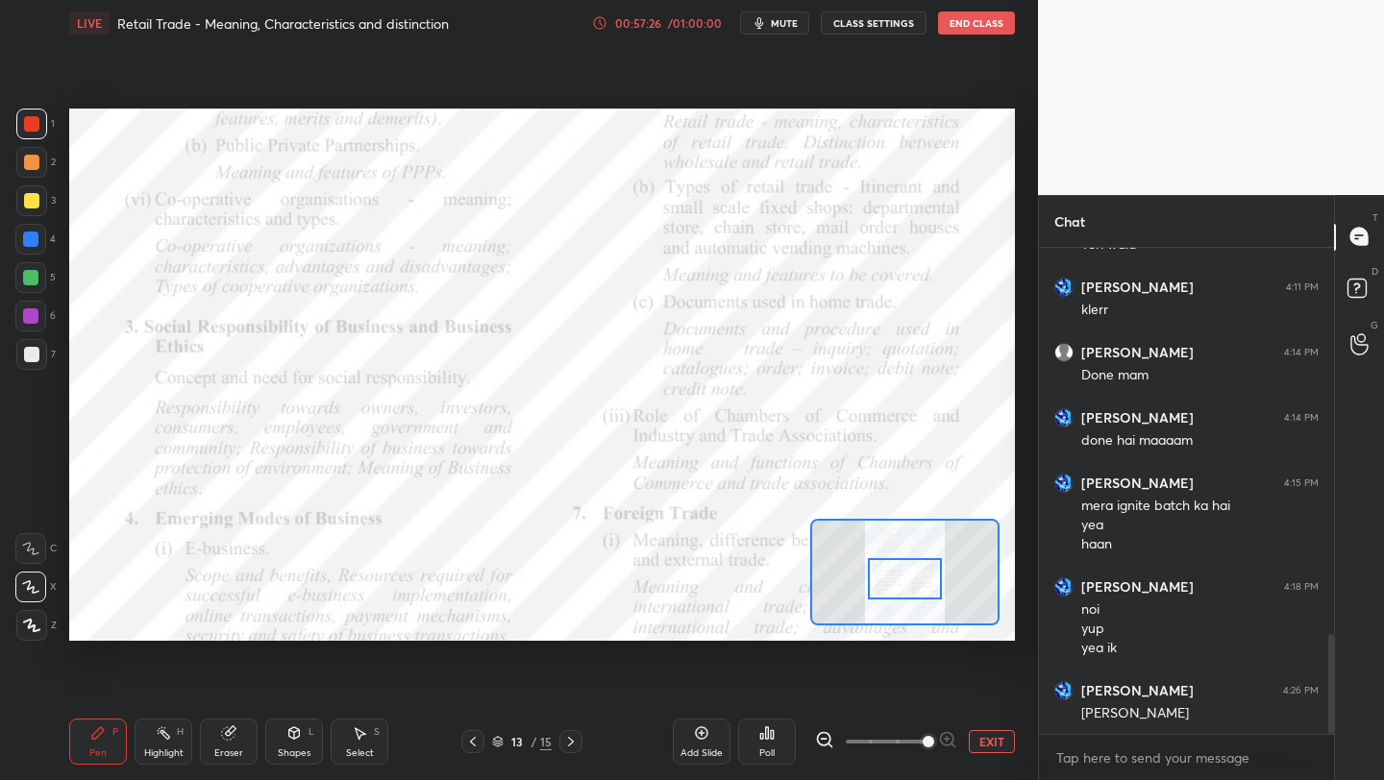
click at [904, 577] on div at bounding box center [905, 578] width 74 height 41
click at [989, 756] on div "Add Slide Poll EXIT" at bounding box center [844, 742] width 342 height 108
click at [989, 752] on button "EXIT" at bounding box center [991, 741] width 46 height 23
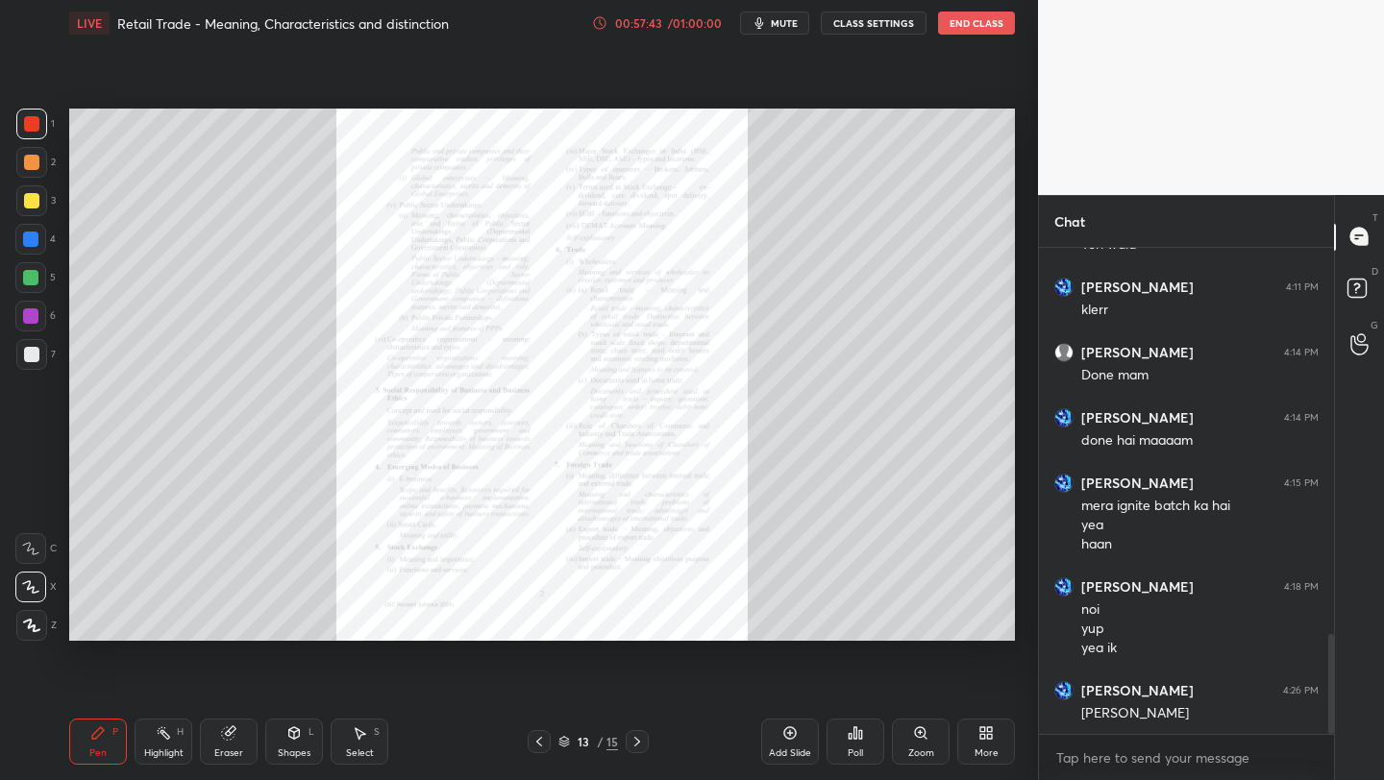
click at [565, 736] on icon at bounding box center [564, 742] width 12 height 12
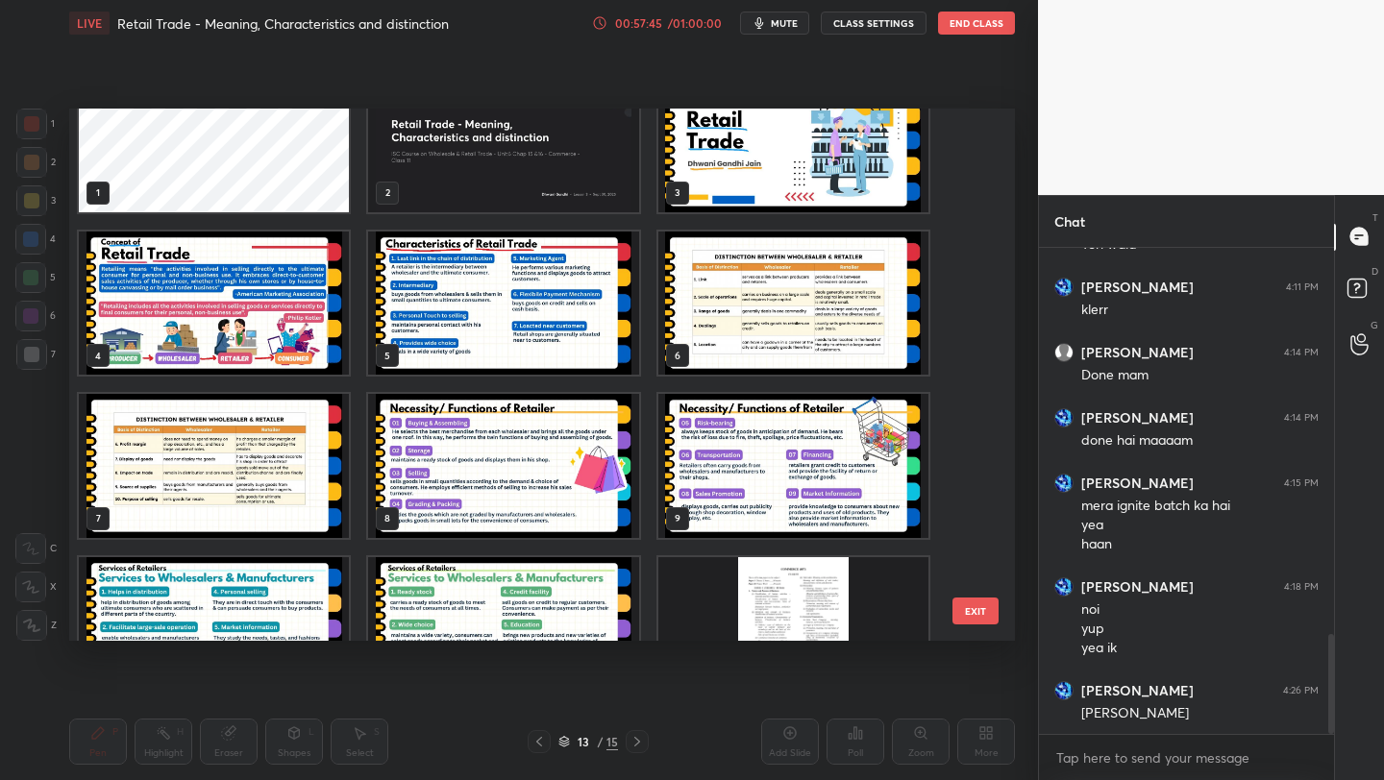
scroll to position [0, 0]
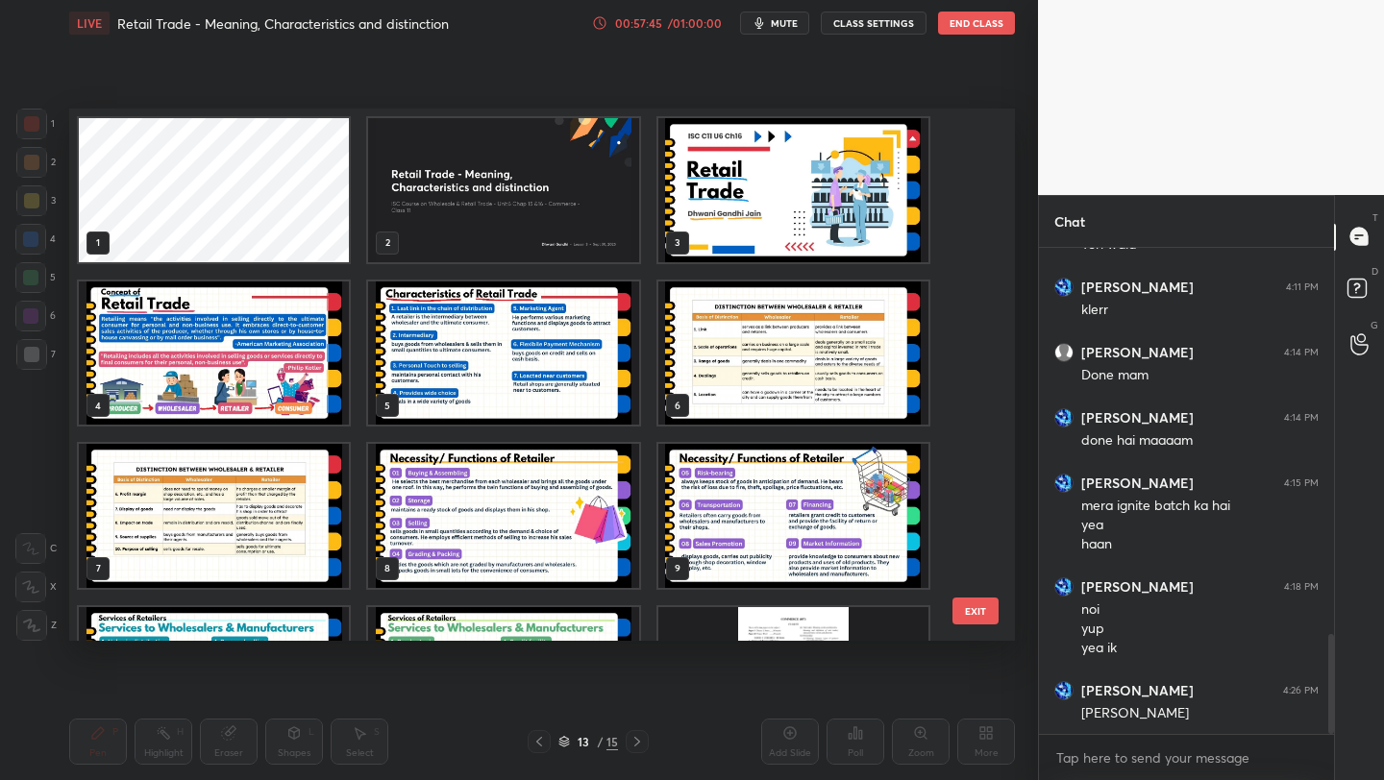
click at [525, 188] on img "grid" at bounding box center [503, 190] width 270 height 144
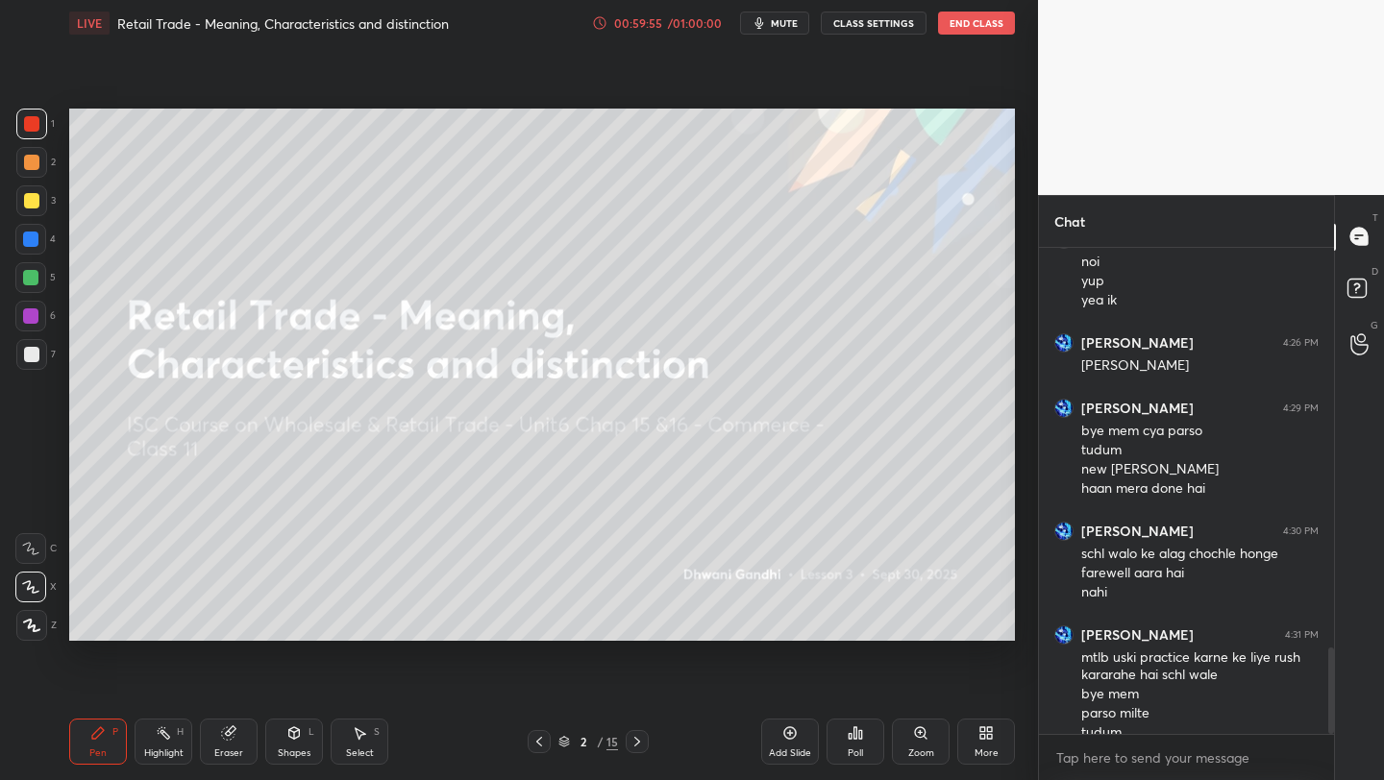
scroll to position [2253, 0]
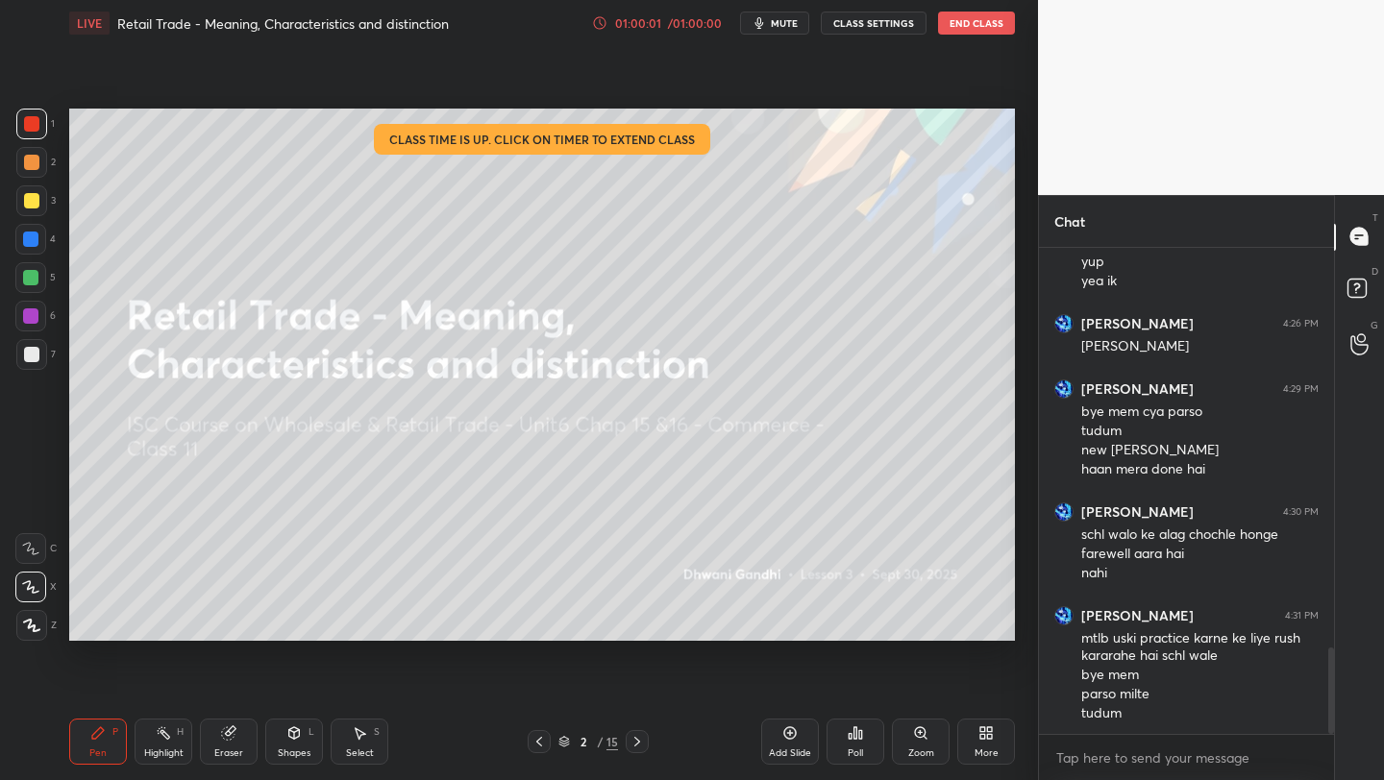
click at [970, 21] on button "End Class" at bounding box center [976, 23] width 77 height 23
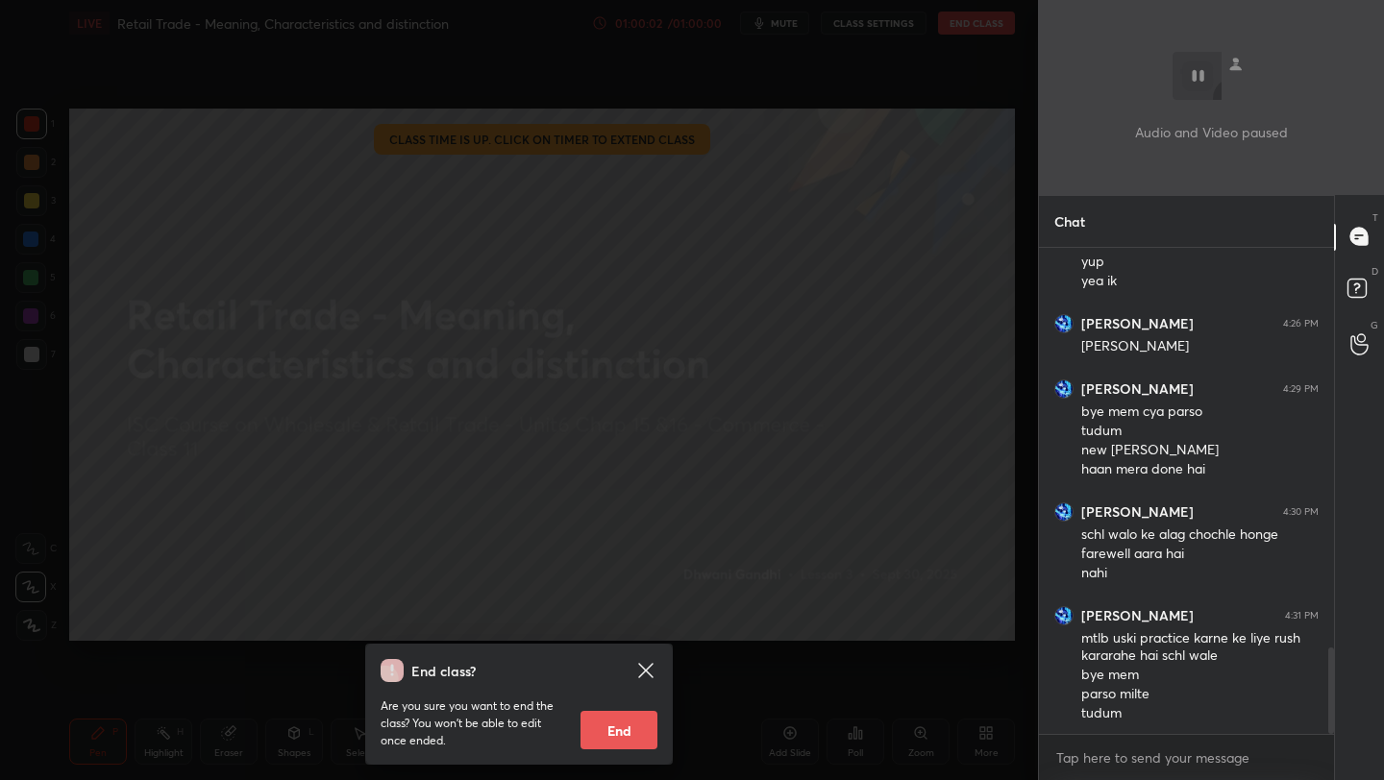
click at [628, 726] on button "End" at bounding box center [618, 730] width 77 height 38
type textarea "x"
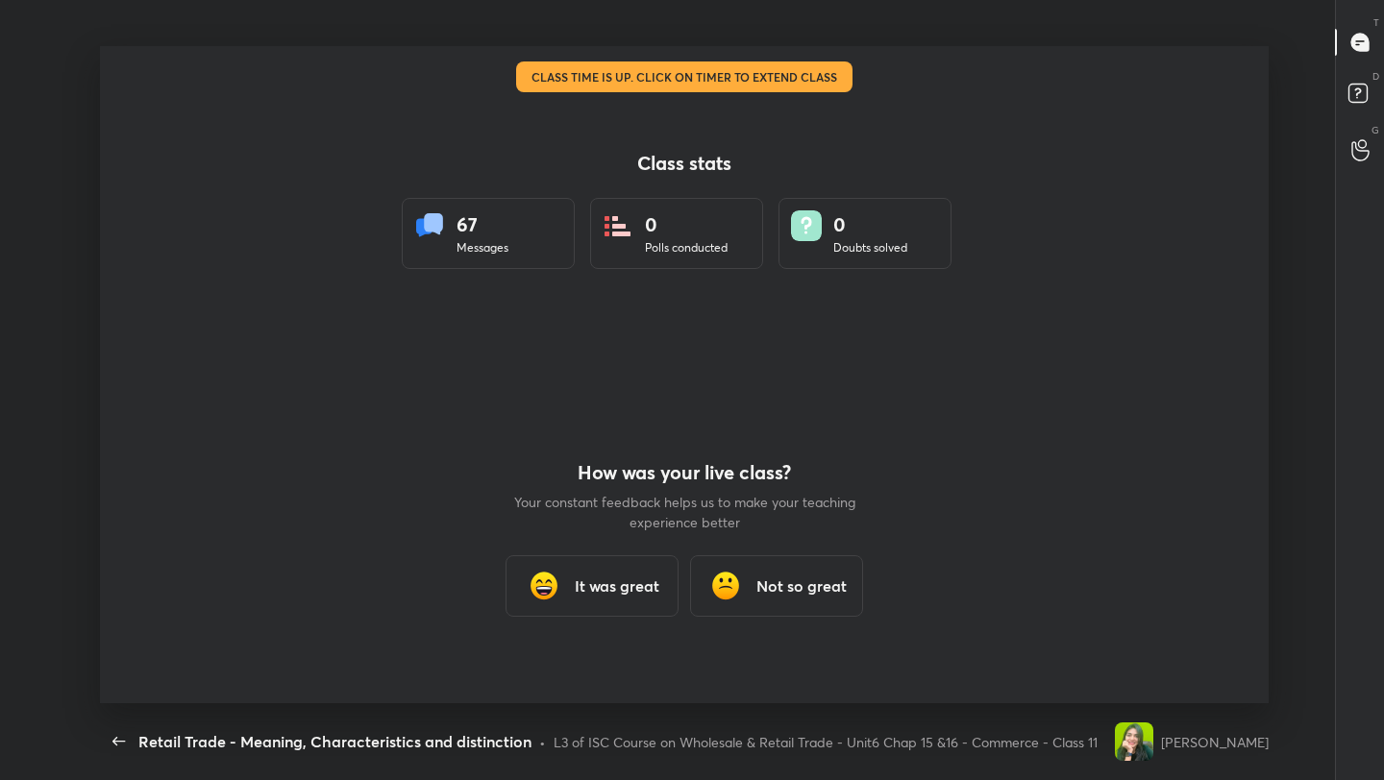
scroll to position [0, 0]
